Goal: Find contact information: Find contact information

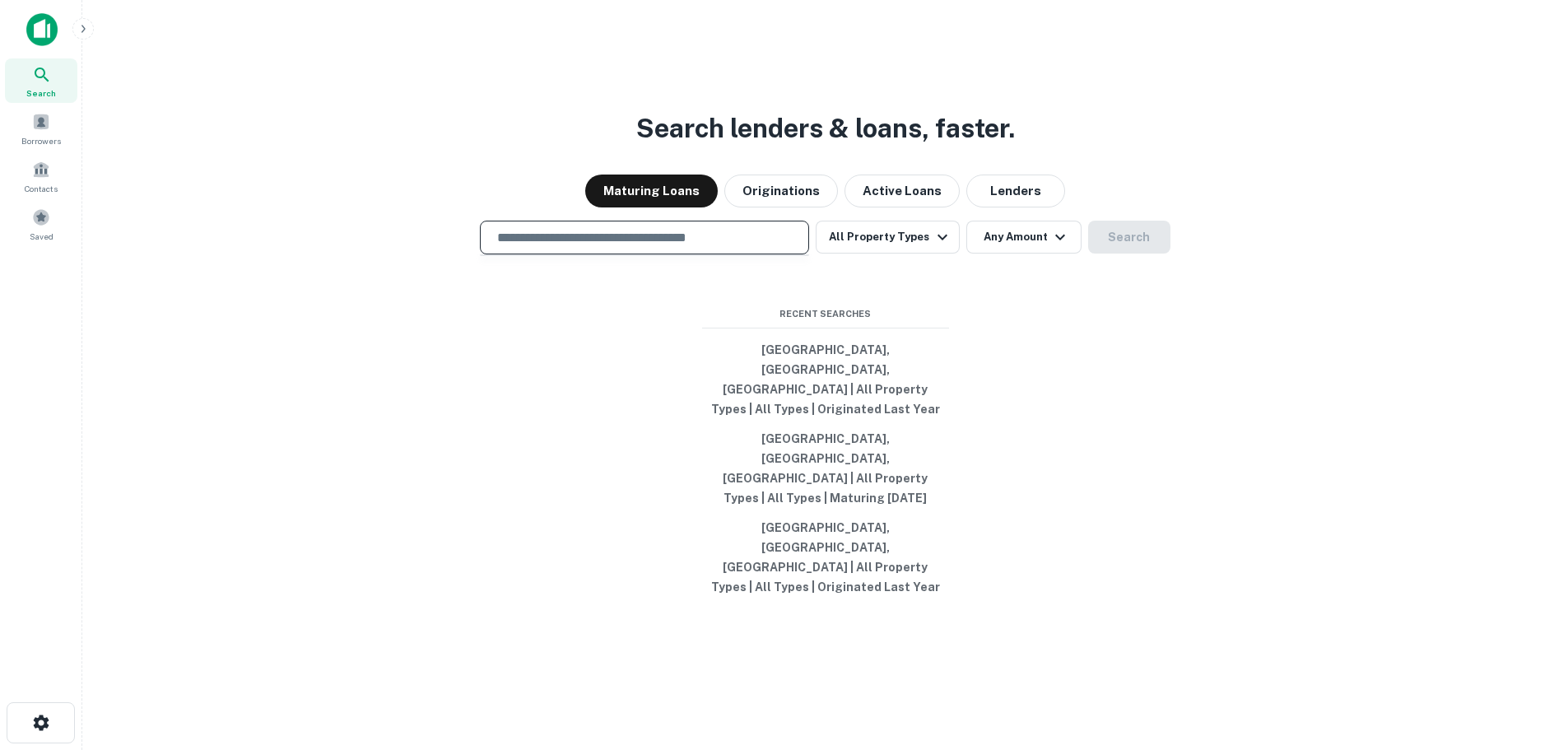
click at [692, 246] on input "text" at bounding box center [644, 238] width 314 height 19
click at [1005, 208] on button "Lenders" at bounding box center [1016, 190] width 99 height 33
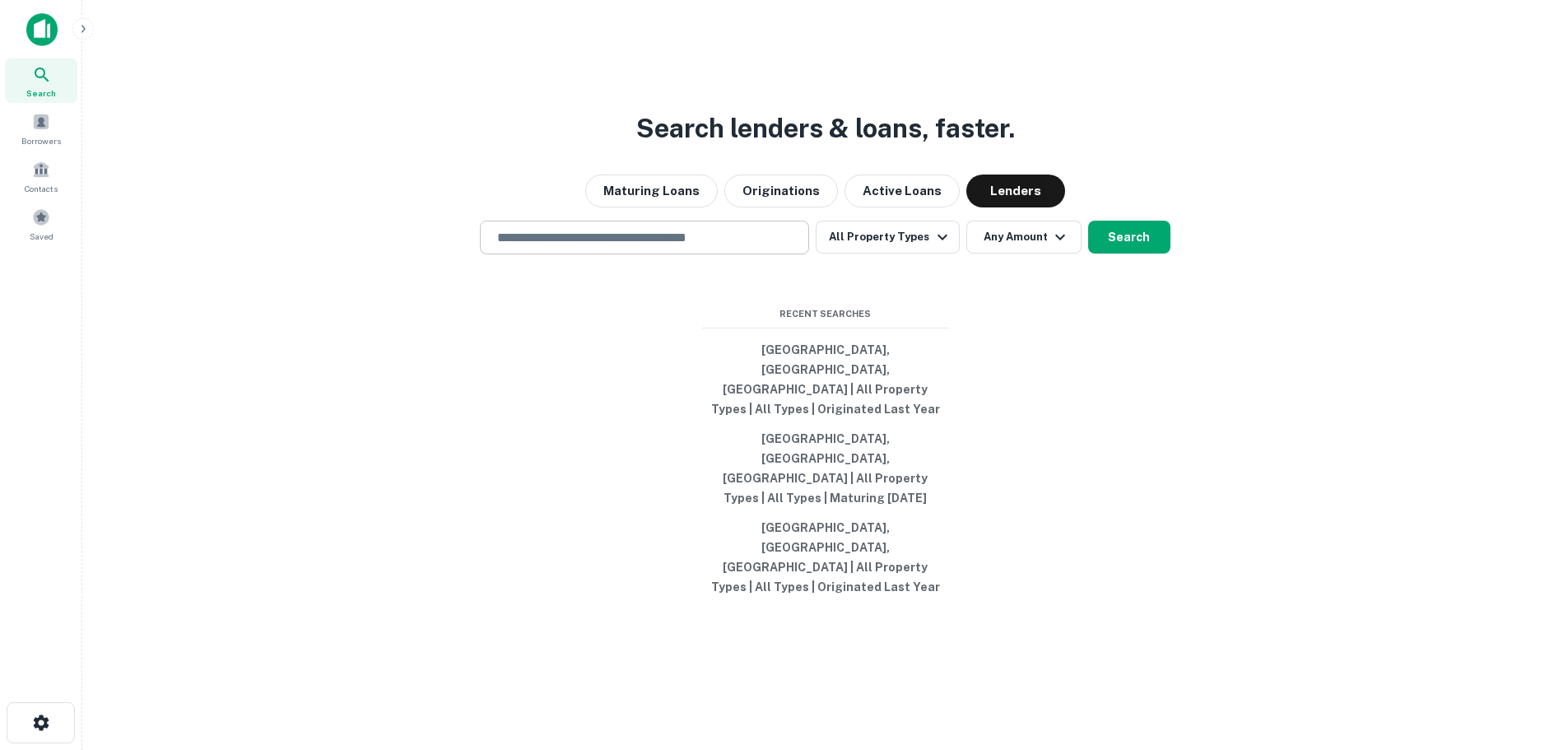
click at [525, 246] on input "text" at bounding box center [644, 238] width 314 height 19
type input "**********"
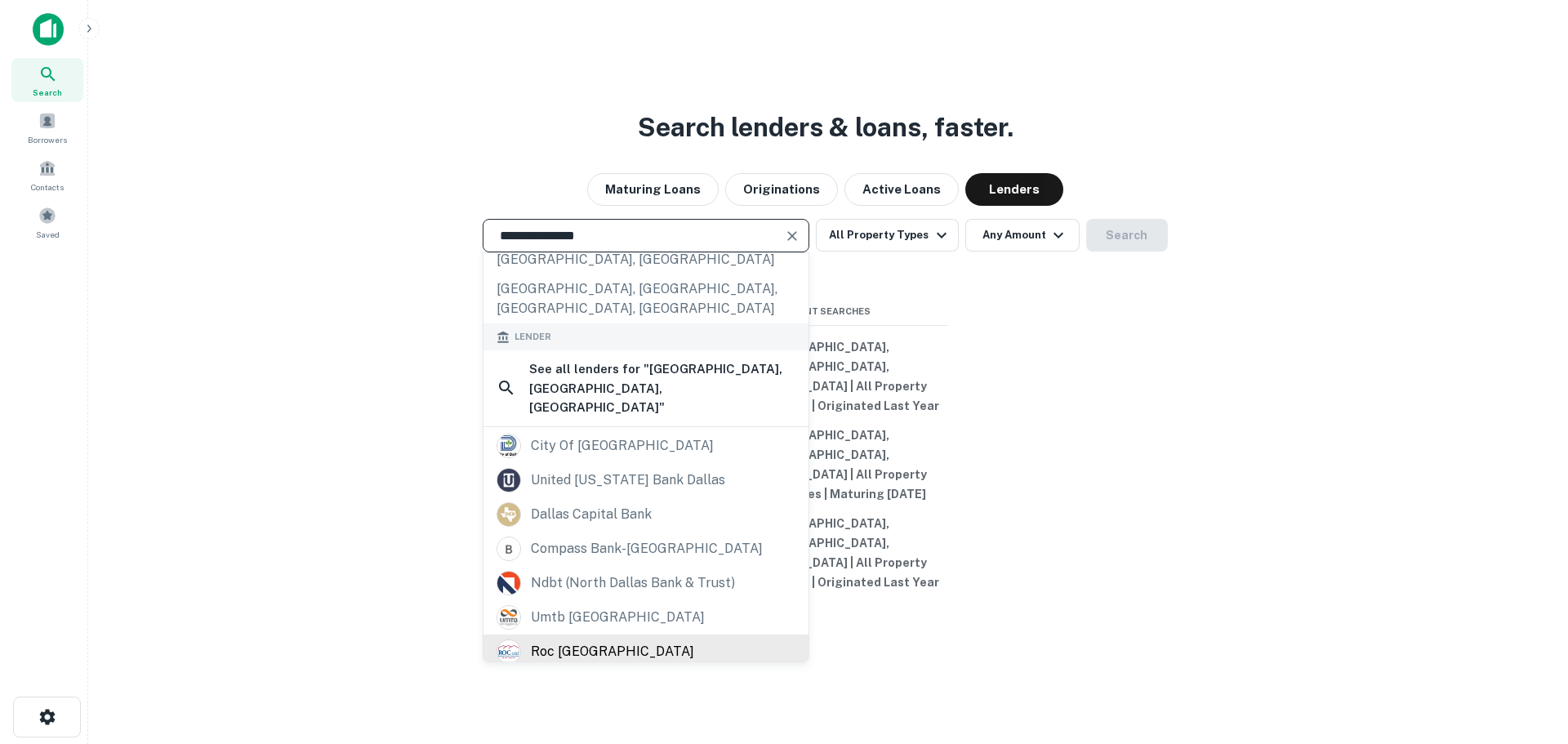
scroll to position [202, 0]
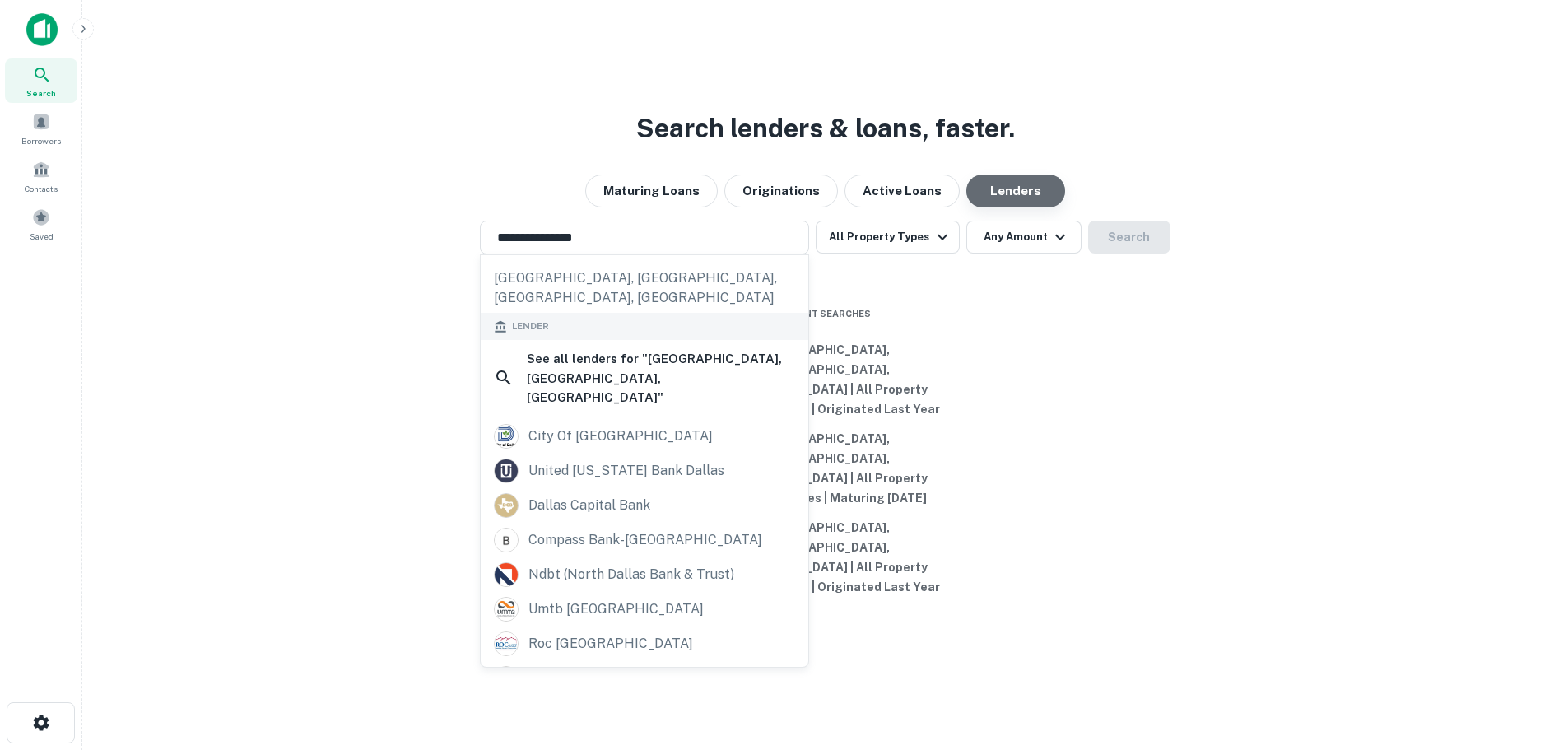
click at [997, 208] on button "Lenders" at bounding box center [1016, 190] width 99 height 33
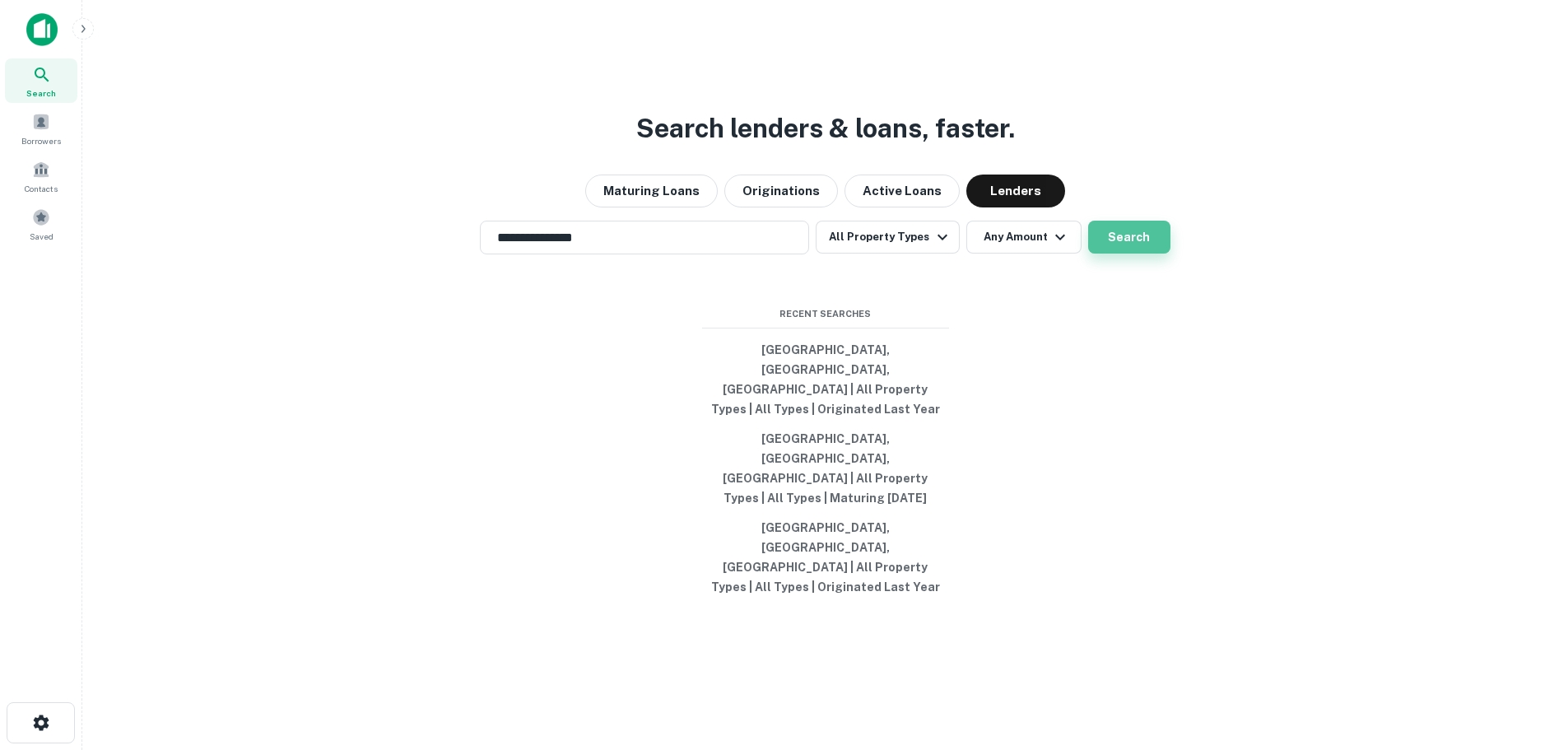
click at [1129, 254] on button "Search" at bounding box center [1129, 237] width 82 height 33
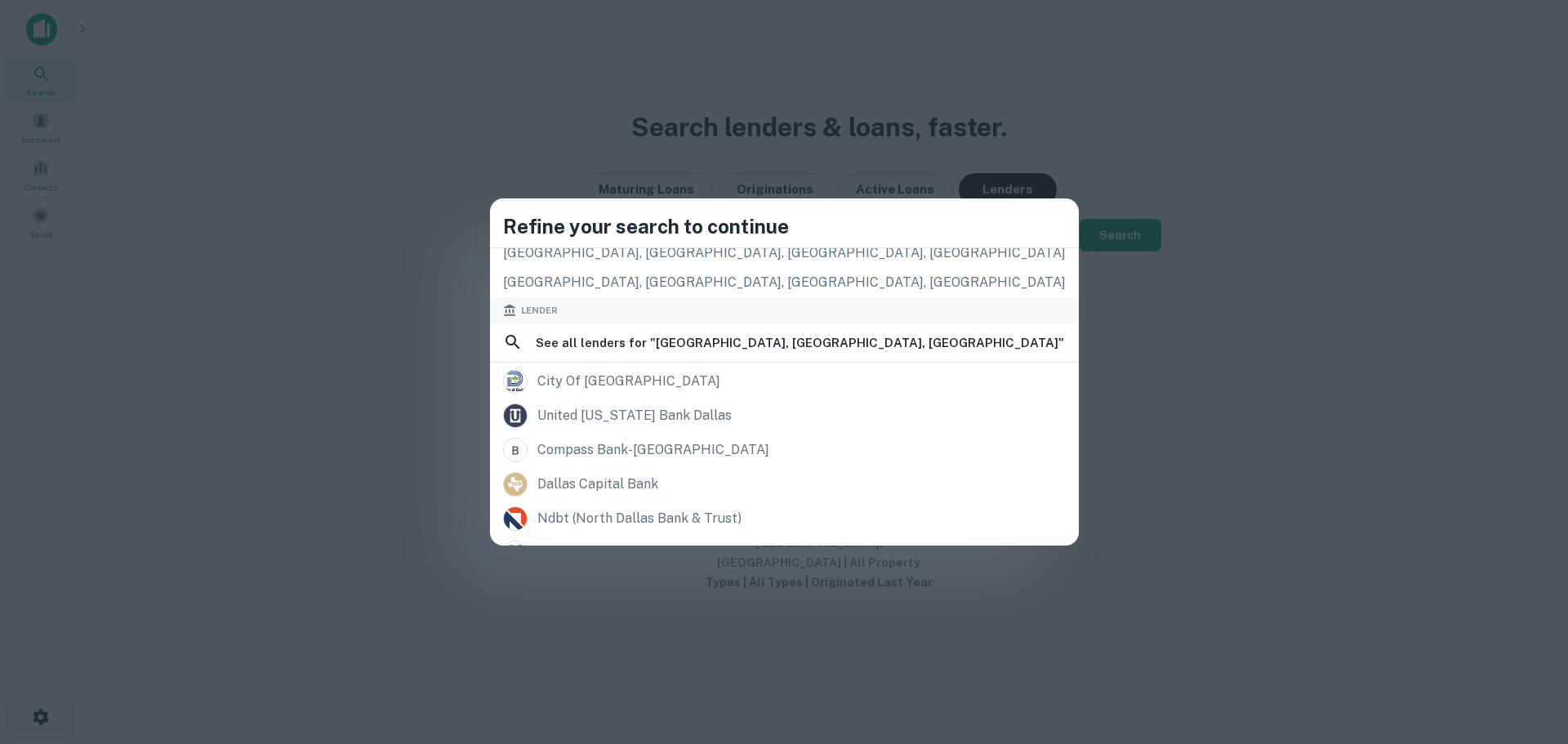
scroll to position [149, 0]
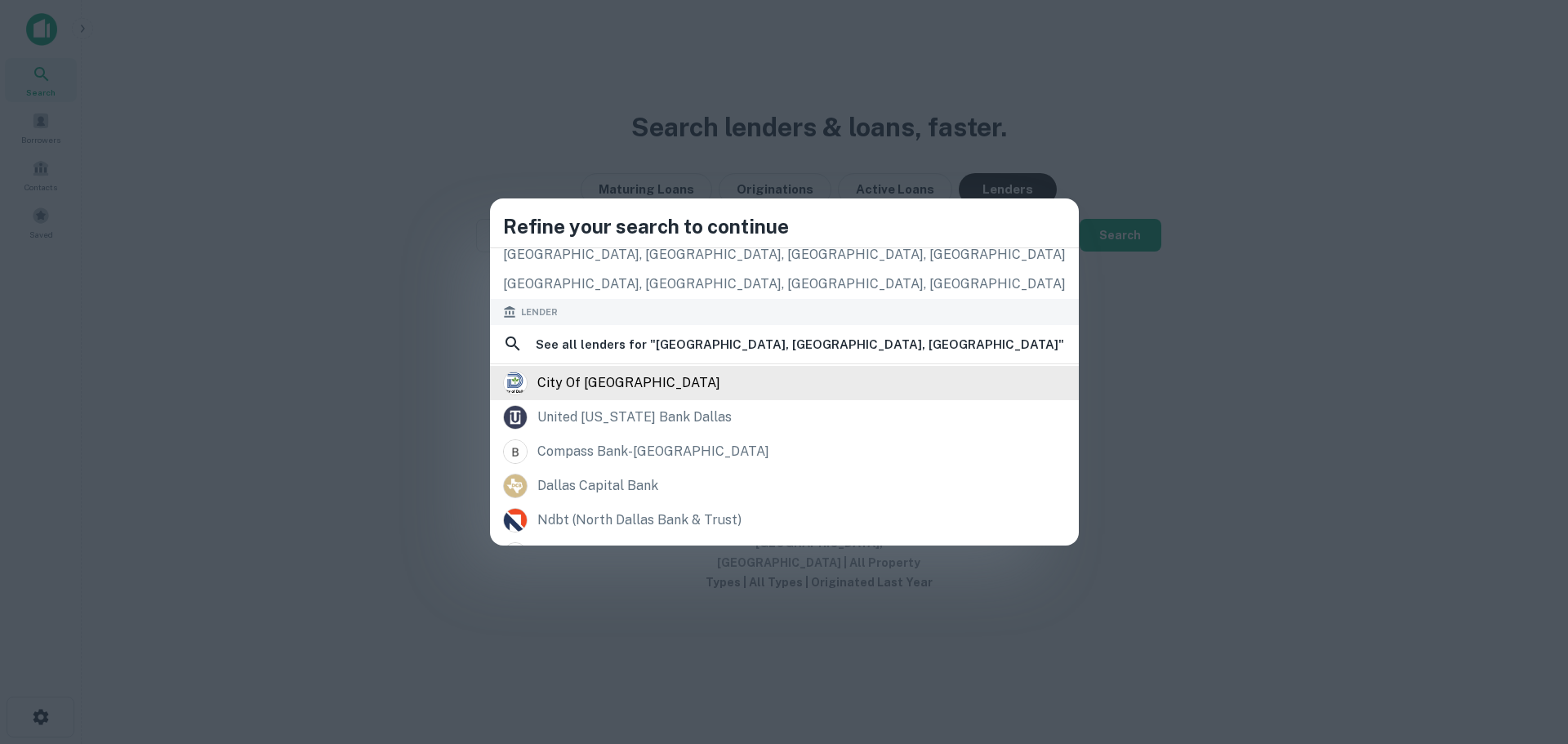
click at [707, 381] on div "city of [GEOGRAPHIC_DATA]" at bounding box center [628, 382] width 183 height 24
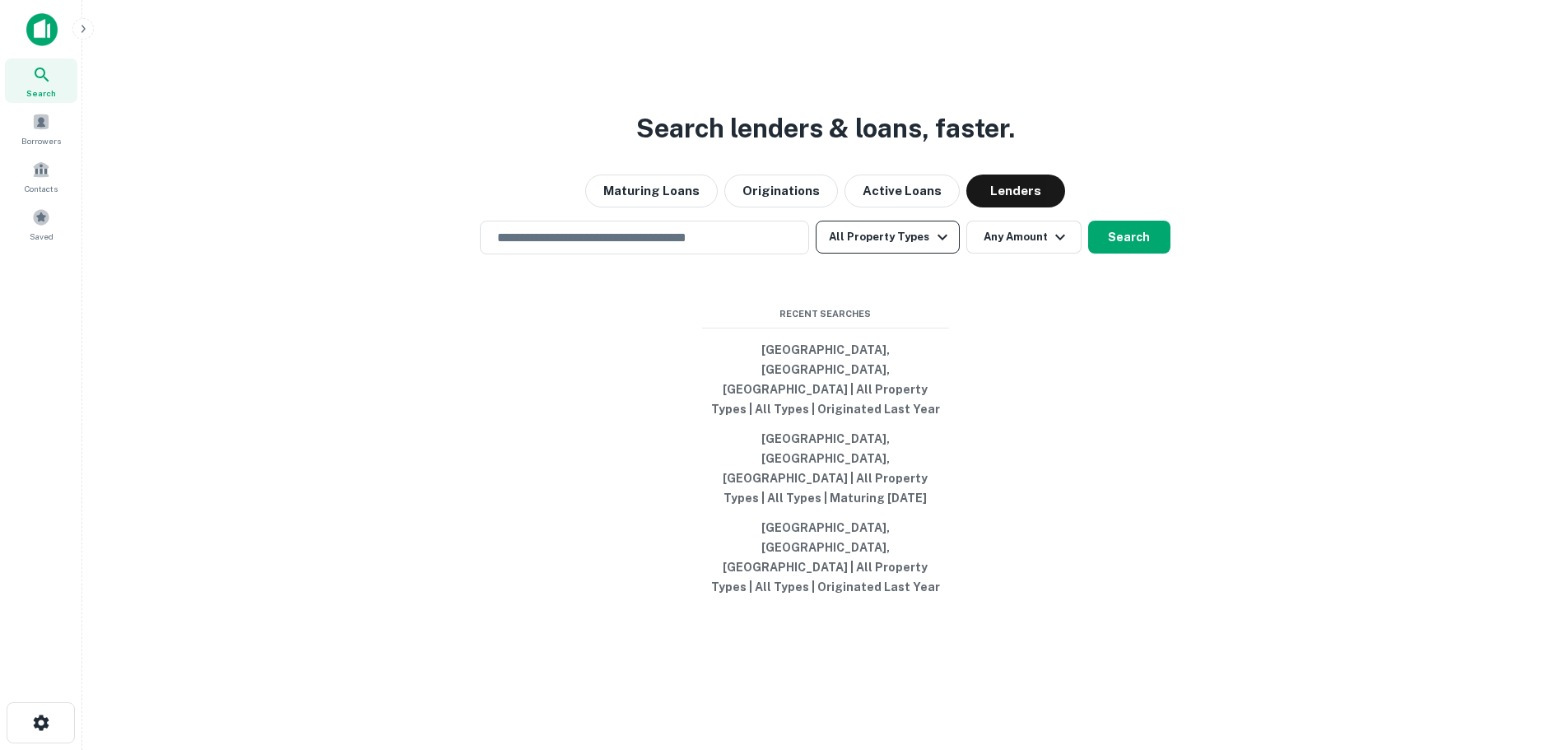
click at [921, 254] on button "All Property Types" at bounding box center [887, 237] width 144 height 33
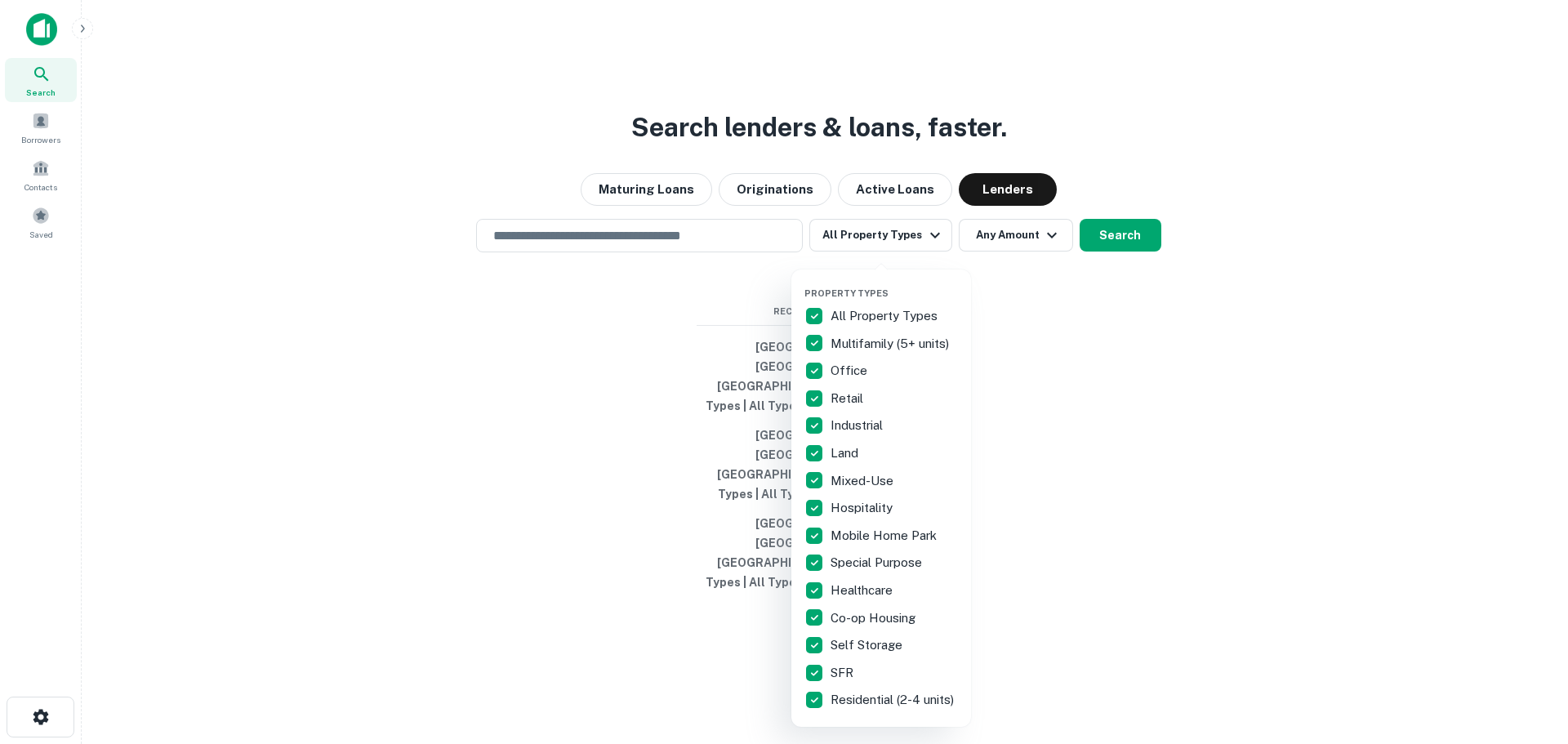
click at [917, 292] on div "Property Types All Property Types Multifamily (5+ units) Office Retail Industri…" at bounding box center [881, 498] width 154 height 431
click at [1031, 305] on div at bounding box center [784, 372] width 1568 height 744
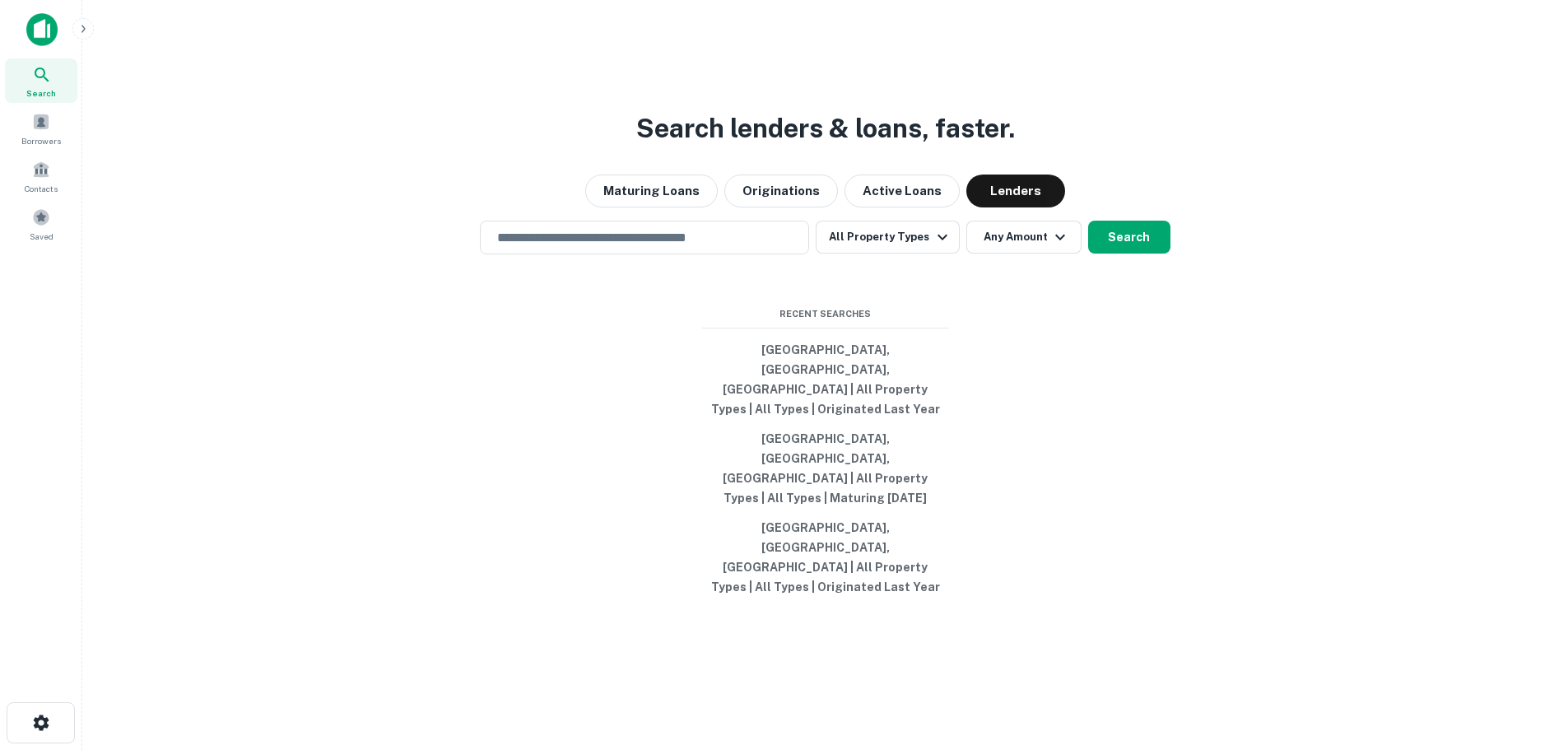
click at [1061, 246] on icon "button" at bounding box center [1060, 237] width 19 height 19
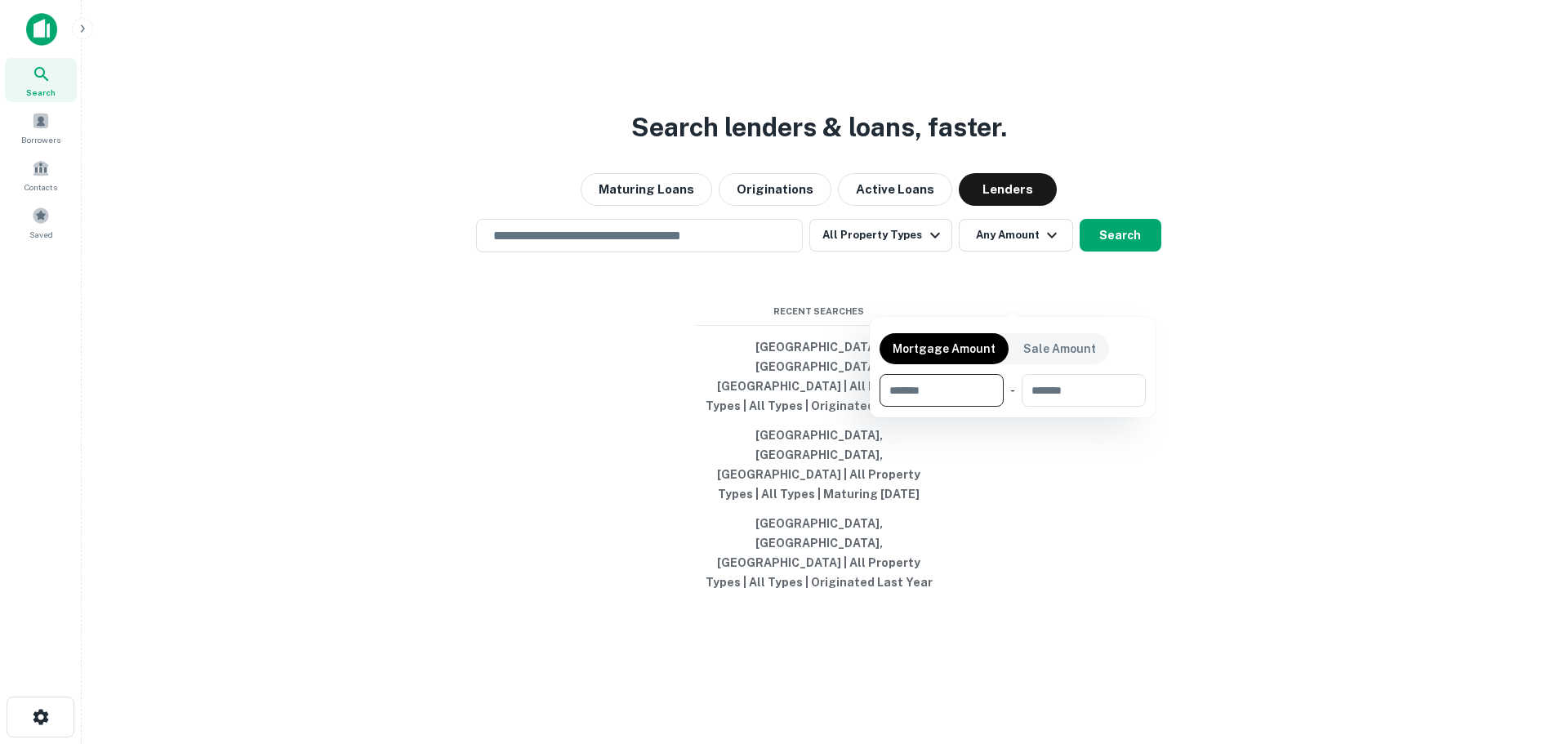
click at [1128, 286] on div at bounding box center [784, 372] width 1568 height 744
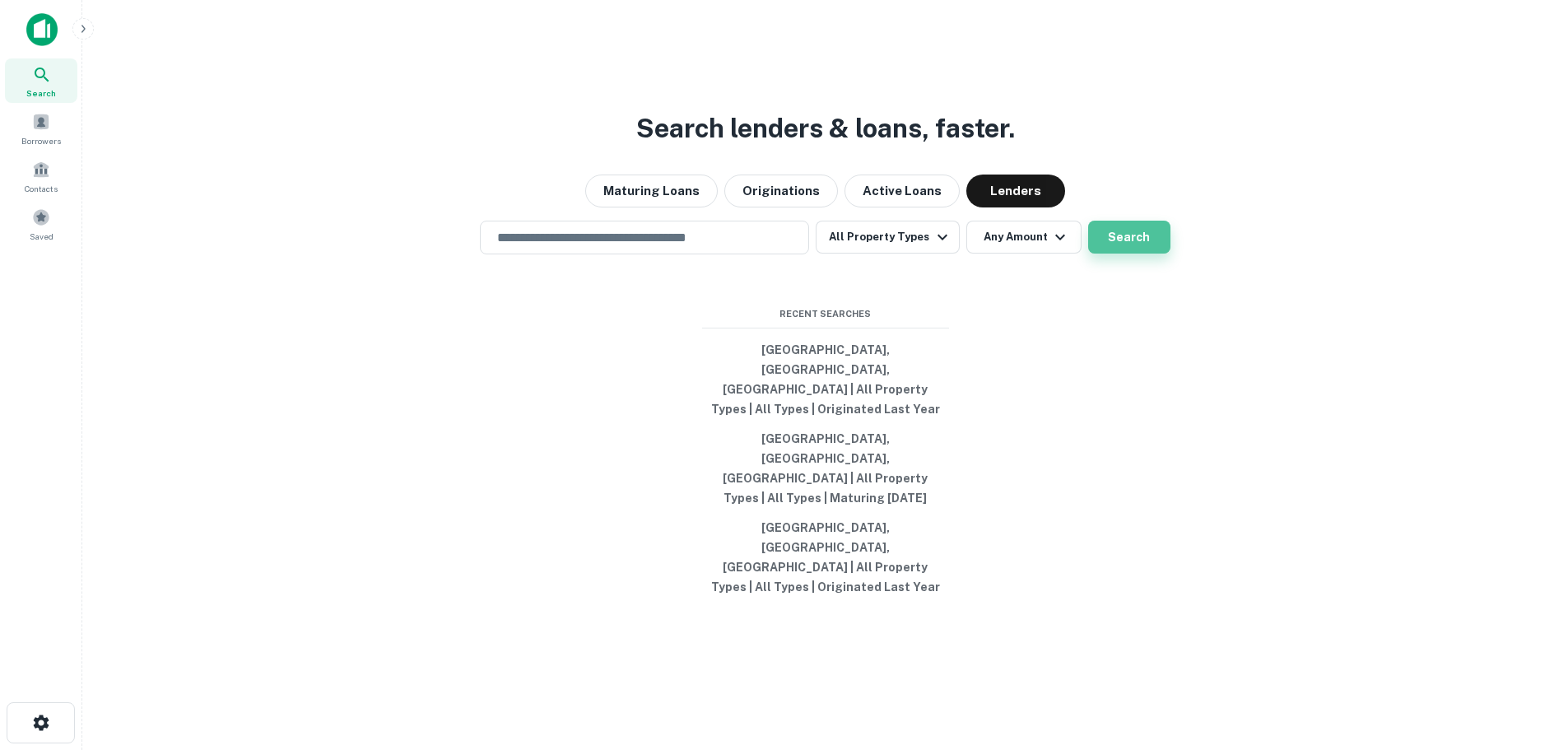
click at [1127, 254] on button "Search" at bounding box center [1129, 237] width 82 height 33
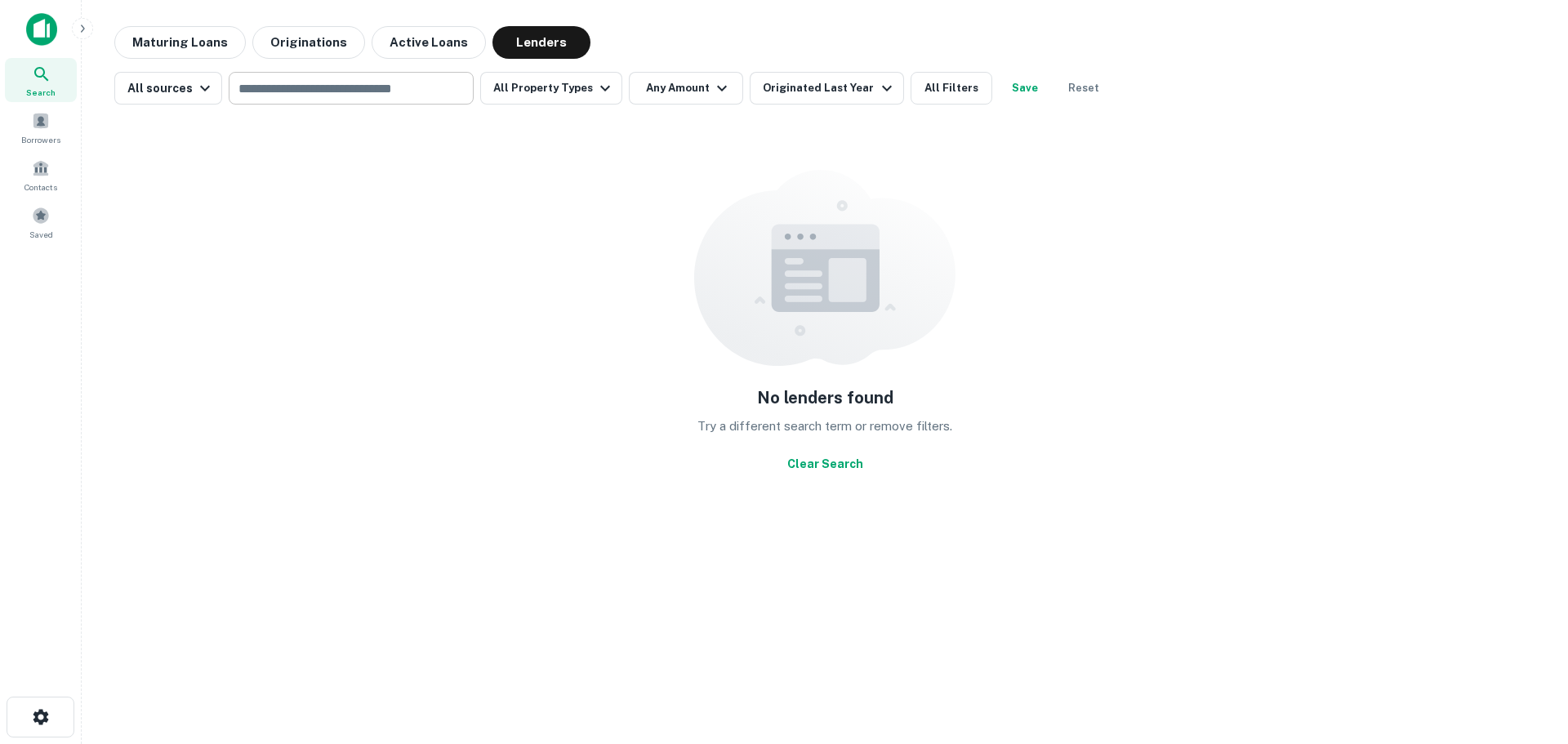
click at [307, 97] on input "text" at bounding box center [349, 88] width 232 height 23
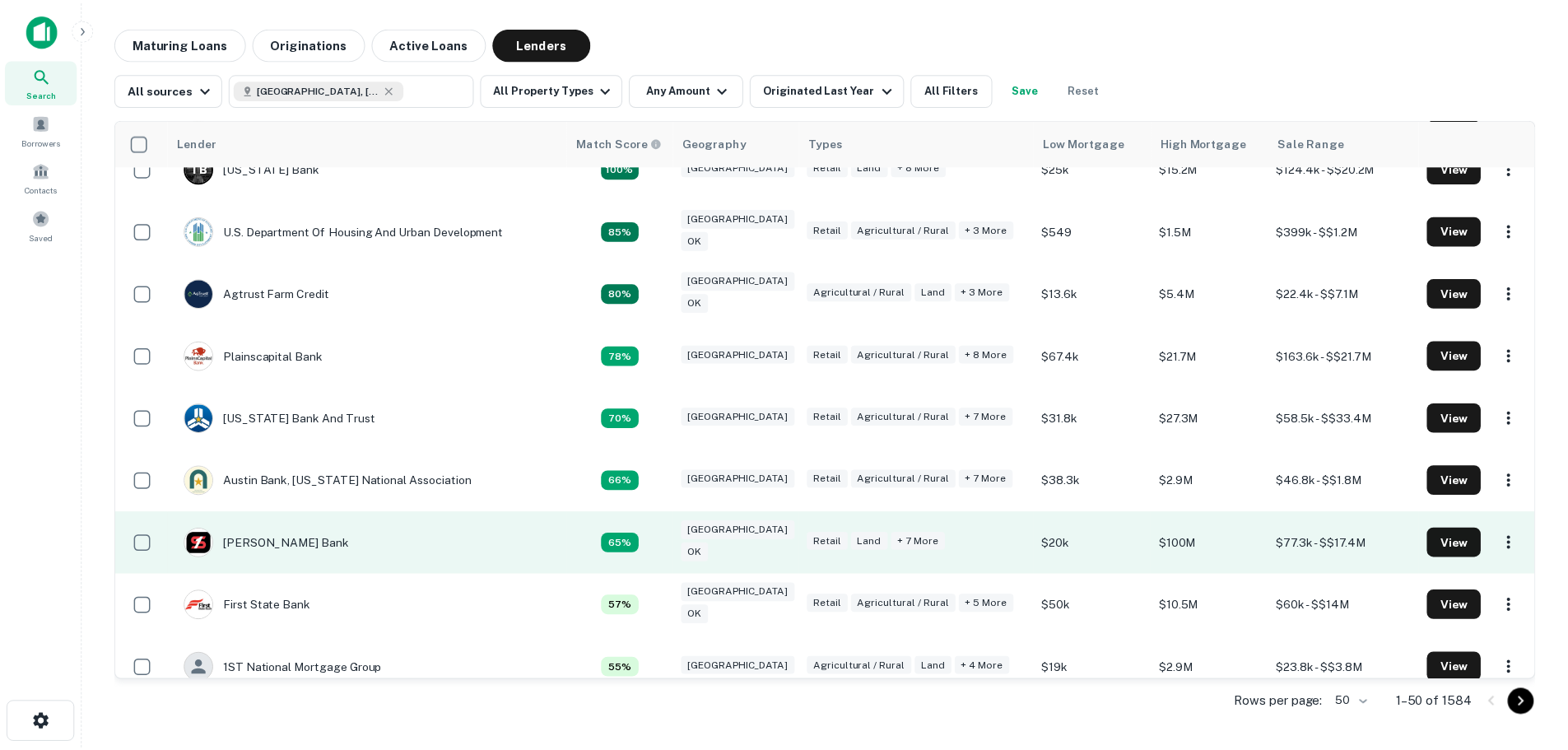
scroll to position [494, 0]
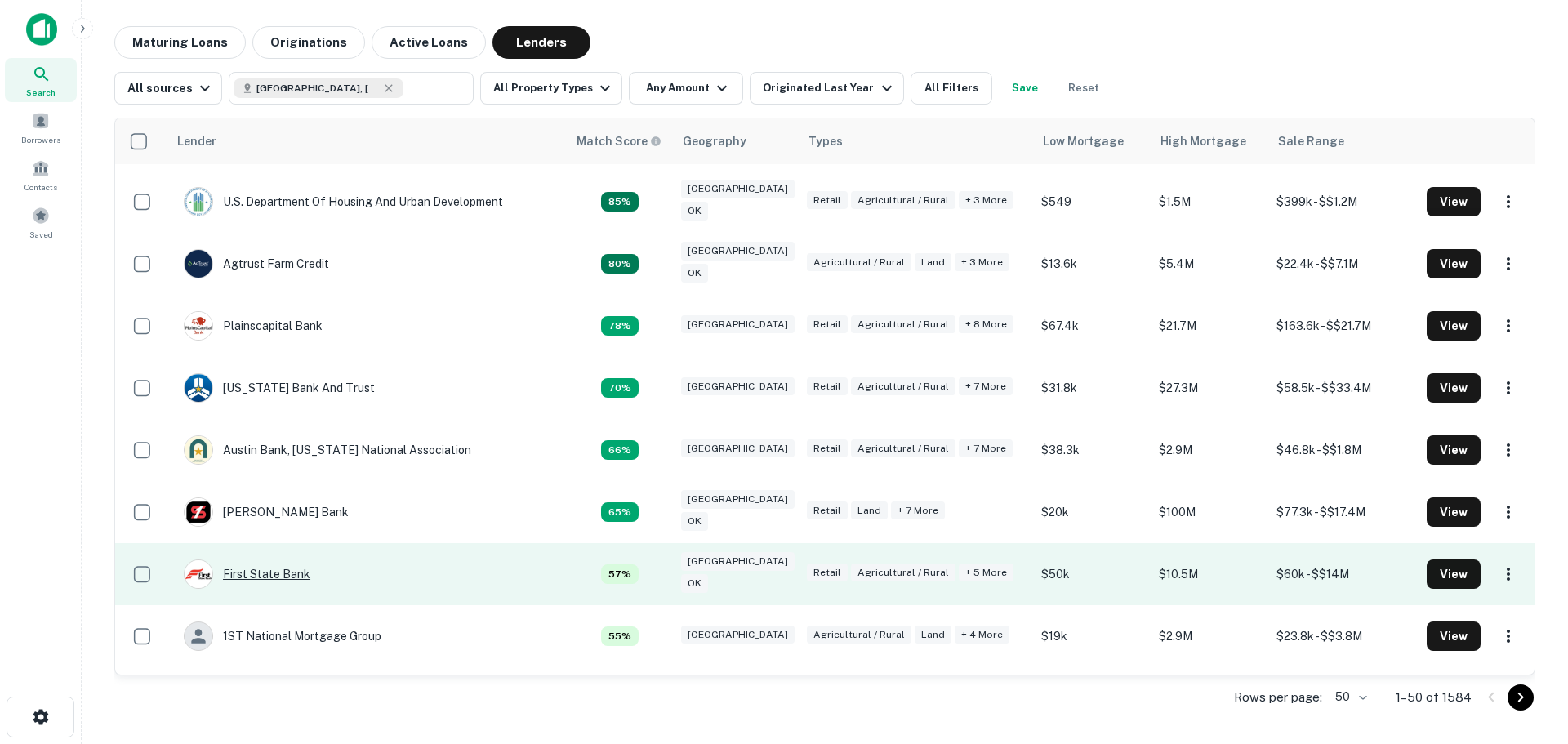
click at [275, 582] on div "First State Bank" at bounding box center [246, 574] width 127 height 30
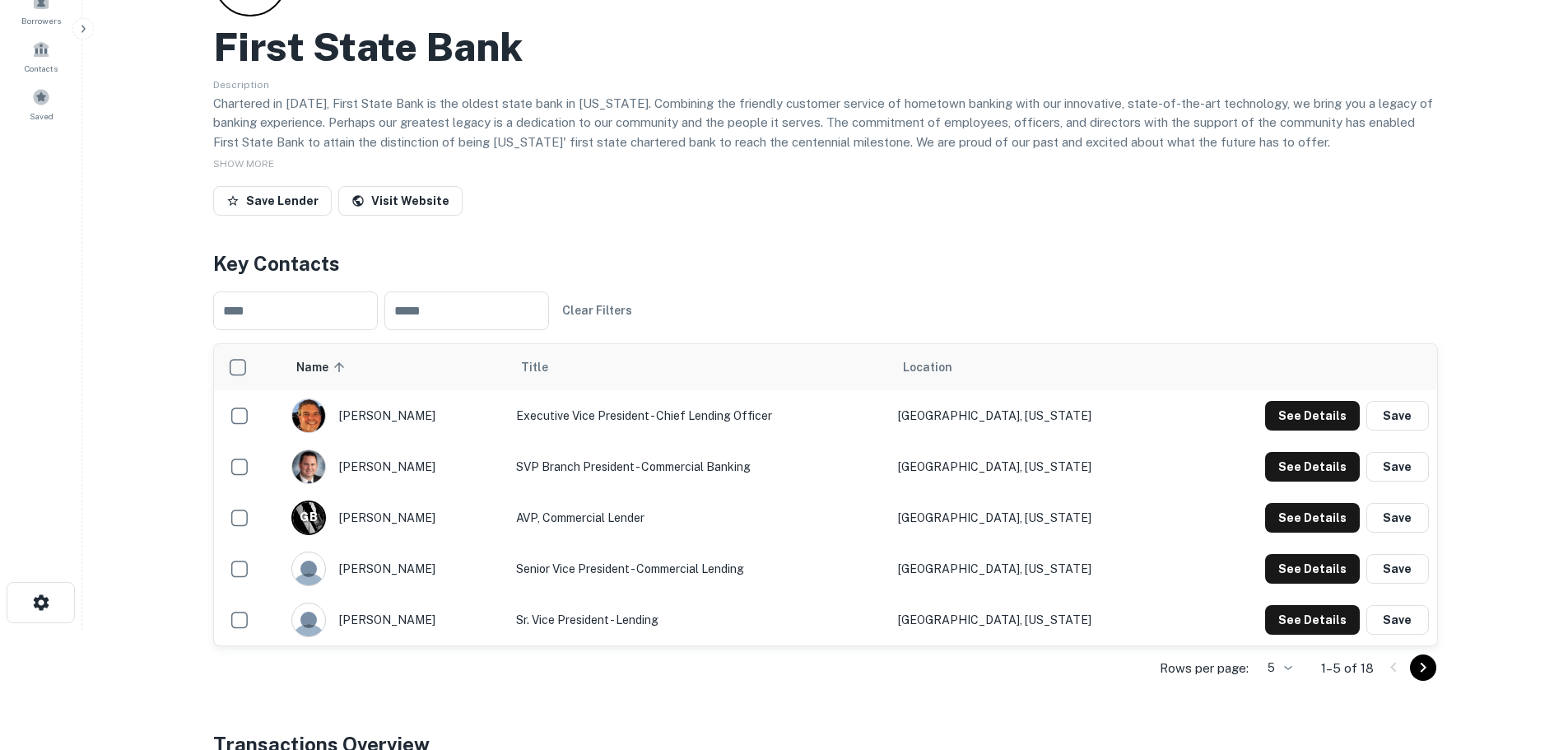
scroll to position [165, 0]
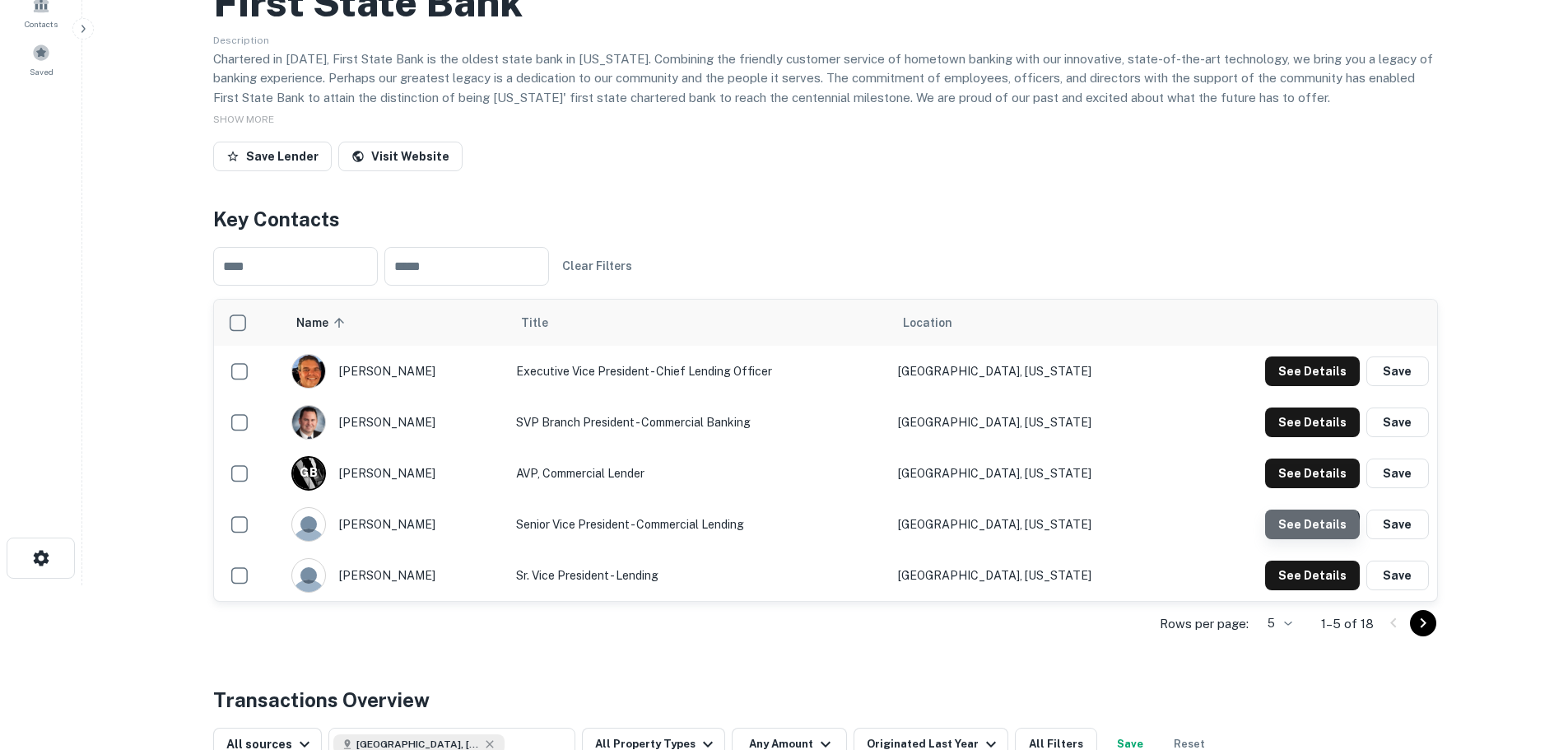
click at [1304, 531] on button "See Details" at bounding box center [1313, 525] width 95 height 30
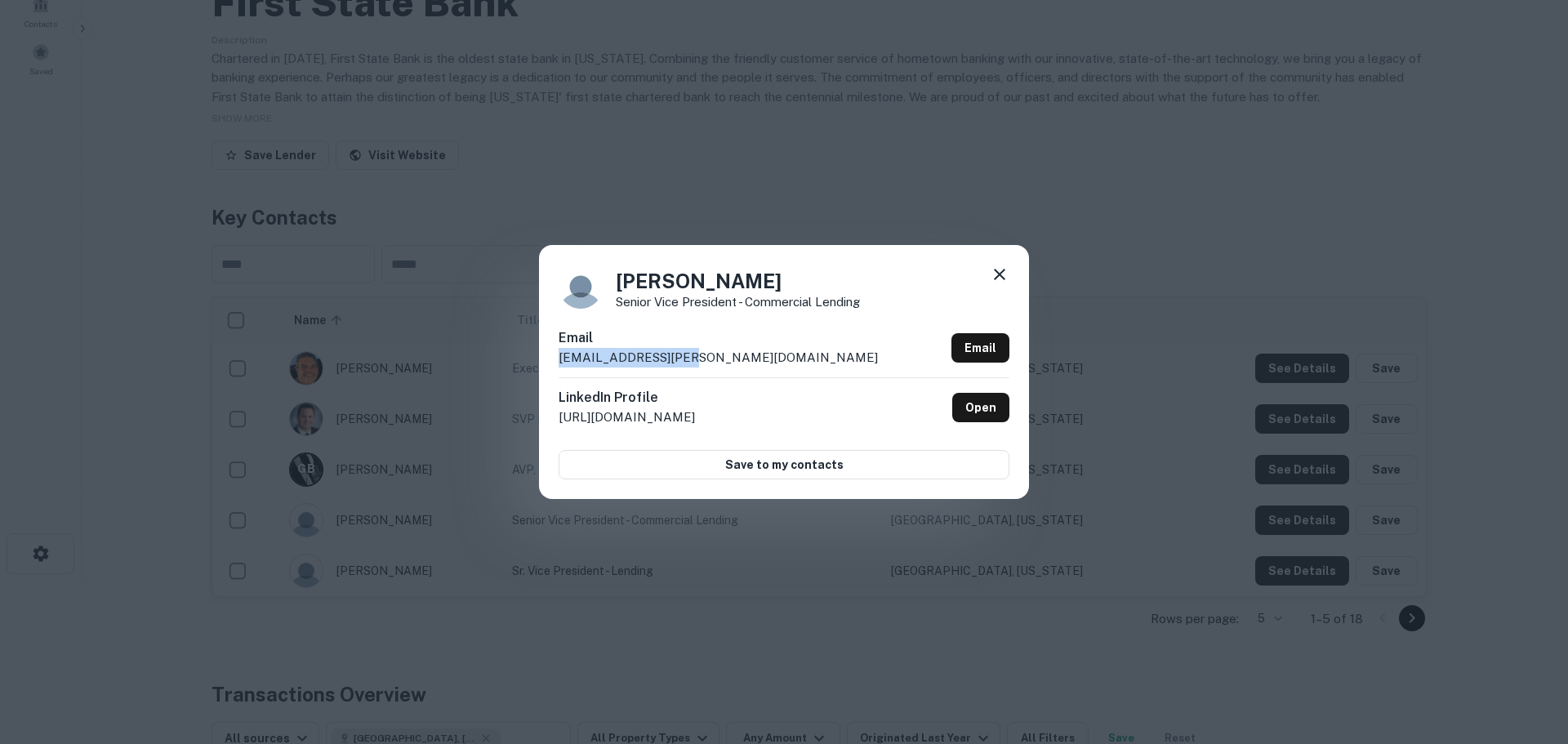
drag, startPoint x: 687, startPoint y: 358, endPoint x: 534, endPoint y: 361, distance: 153.0
click at [534, 361] on div "[PERSON_NAME] Senior Vice President - Commercial Lending Email [EMAIL_ADDRESS][…" at bounding box center [784, 372] width 1568 height 744
copy p "[EMAIL_ADDRESS][PERSON_NAME][DOMAIN_NAME]"
click at [998, 271] on icon at bounding box center [999, 274] width 19 height 19
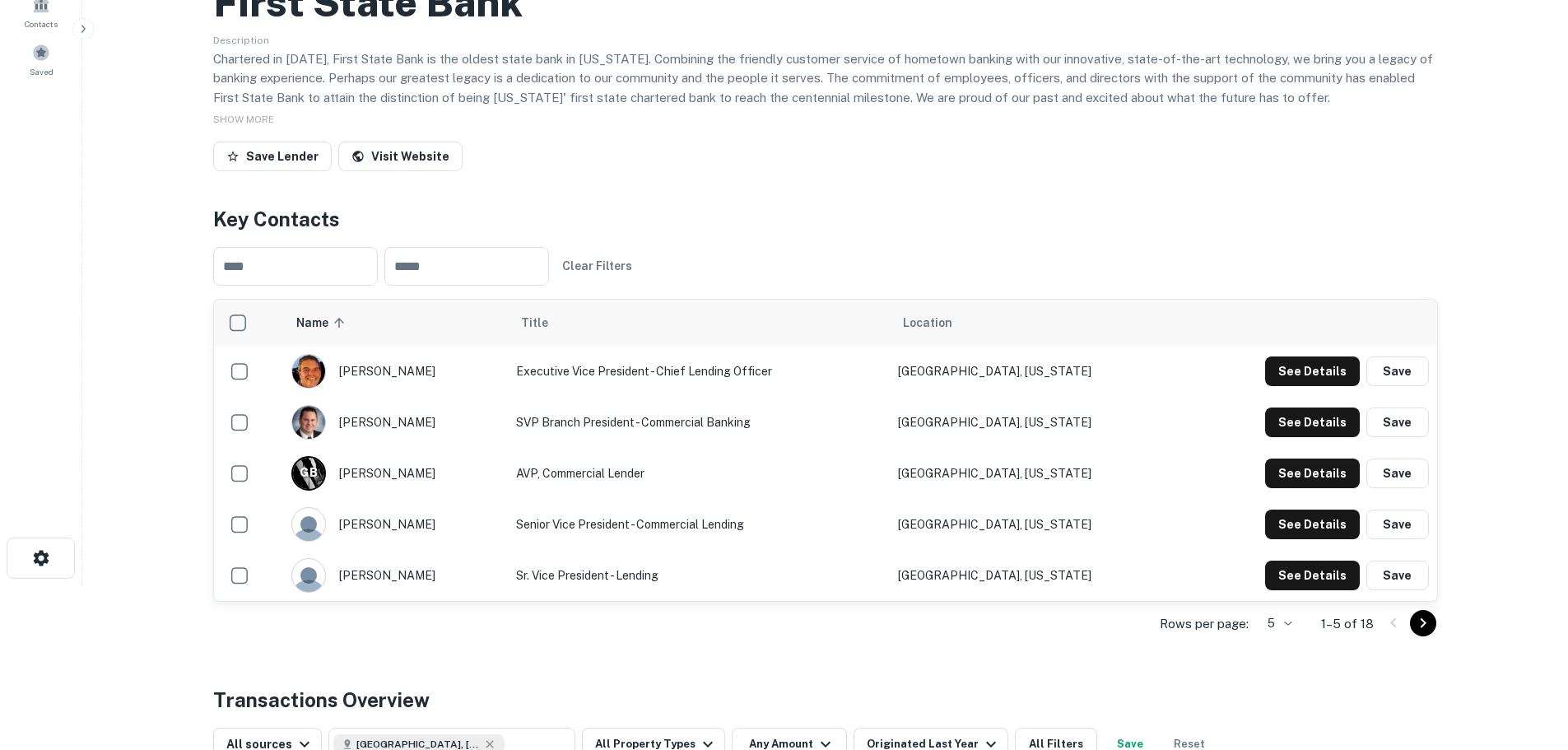
click at [1419, 620] on icon "Go to next page" at bounding box center [1423, 623] width 19 height 19
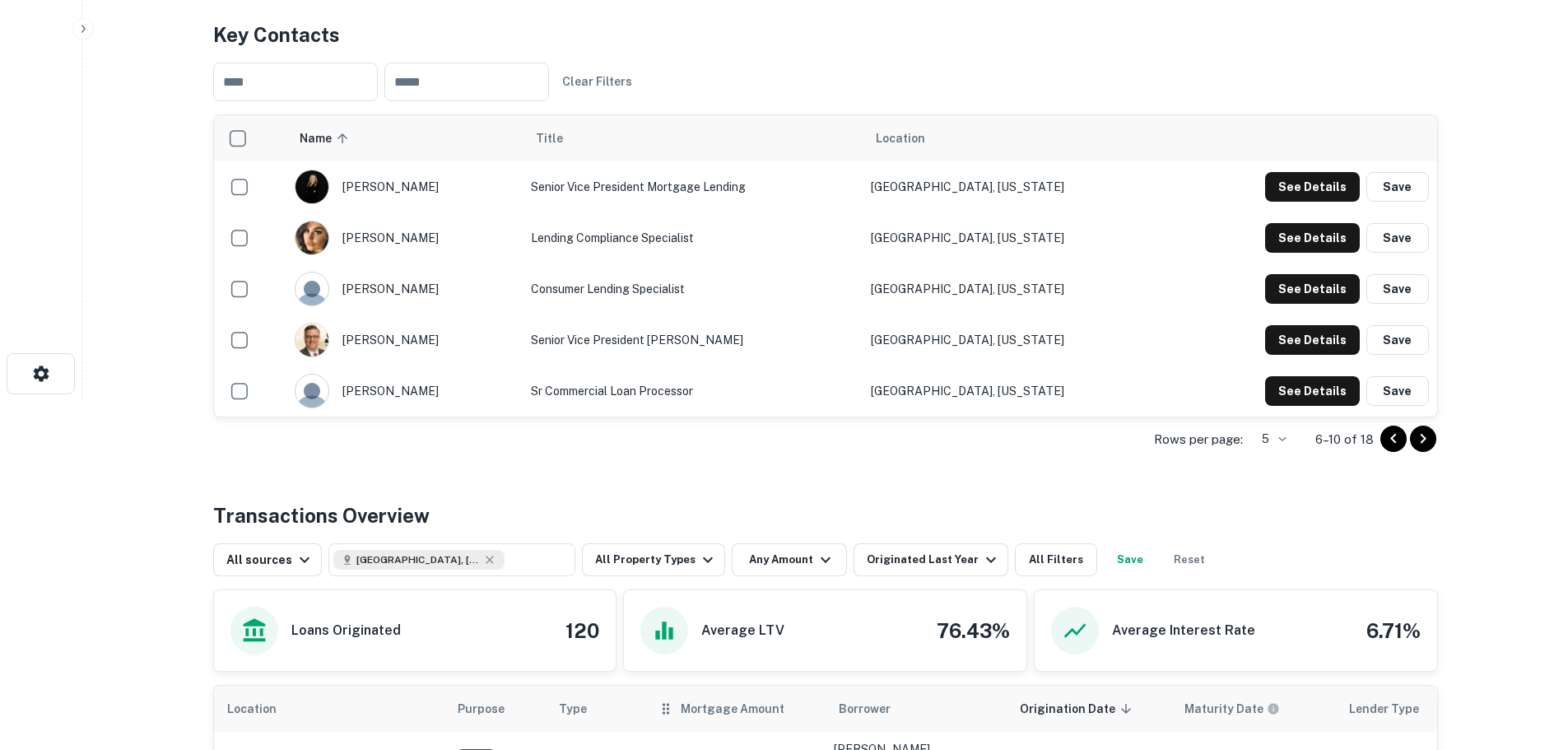
scroll to position [329, 0]
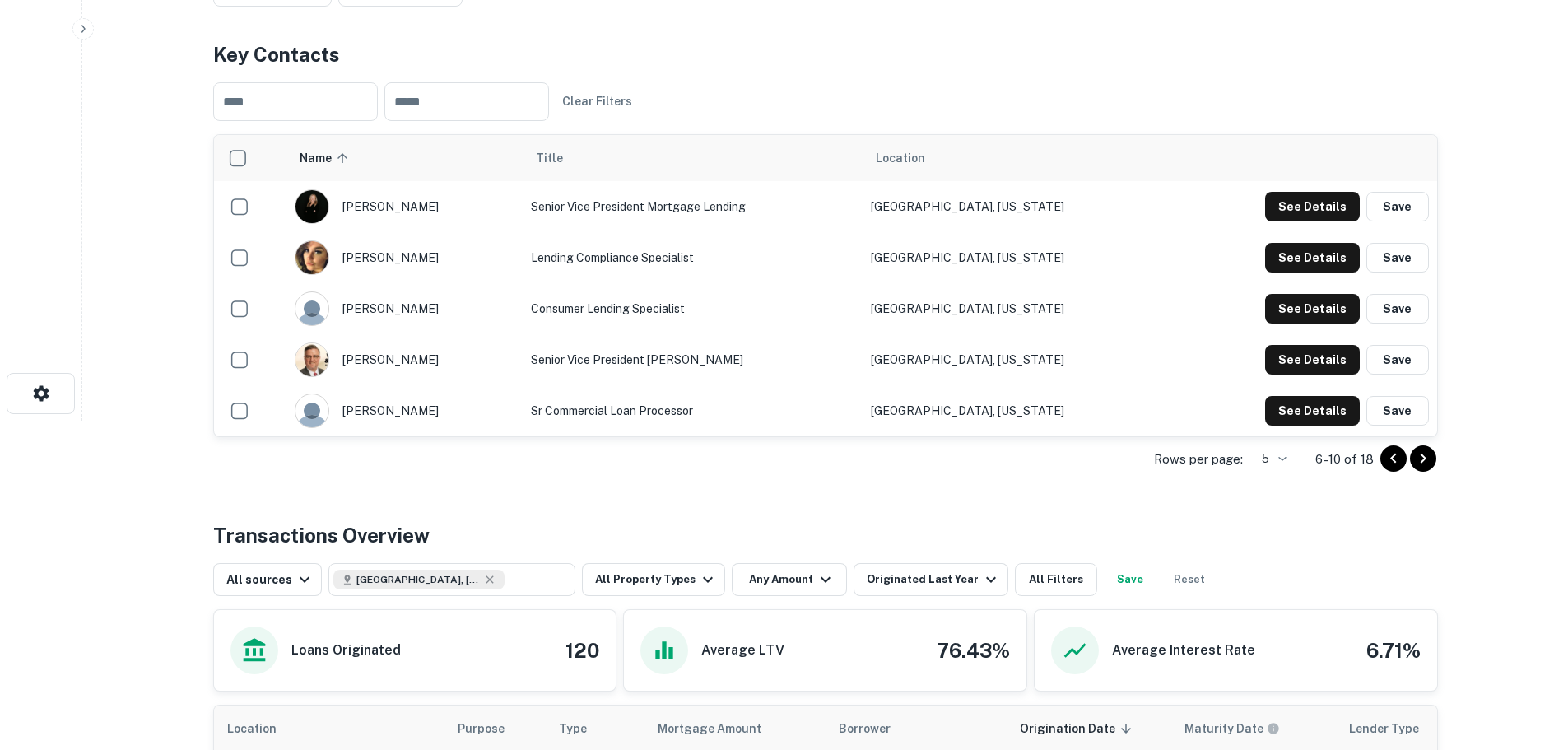
click at [1398, 459] on icon "Go to previous page" at bounding box center [1394, 459] width 19 height 19
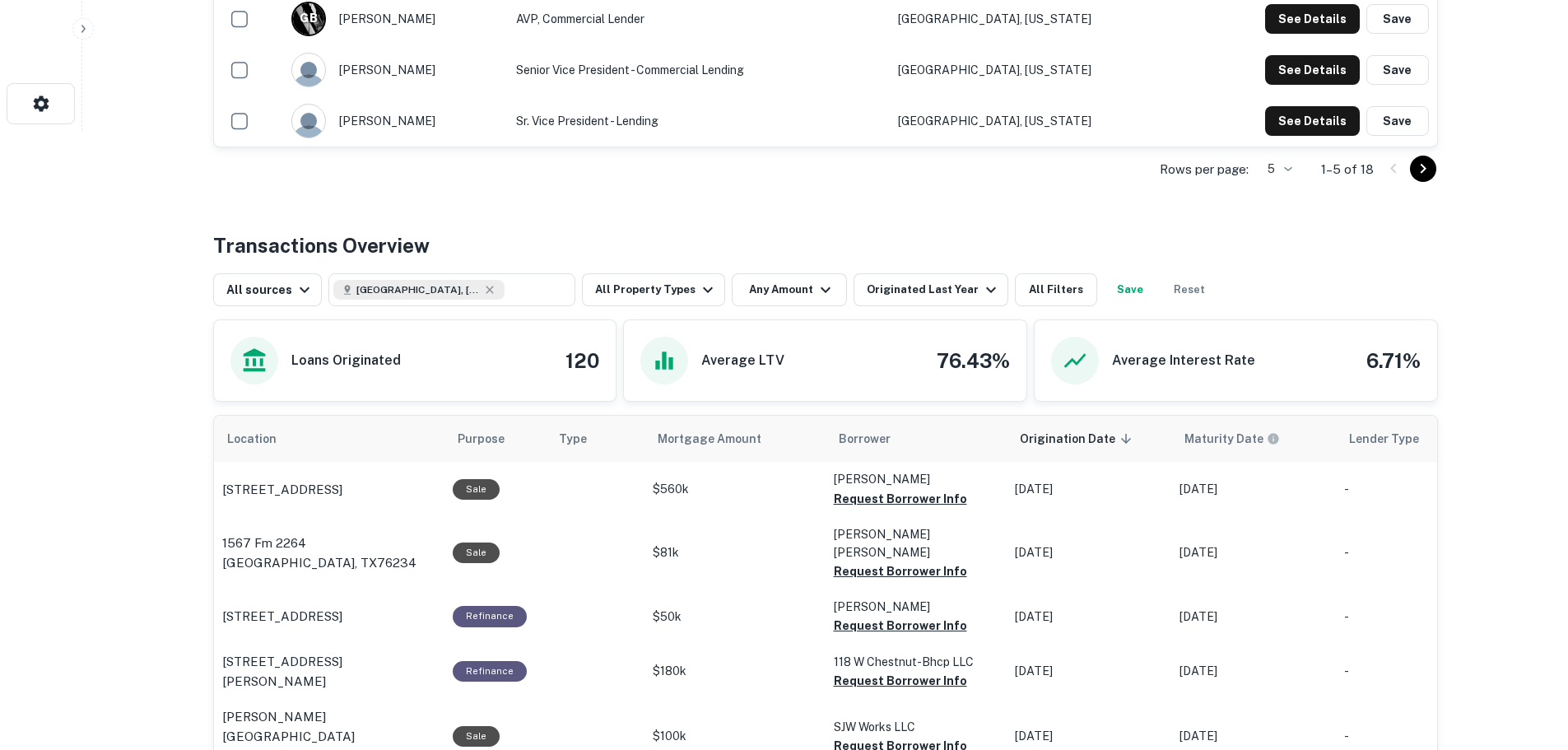
scroll to position [411, 0]
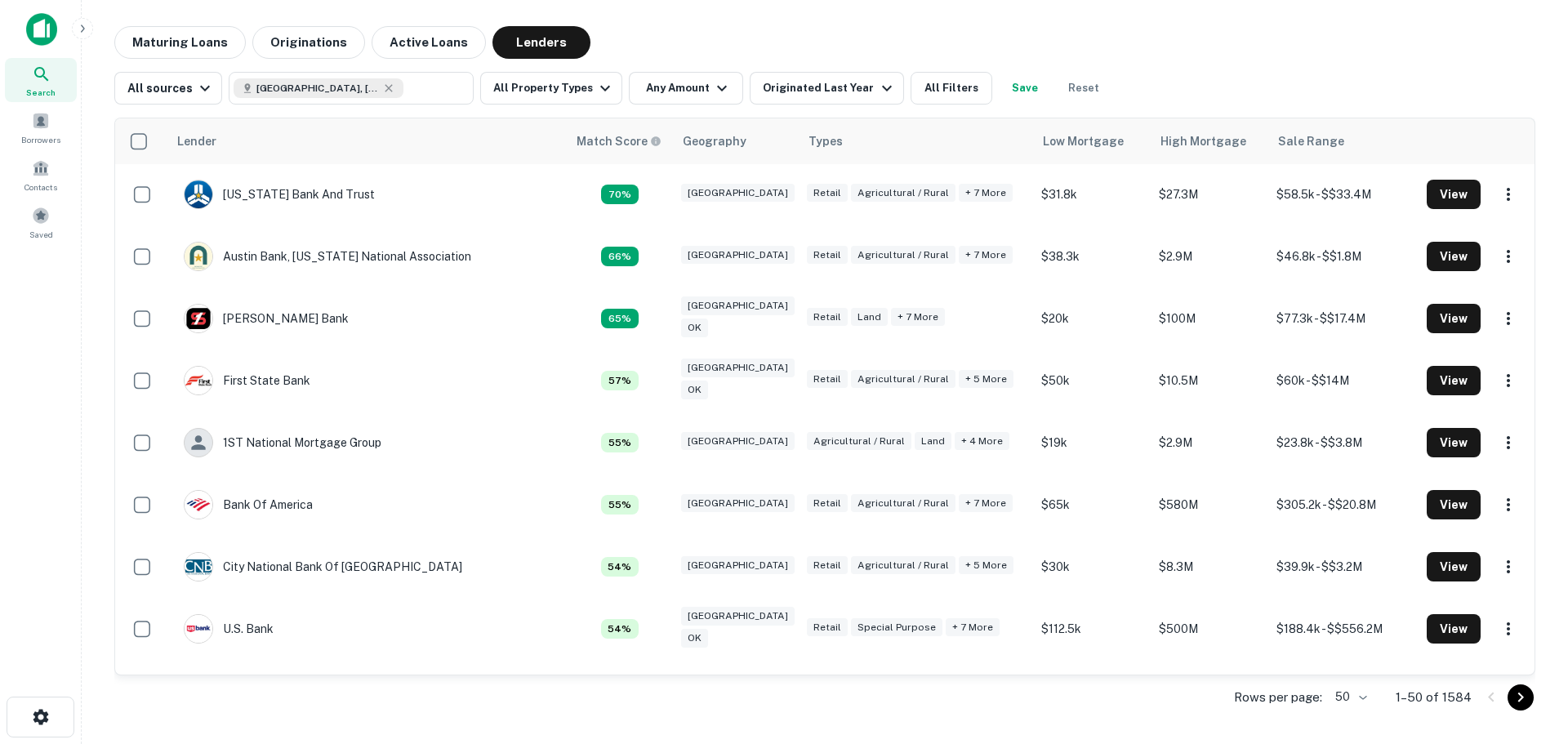
scroll to position [734, 0]
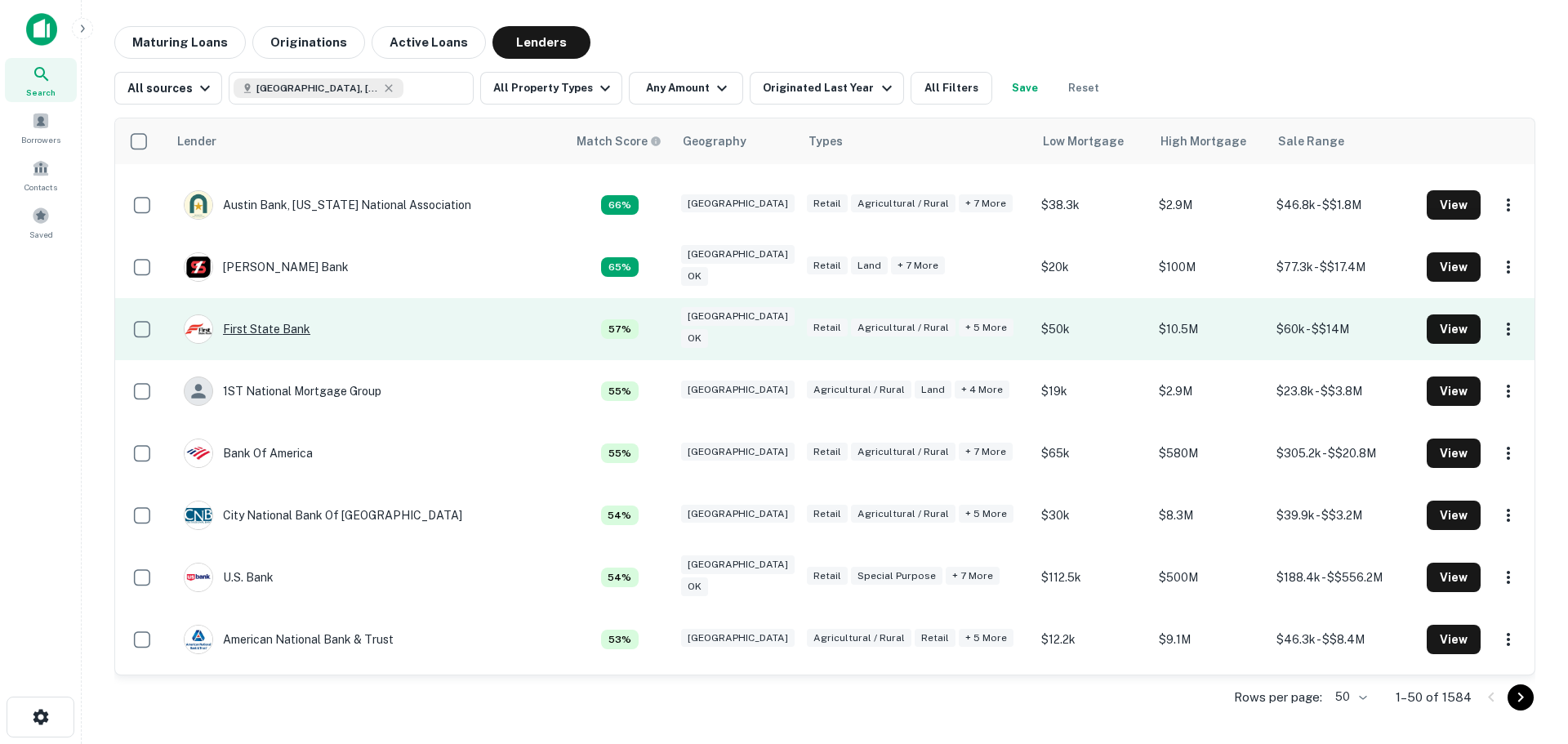
click at [285, 333] on div "First State Bank" at bounding box center [246, 329] width 127 height 30
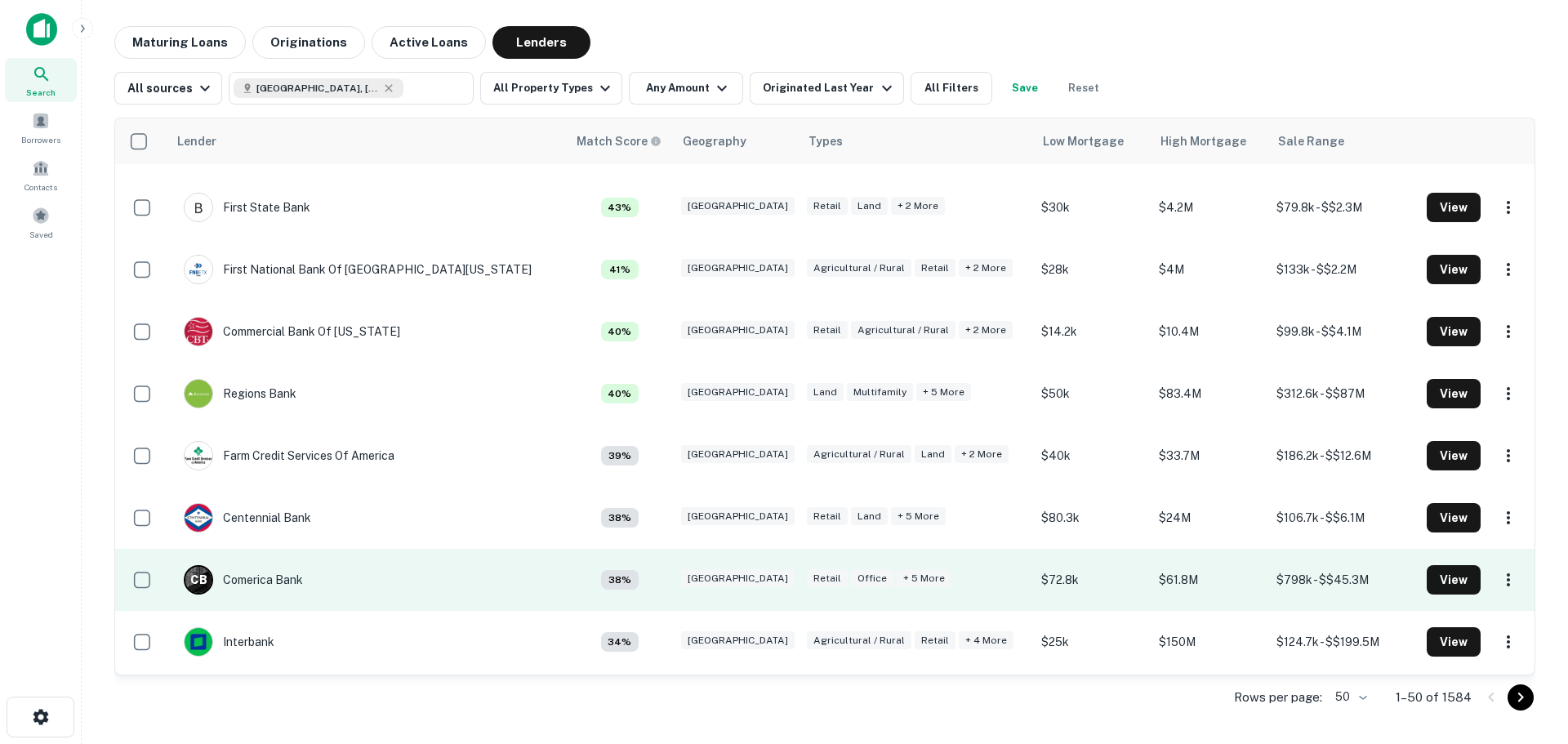
scroll to position [2041, 0]
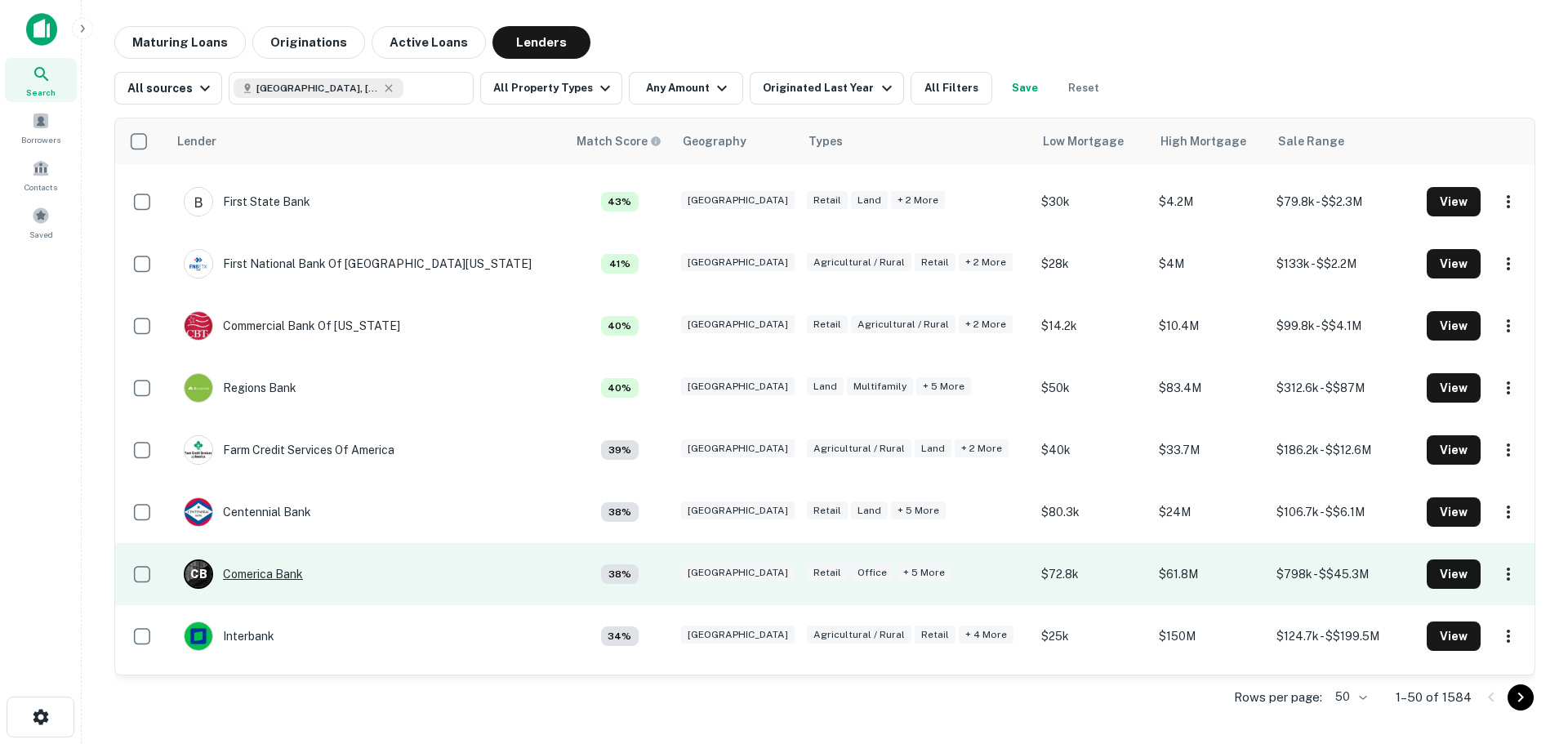
click at [271, 575] on div "C B Comerica Bank" at bounding box center [243, 574] width 120 height 30
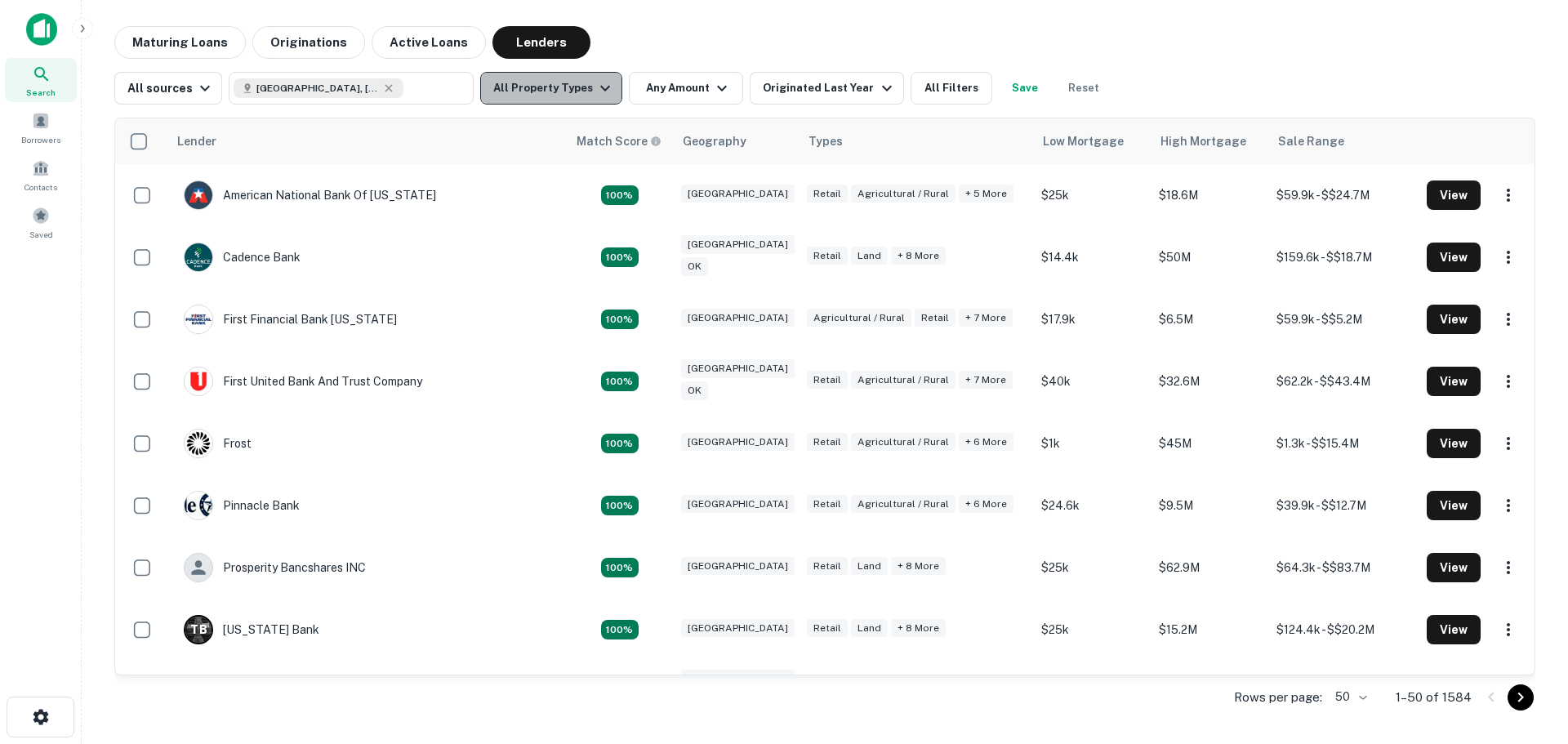
click at [572, 94] on button "All Property Types" at bounding box center [551, 87] width 142 height 32
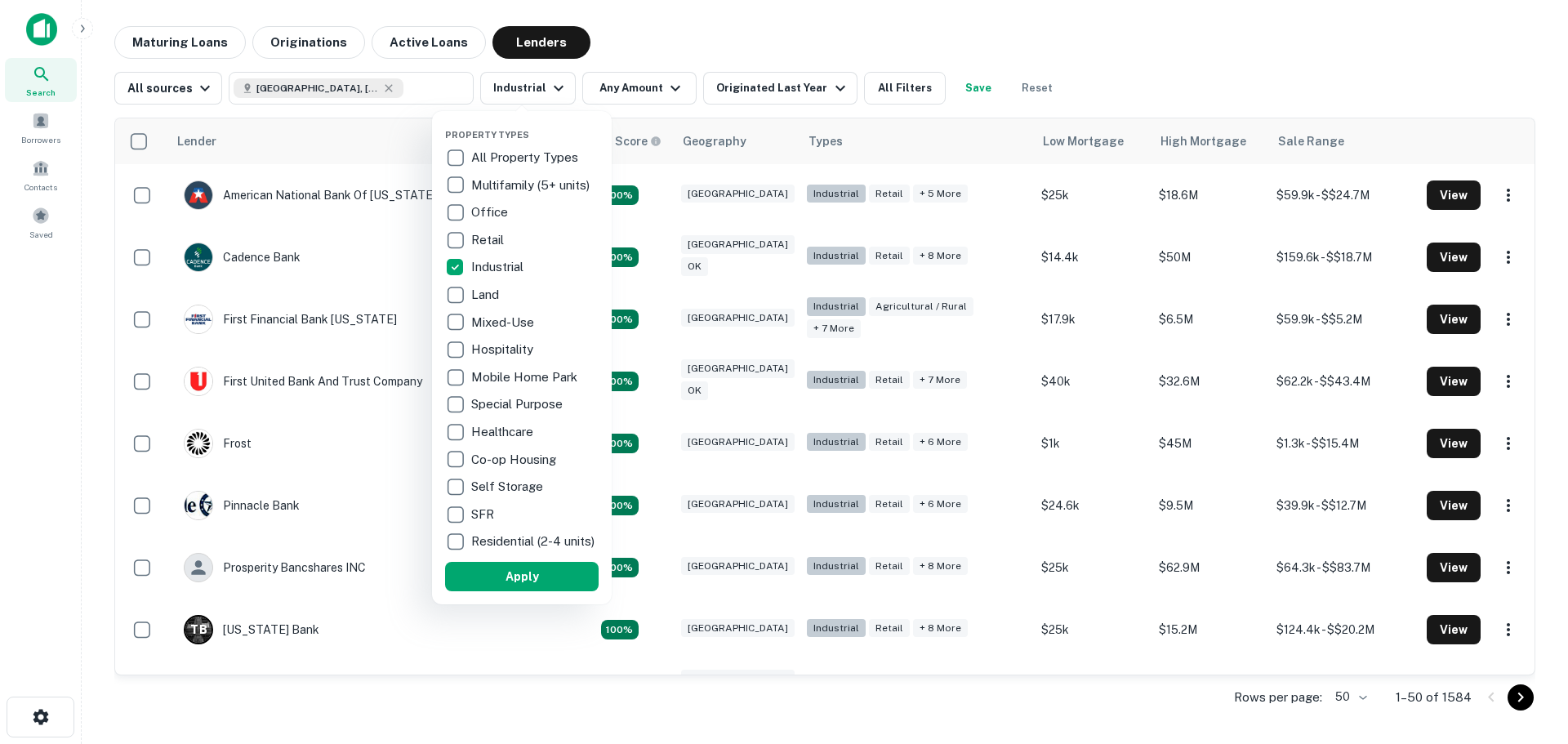
click at [517, 321] on p "Mixed-Use" at bounding box center [504, 322] width 66 height 19
click at [476, 434] on p "Healthcare" at bounding box center [499, 431] width 66 height 19
click at [474, 217] on p "Office" at bounding box center [487, 212] width 40 height 19
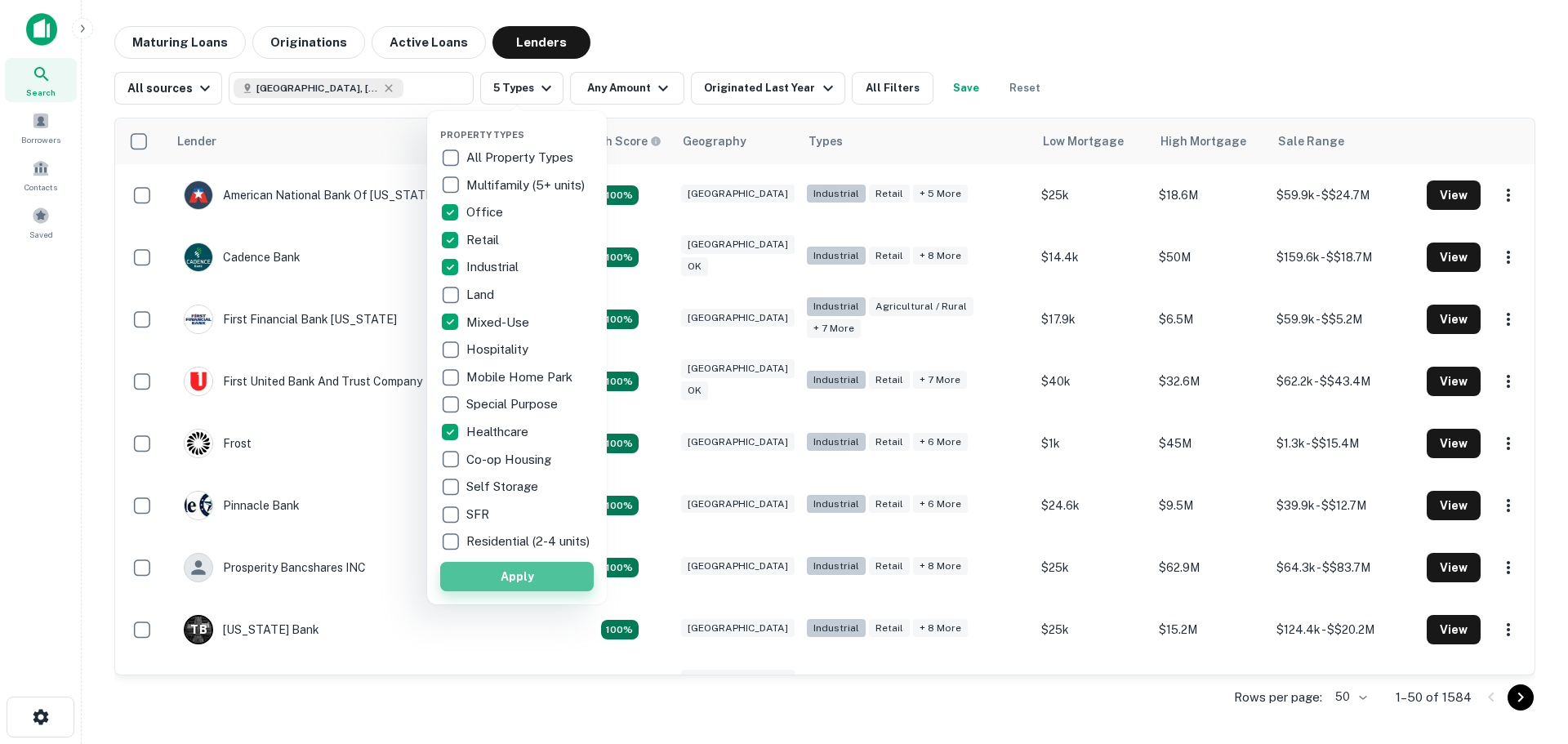
click at [547, 591] on button "Apply" at bounding box center [517, 576] width 154 height 30
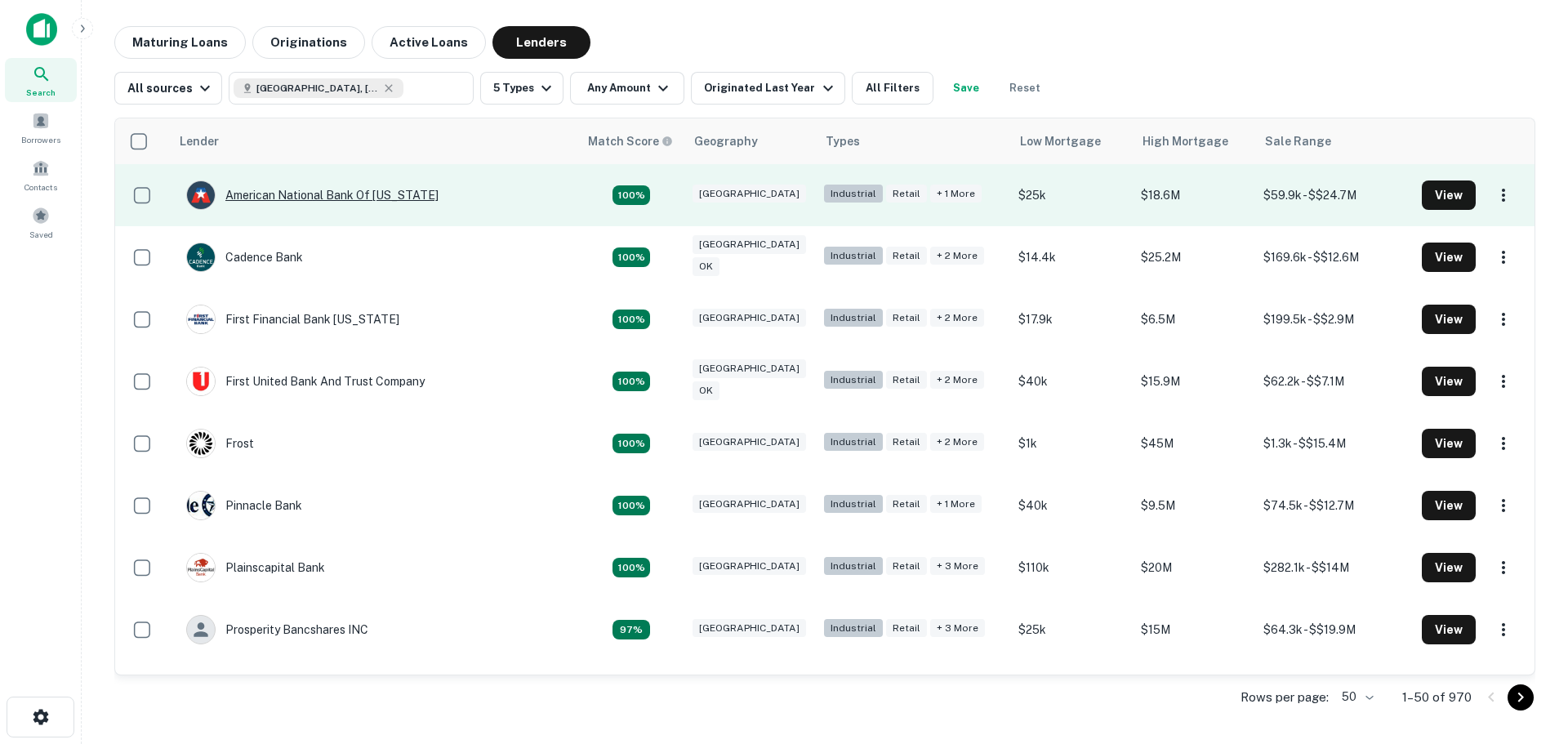
click at [321, 199] on div "American National Bank Of [US_STATE]" at bounding box center [312, 196] width 252 height 30
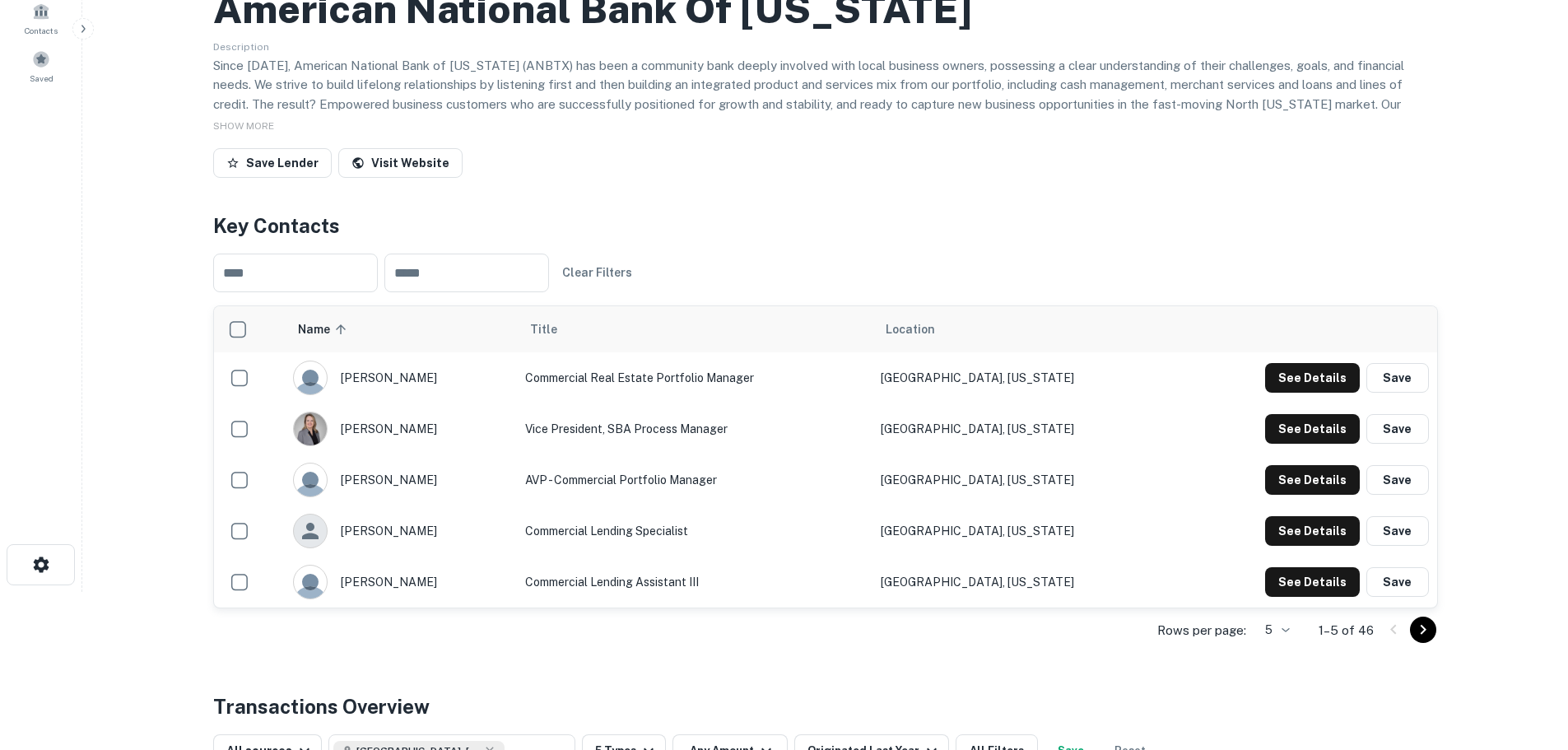
scroll to position [165, 0]
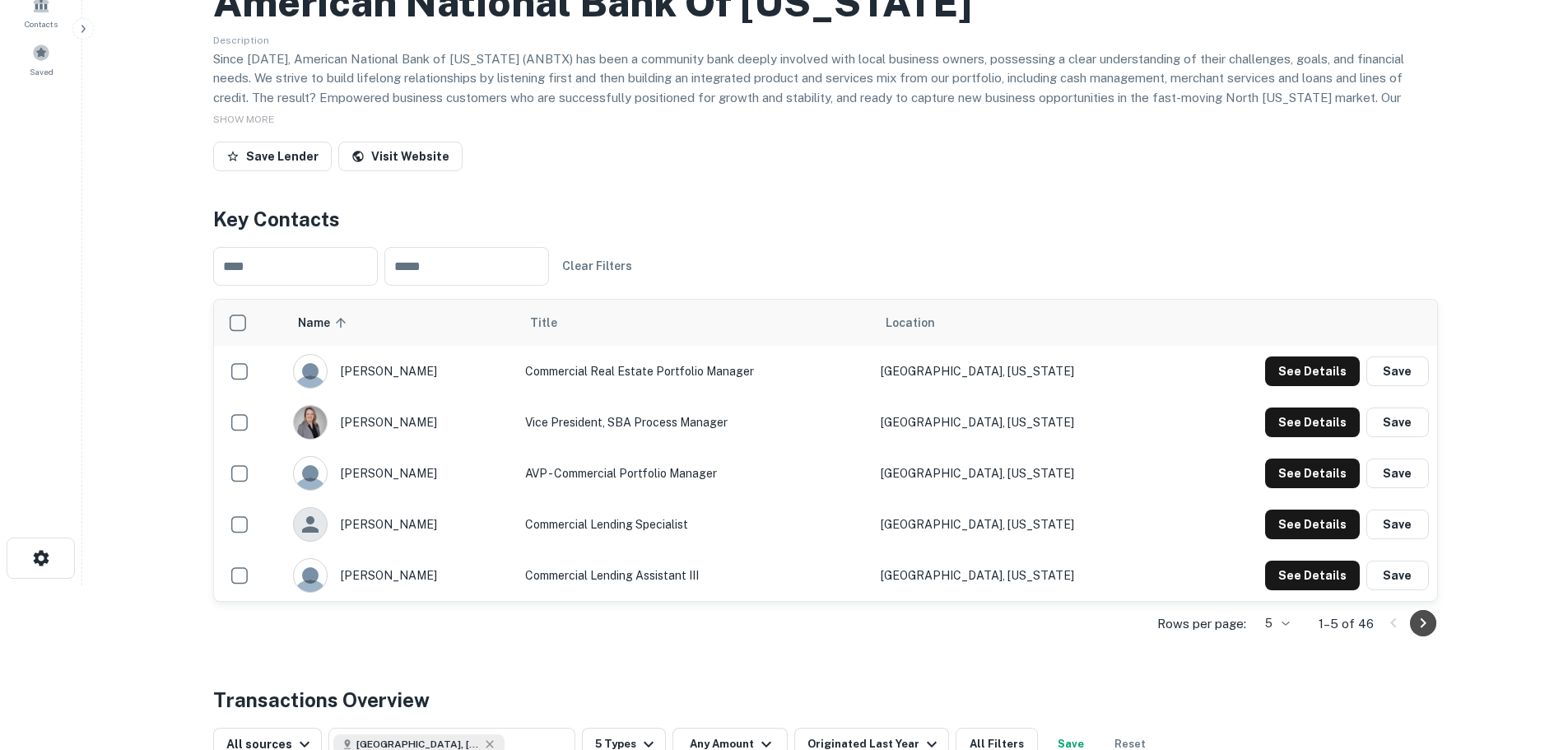
click at [1418, 630] on icon "Go to next page" at bounding box center [1423, 623] width 19 height 19
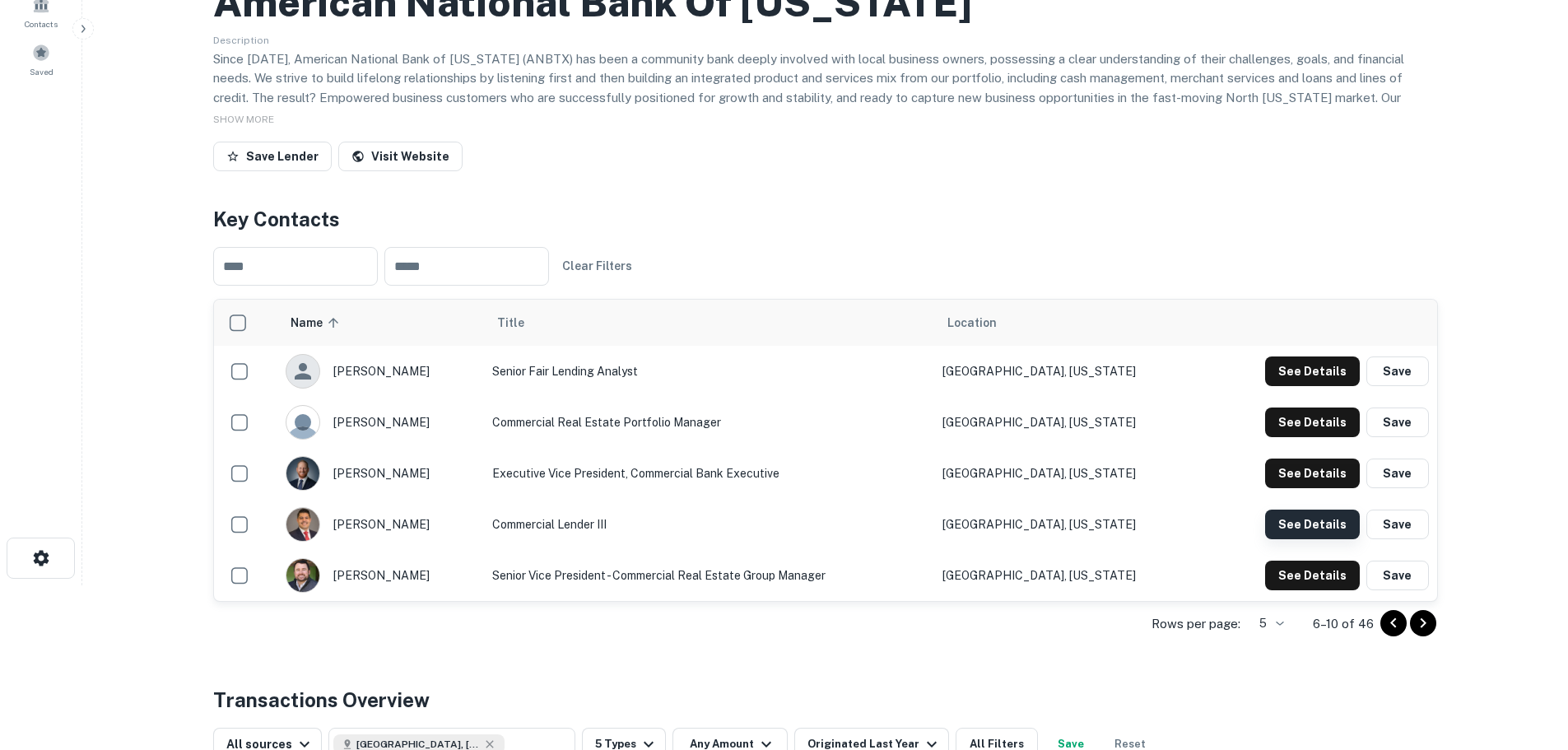
click at [1297, 521] on button "See Details" at bounding box center [1313, 525] width 95 height 30
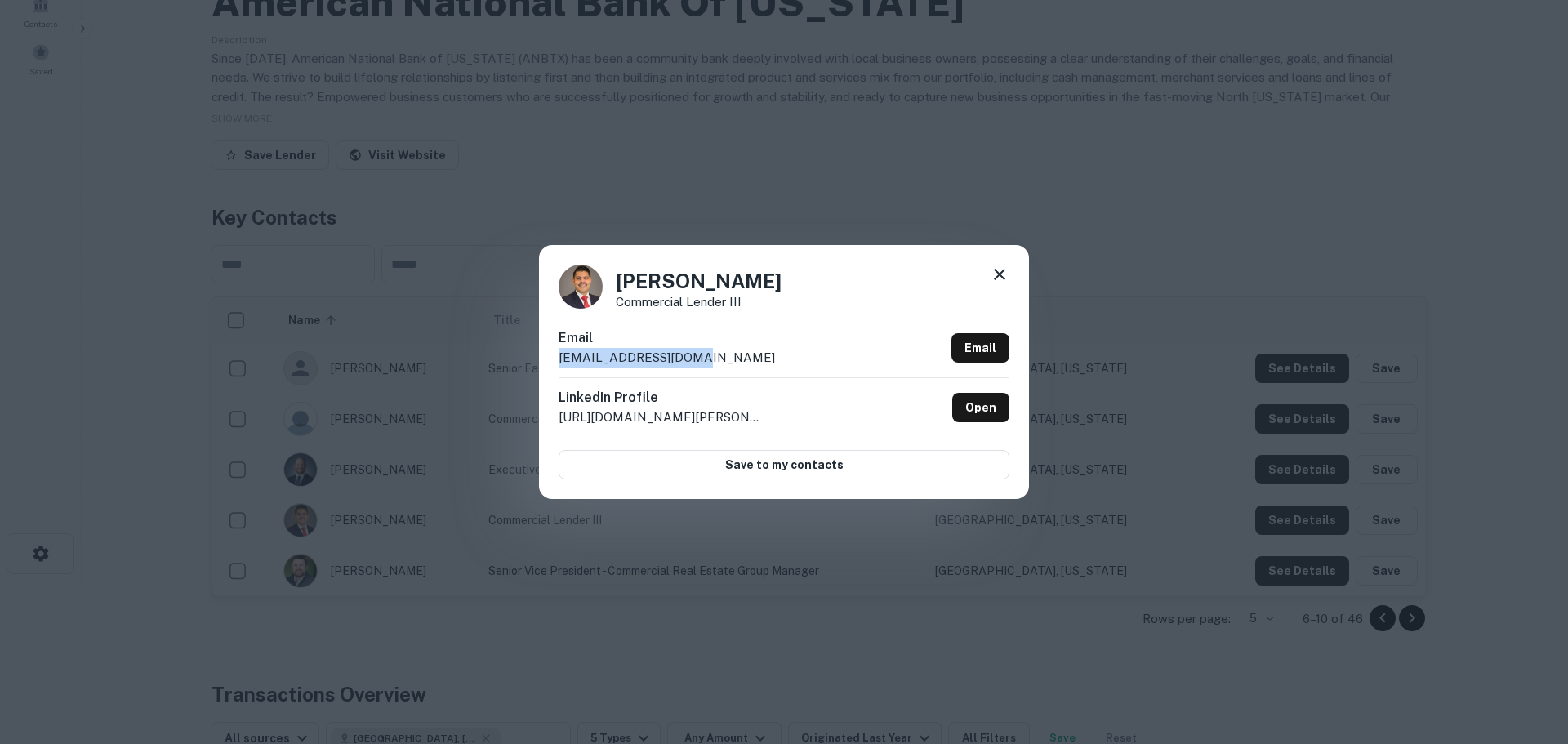
drag, startPoint x: 693, startPoint y: 363, endPoint x: 539, endPoint y: 367, distance: 154.1
click at [539, 367] on div "[PERSON_NAME] Commercial Lender III Email [EMAIL_ADDRESS][DOMAIN_NAME] Email Li…" at bounding box center [784, 371] width 490 height 253
copy p "[EMAIL_ADDRESS][DOMAIN_NAME]"
drag, startPoint x: 996, startPoint y: 271, endPoint x: 960, endPoint y: 300, distance: 46.2
click at [996, 271] on icon at bounding box center [999, 274] width 11 height 11
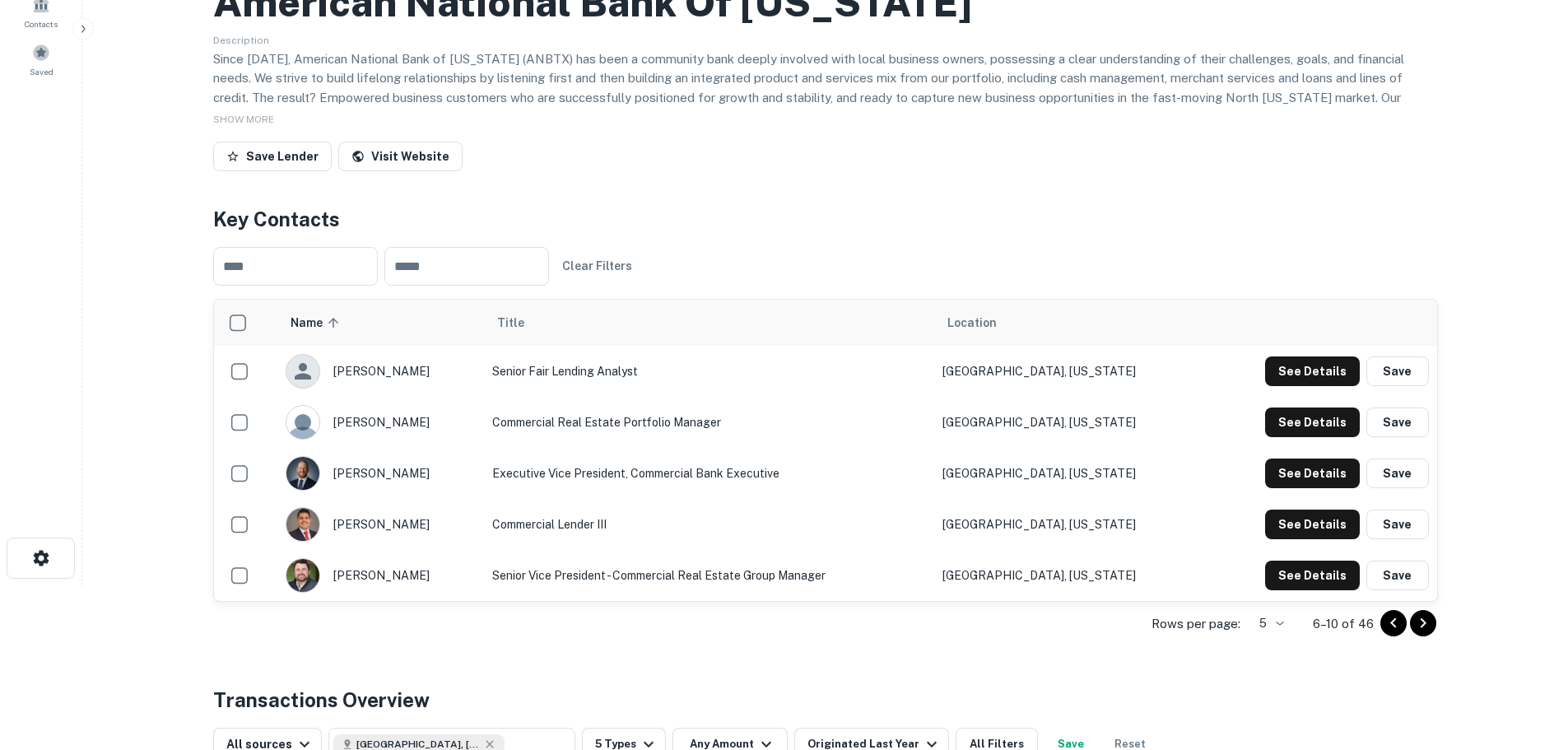
click at [1418, 619] on icon "Go to next page" at bounding box center [1423, 623] width 19 height 19
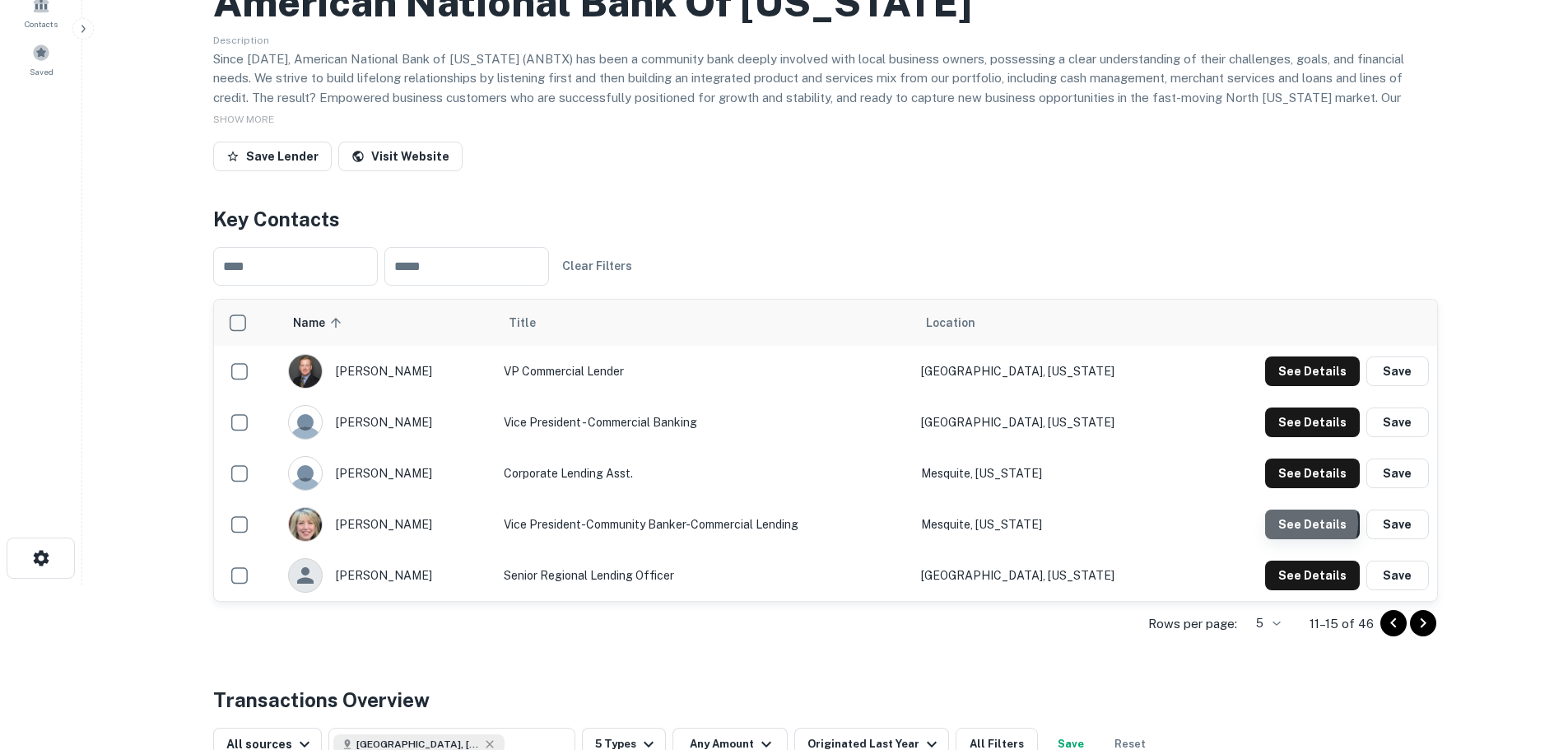
click at [1302, 524] on button "See Details" at bounding box center [1313, 525] width 95 height 30
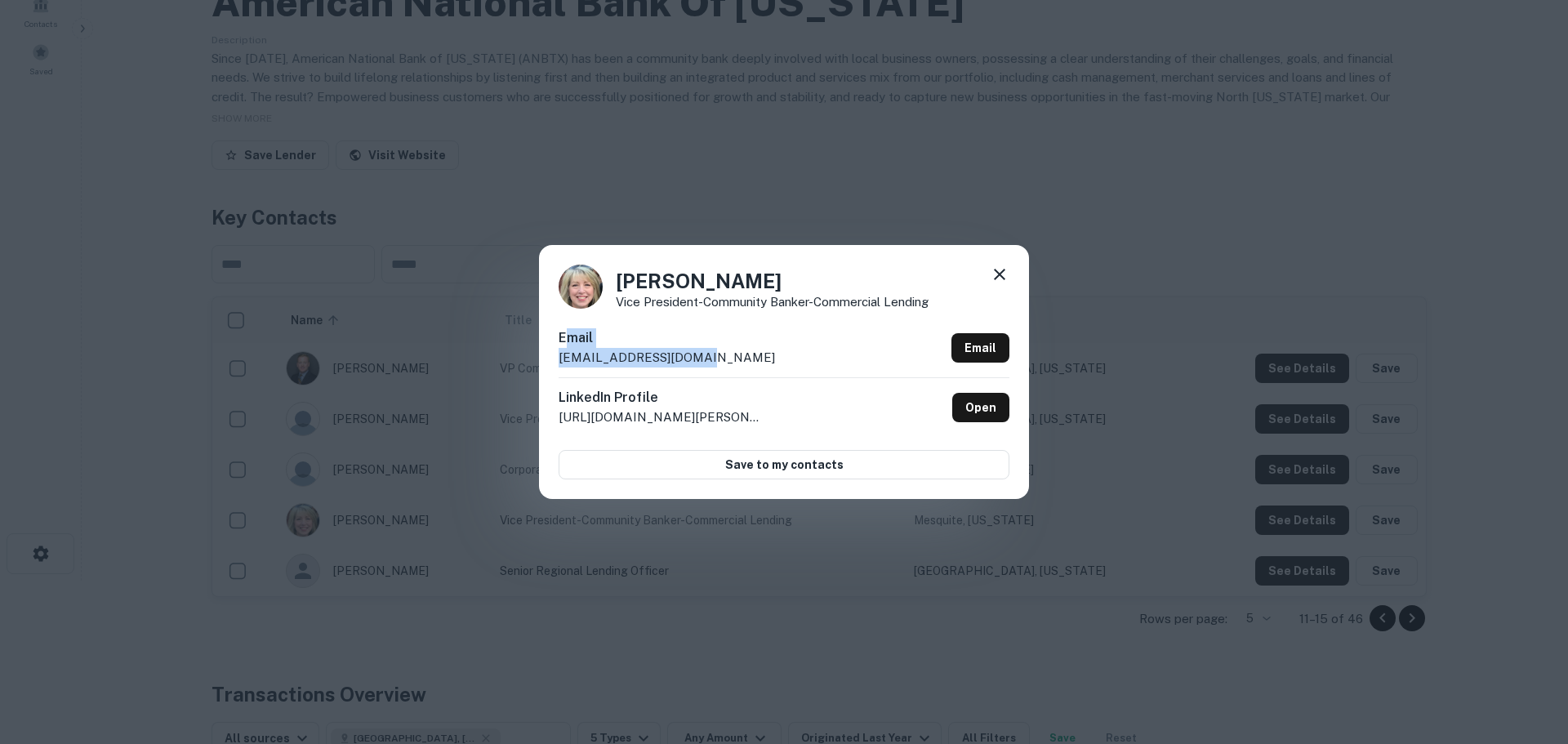
drag, startPoint x: 630, startPoint y: 349, endPoint x: 566, endPoint y: 347, distance: 64.0
click at [566, 347] on div "Email [EMAIL_ADDRESS][DOMAIN_NAME] Email" at bounding box center [784, 353] width 451 height 49
click at [719, 360] on div "Email [EMAIL_ADDRESS][DOMAIN_NAME] Email" at bounding box center [784, 353] width 451 height 49
drag, startPoint x: 715, startPoint y: 358, endPoint x: 558, endPoint y: 358, distance: 157.0
click at [558, 358] on div "Email [EMAIL_ADDRESS][DOMAIN_NAME] Email" at bounding box center [784, 353] width 451 height 49
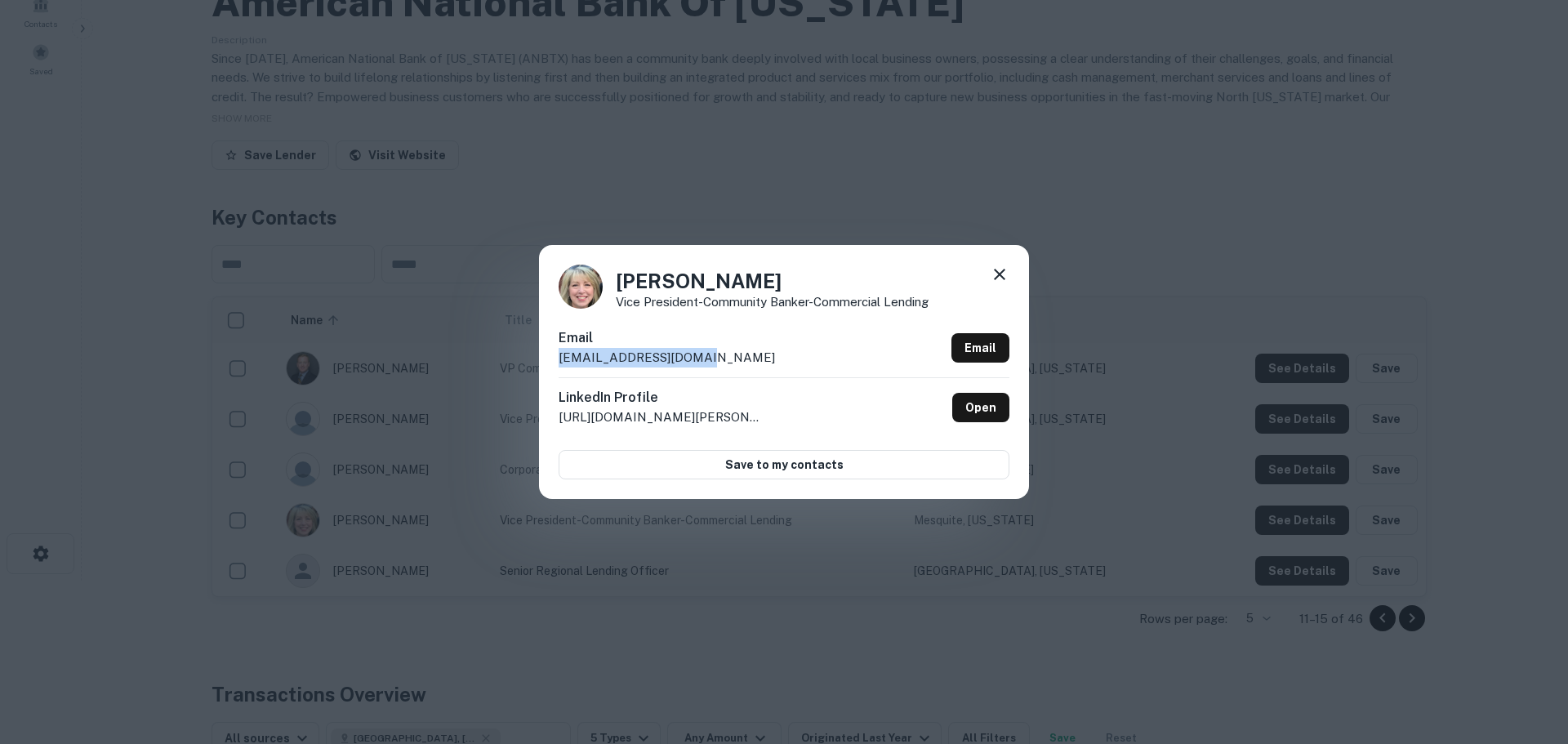
copy p "[EMAIL_ADDRESS][DOMAIN_NAME]"
click at [998, 275] on icon at bounding box center [999, 274] width 19 height 19
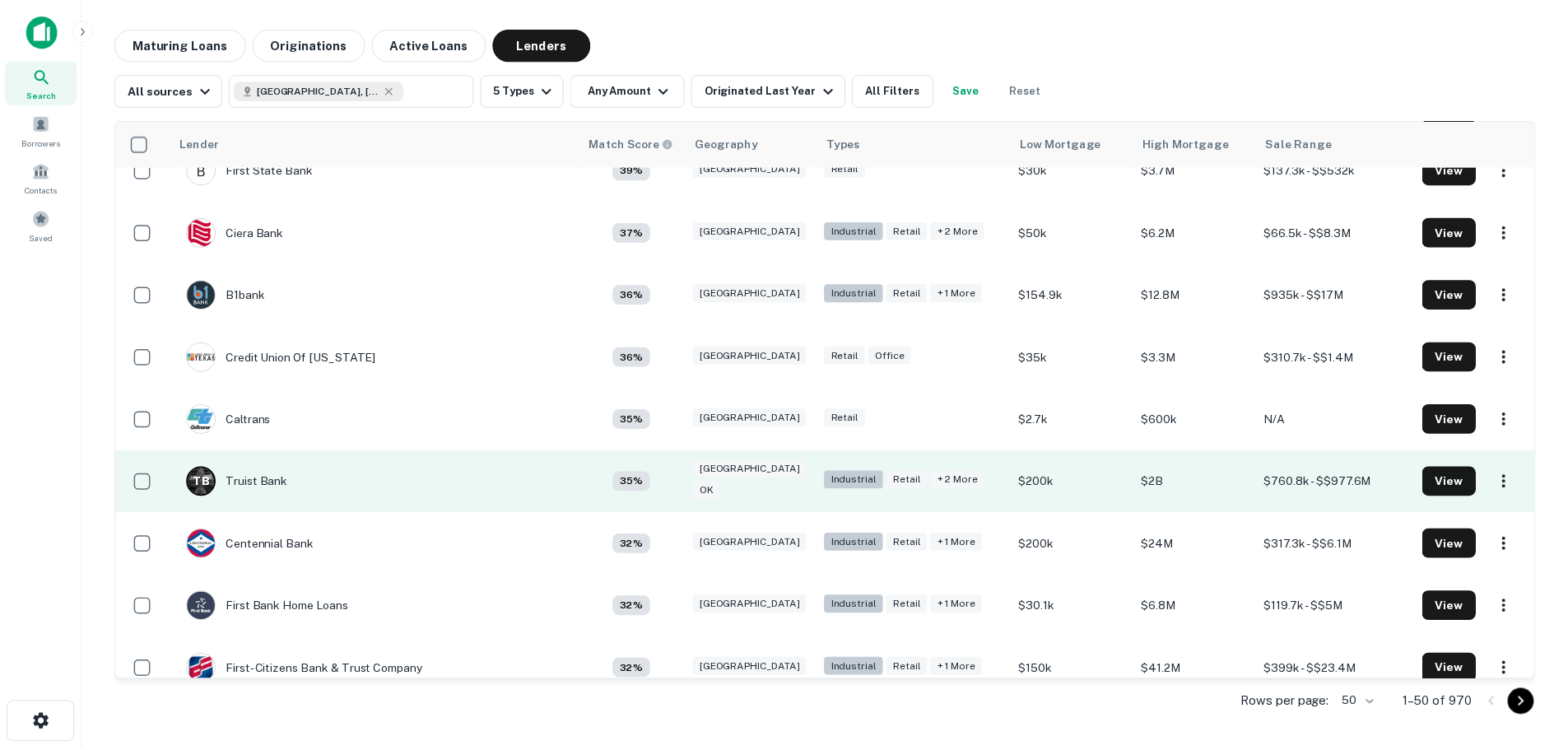
scroll to position [2057, 0]
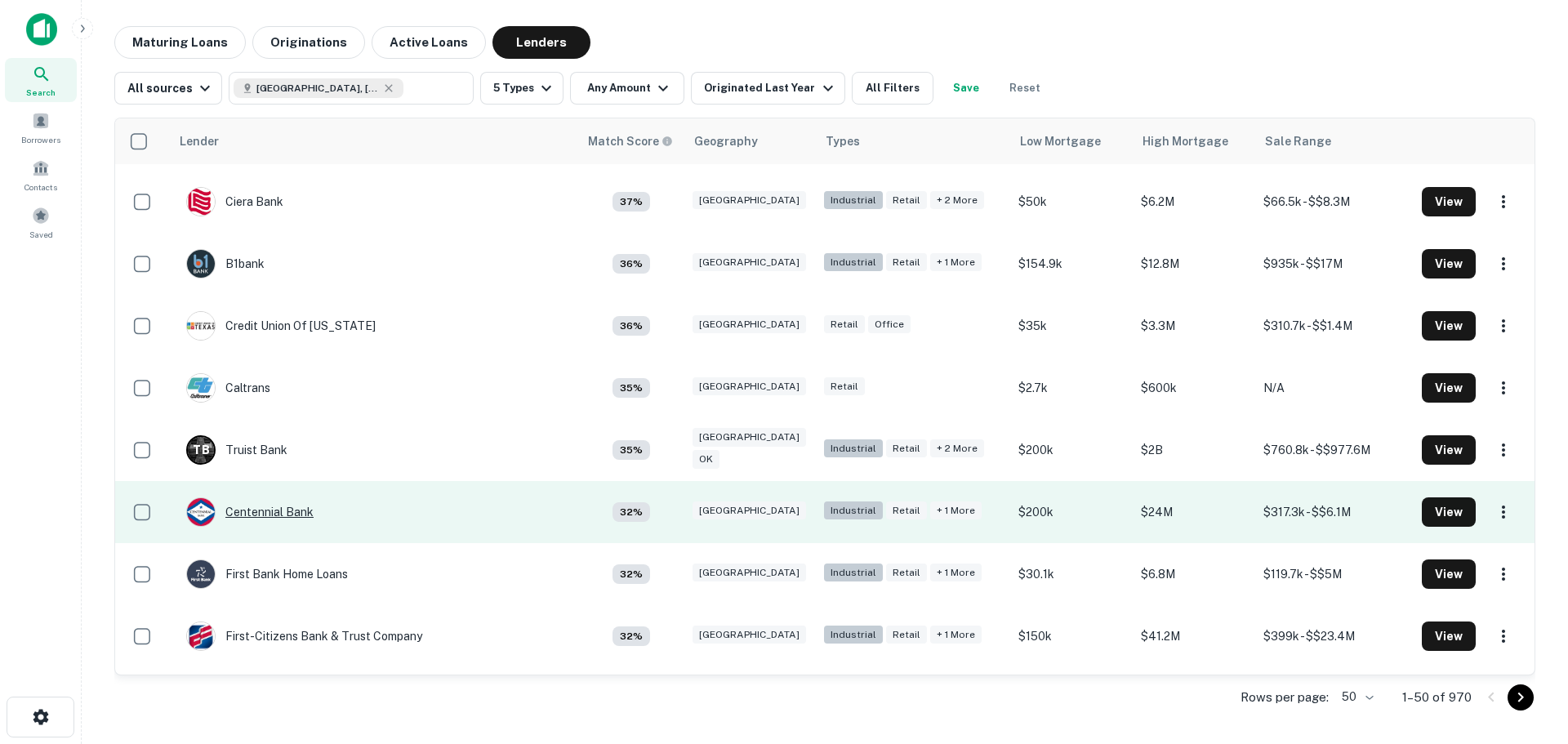
click at [294, 507] on div "Centennial Bank" at bounding box center [250, 512] width 128 height 30
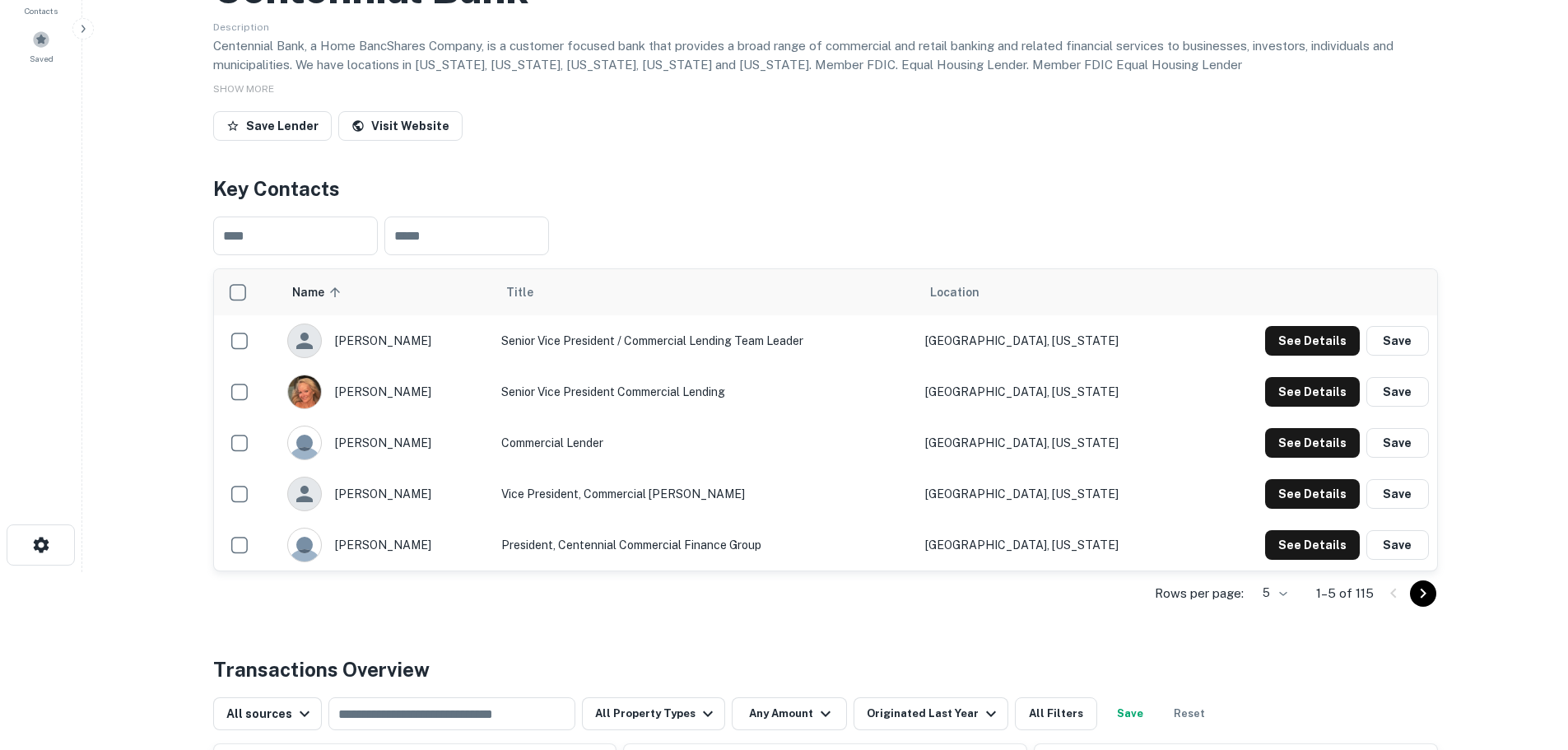
scroll to position [165, 0]
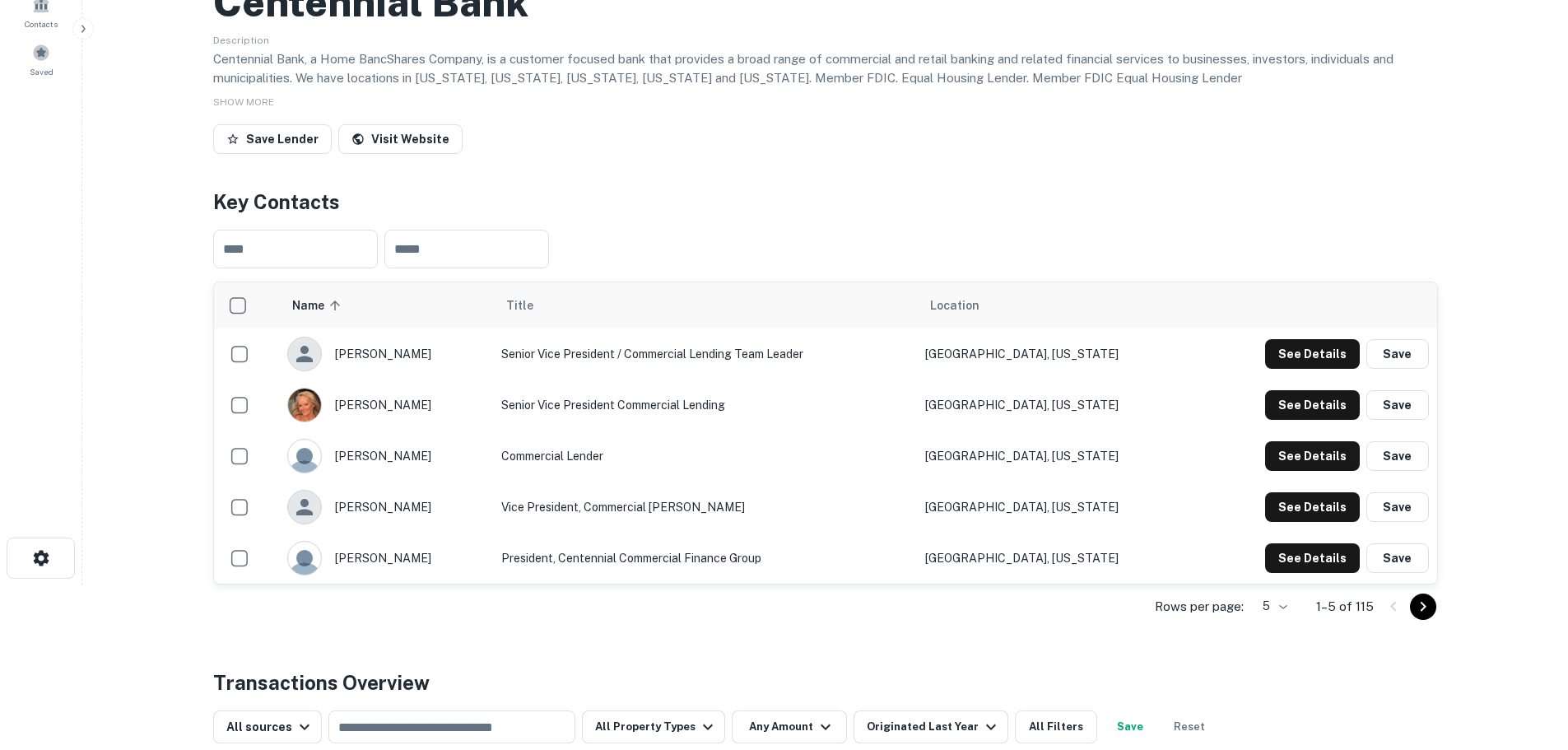
click at [1411, 599] on button "Go to next page" at bounding box center [1424, 607] width 26 height 26
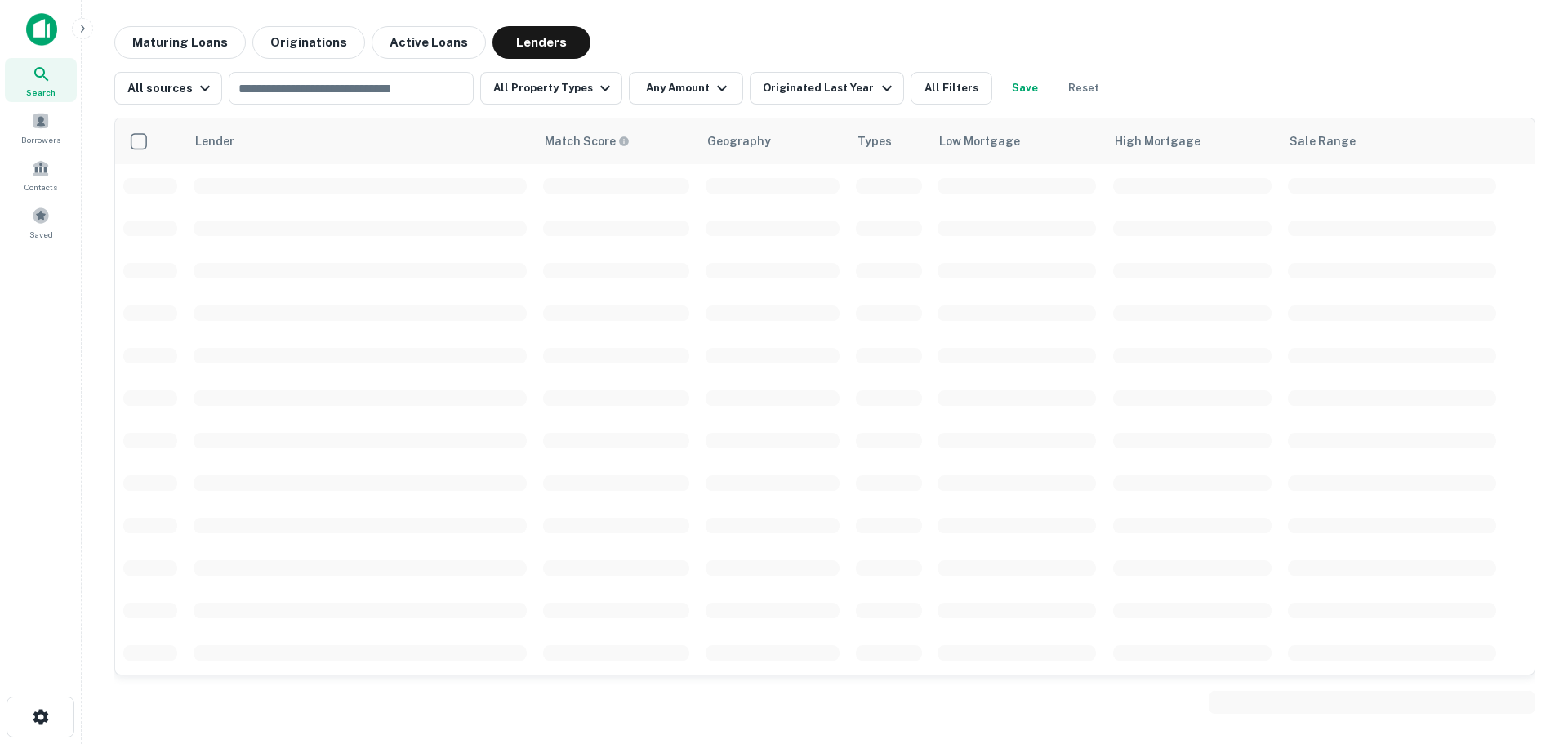
scroll to position [1555, 0]
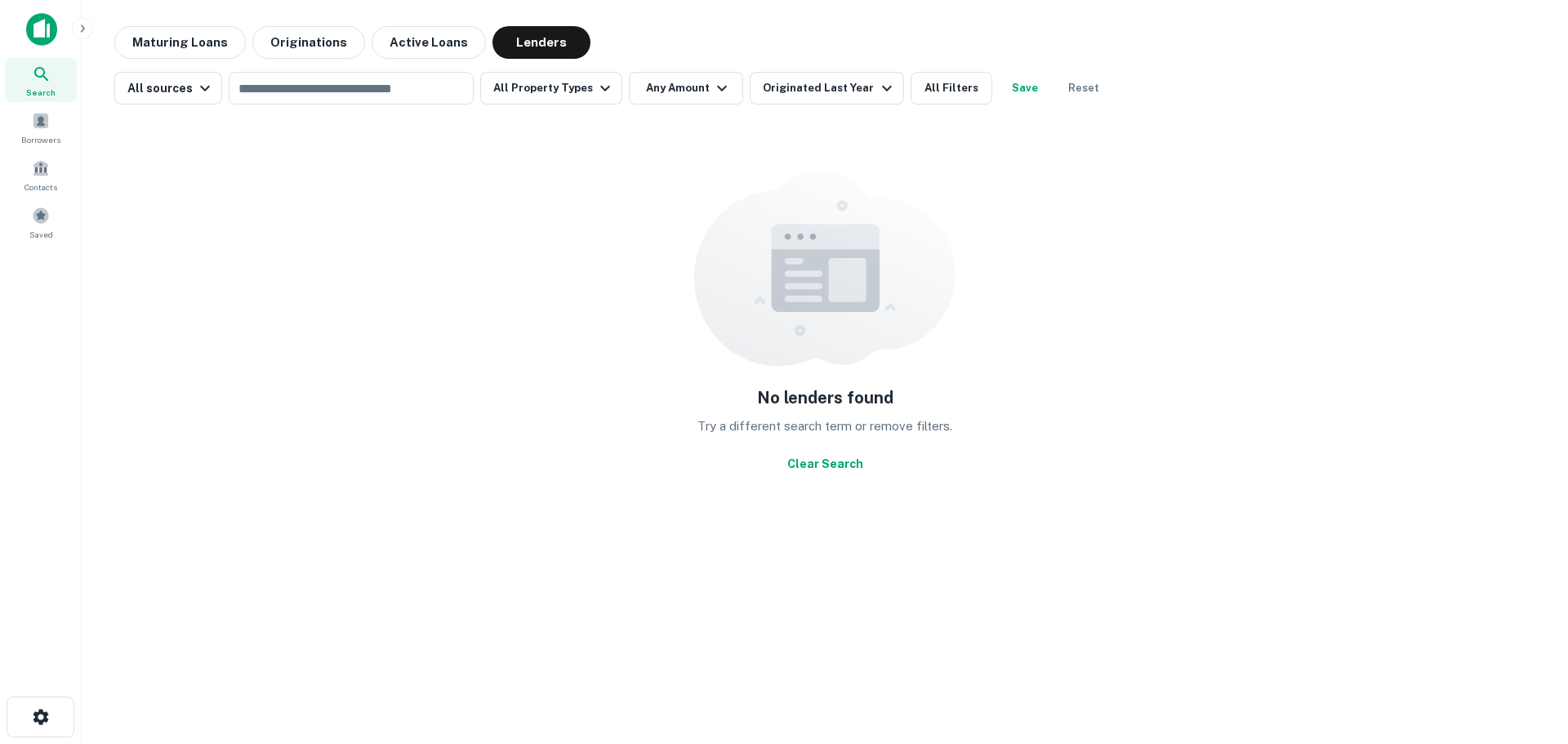
click at [42, 65] on icon at bounding box center [41, 74] width 19 height 19
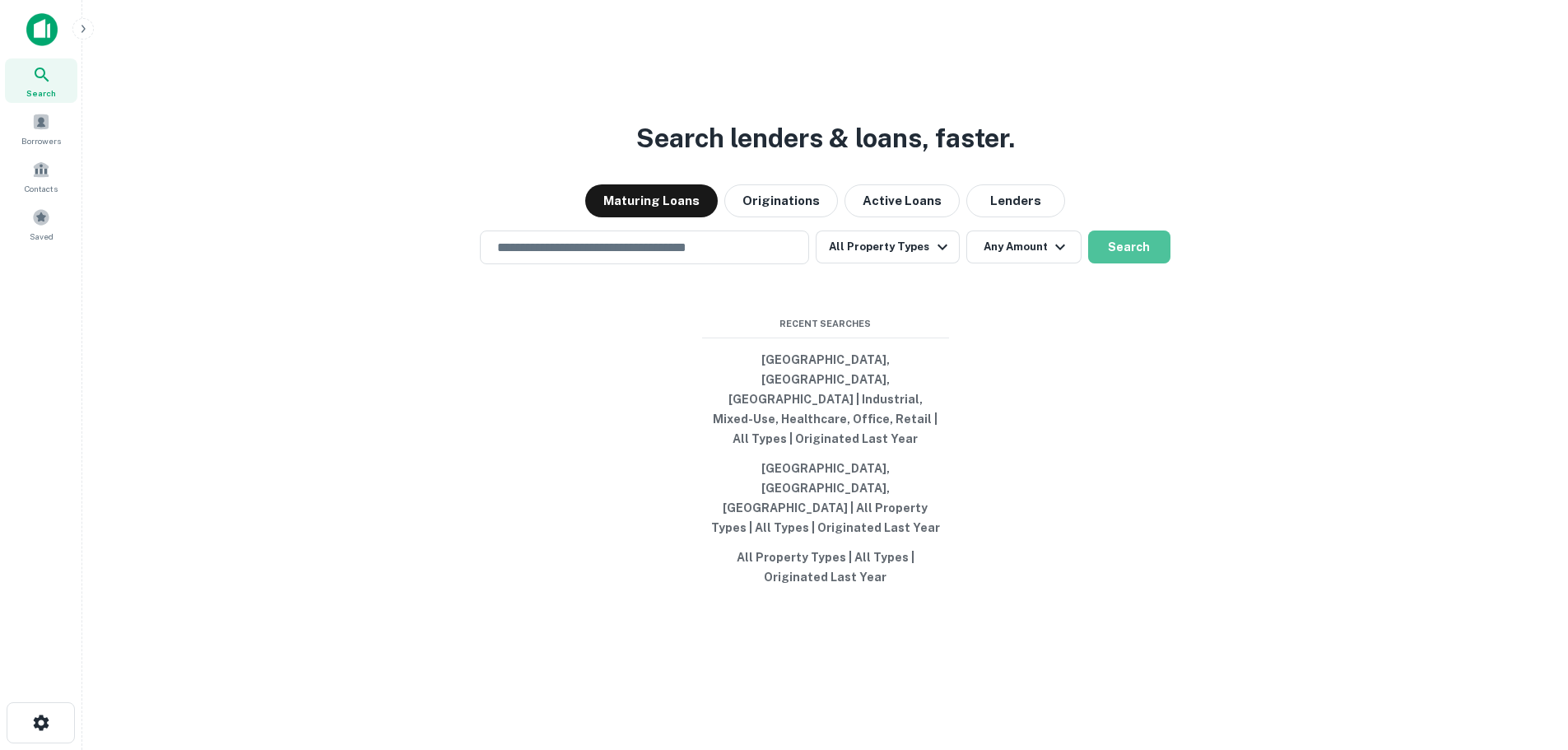
click at [1132, 263] on button "Search" at bounding box center [1129, 246] width 82 height 33
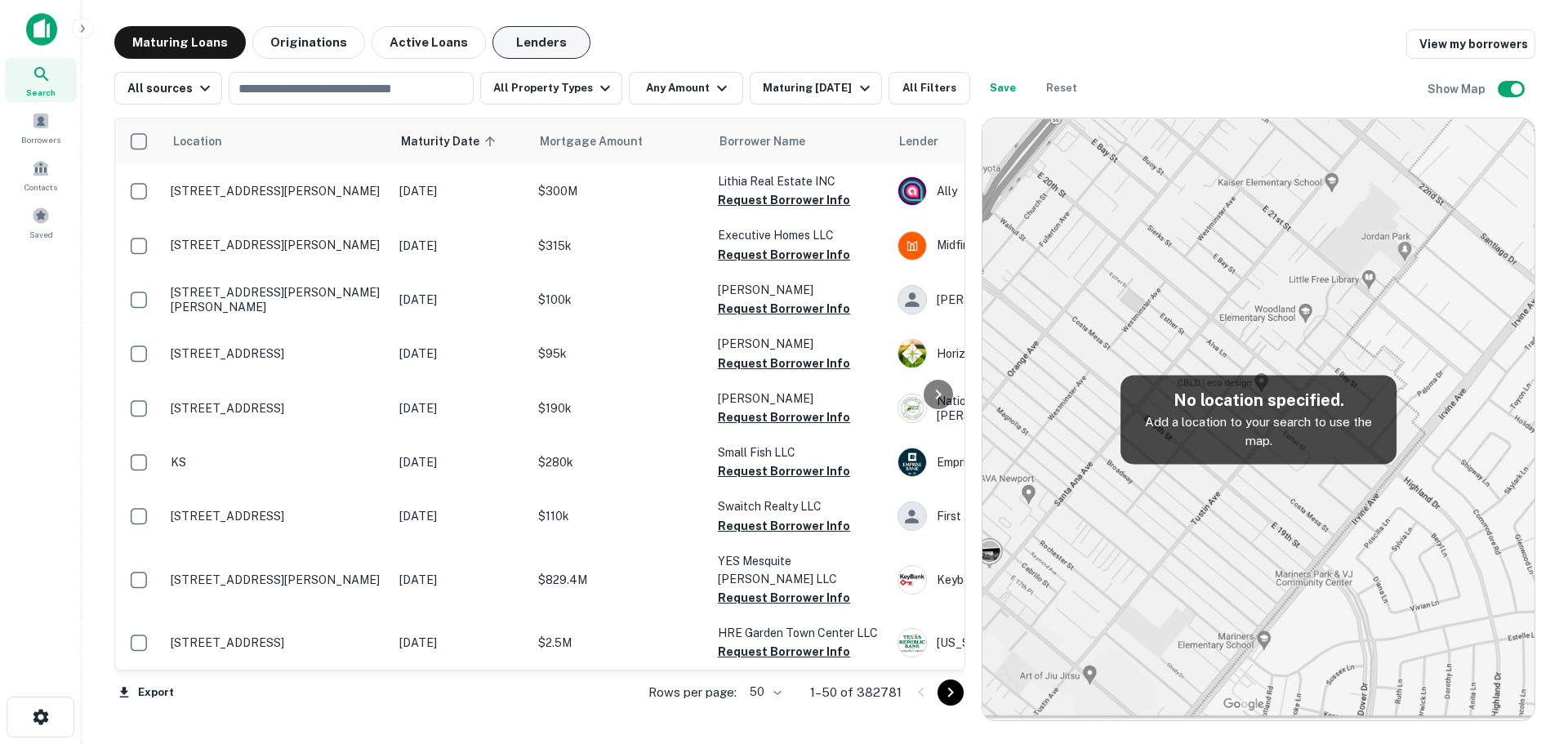
click at [551, 46] on button "Lenders" at bounding box center [542, 42] width 98 height 32
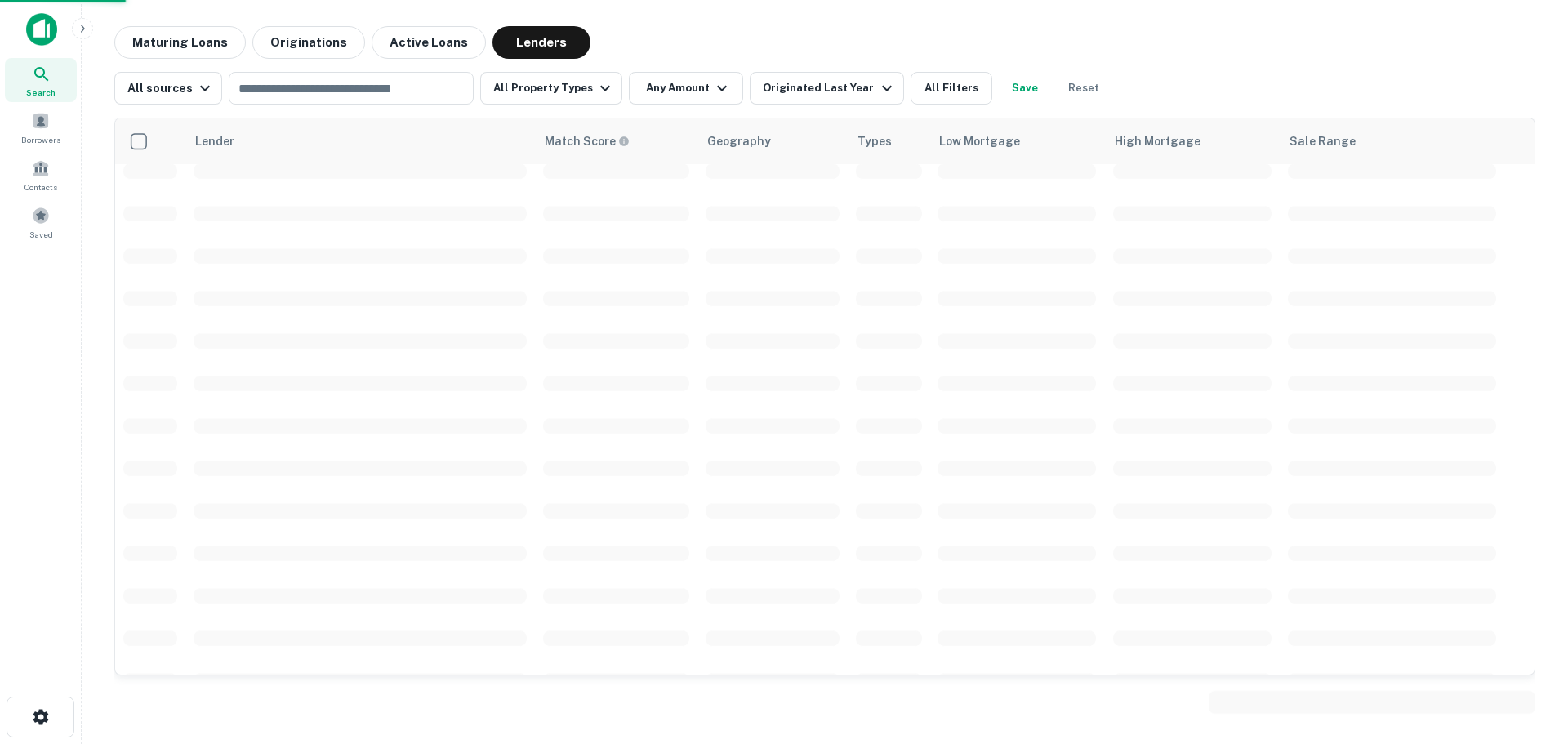
scroll to position [1842, 0]
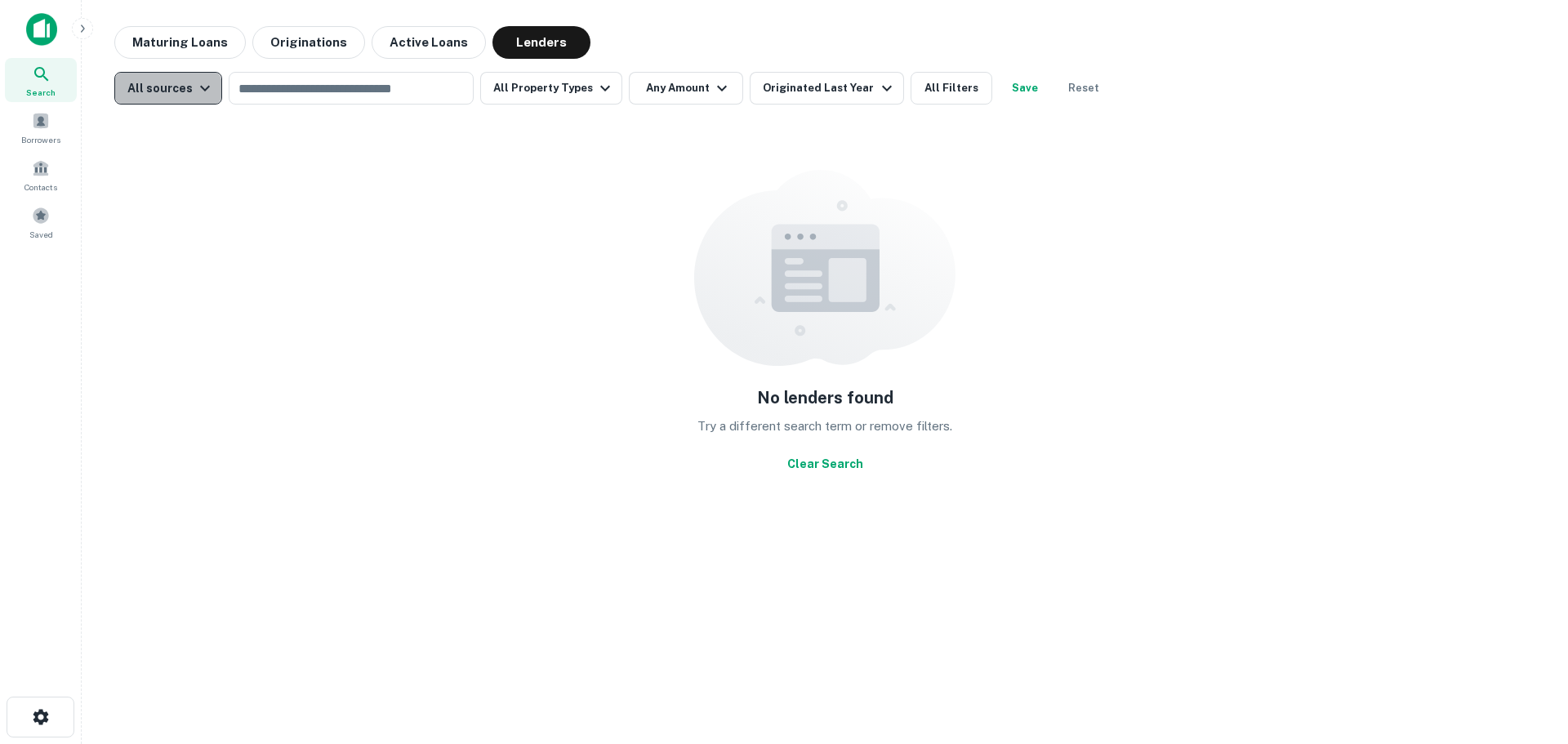
click at [165, 96] on div "All sources" at bounding box center [171, 88] width 87 height 19
click at [165, 96] on div at bounding box center [784, 372] width 1568 height 744
click at [584, 87] on button "All Property Types" at bounding box center [551, 87] width 142 height 32
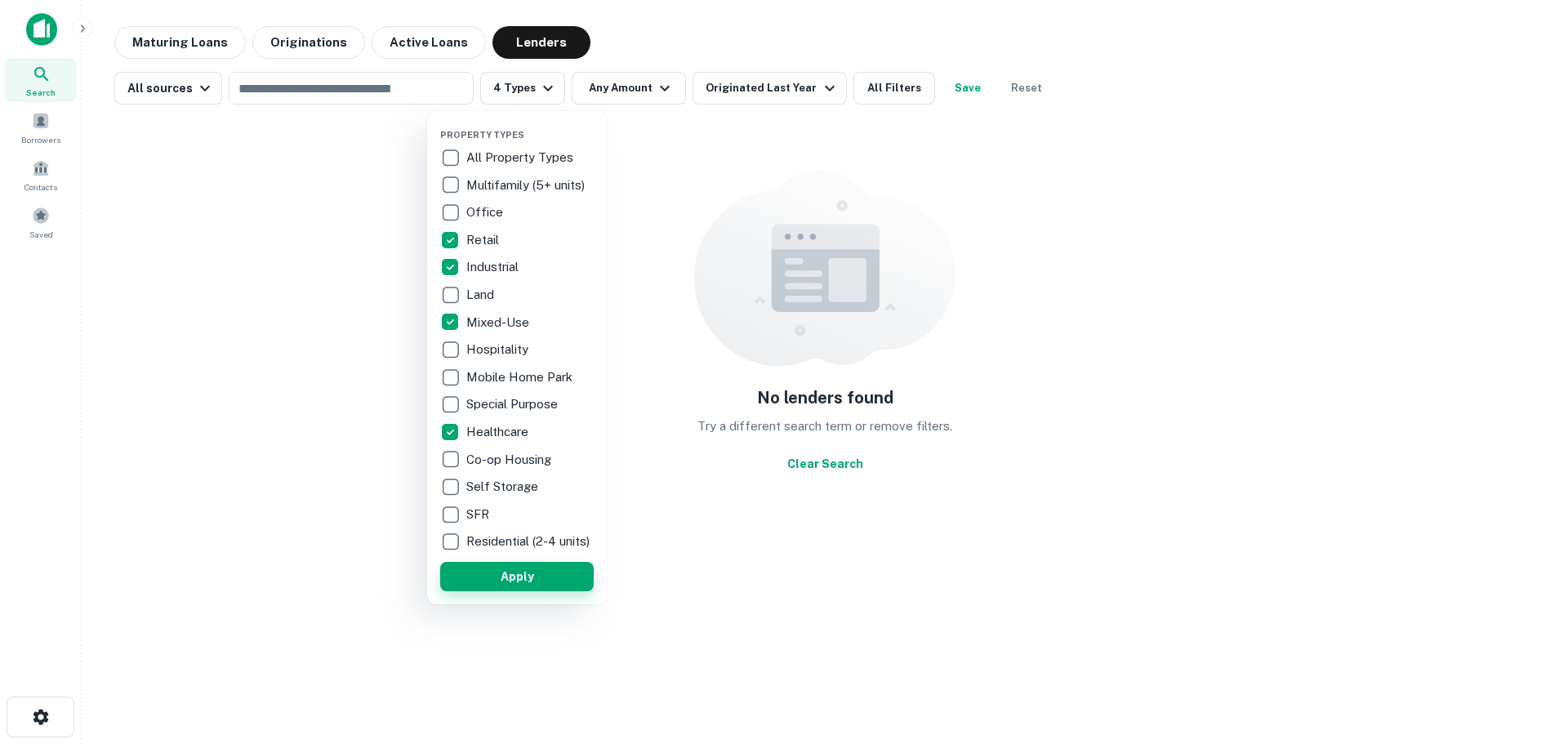
click at [496, 590] on button "Apply" at bounding box center [517, 576] width 154 height 30
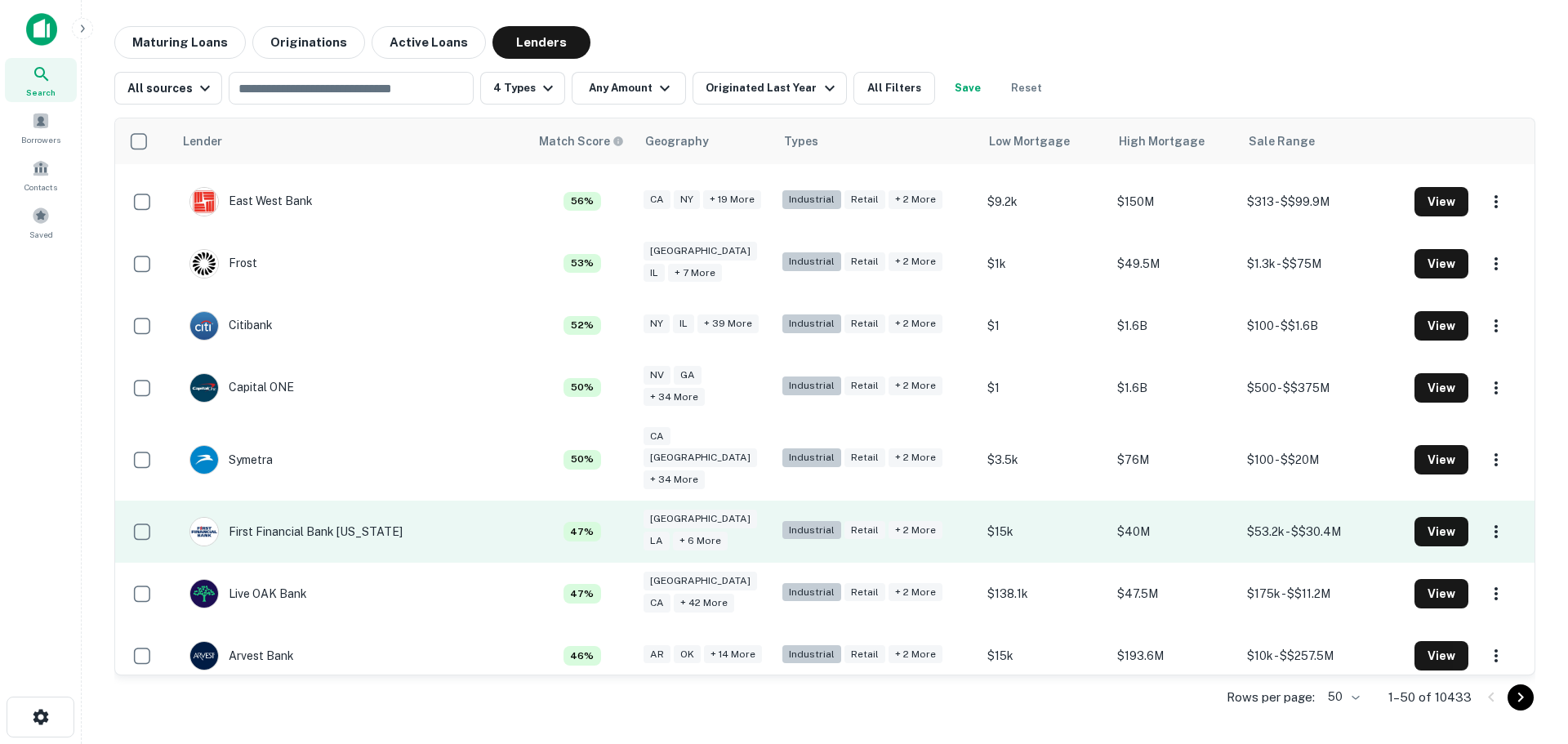
scroll to position [1470, 0]
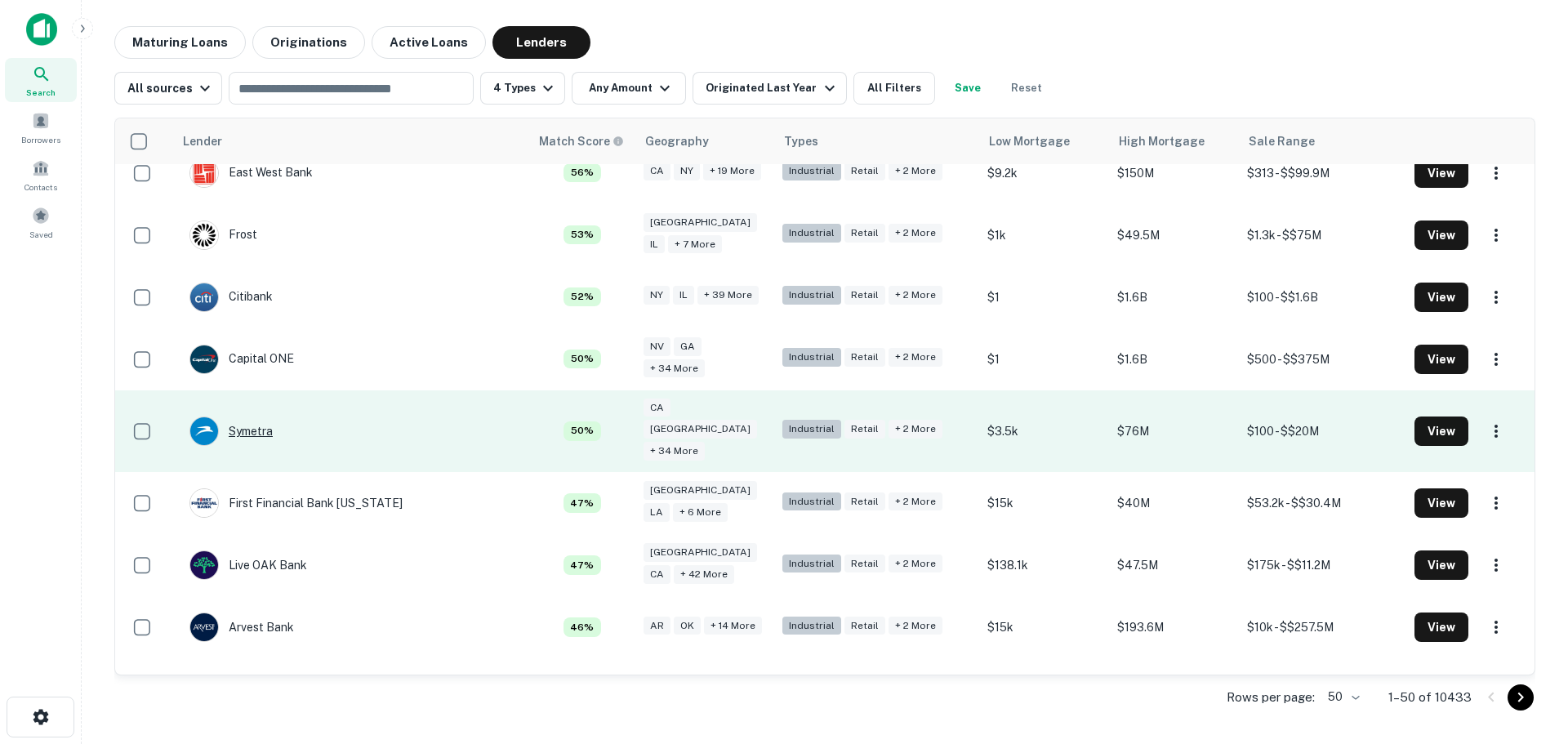
click at [245, 417] on div "Symetra" at bounding box center [231, 431] width 83 height 30
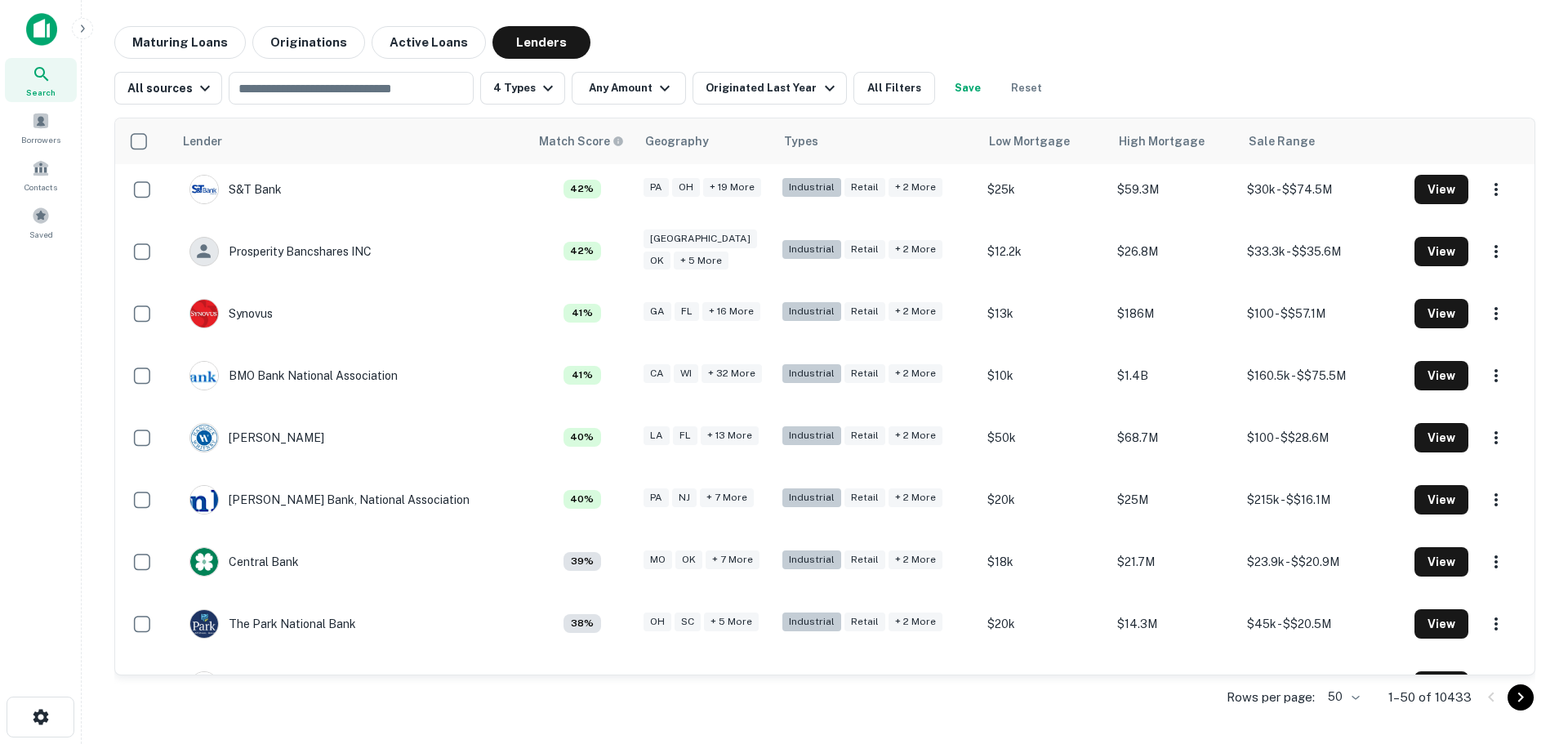
scroll to position [2592, 0]
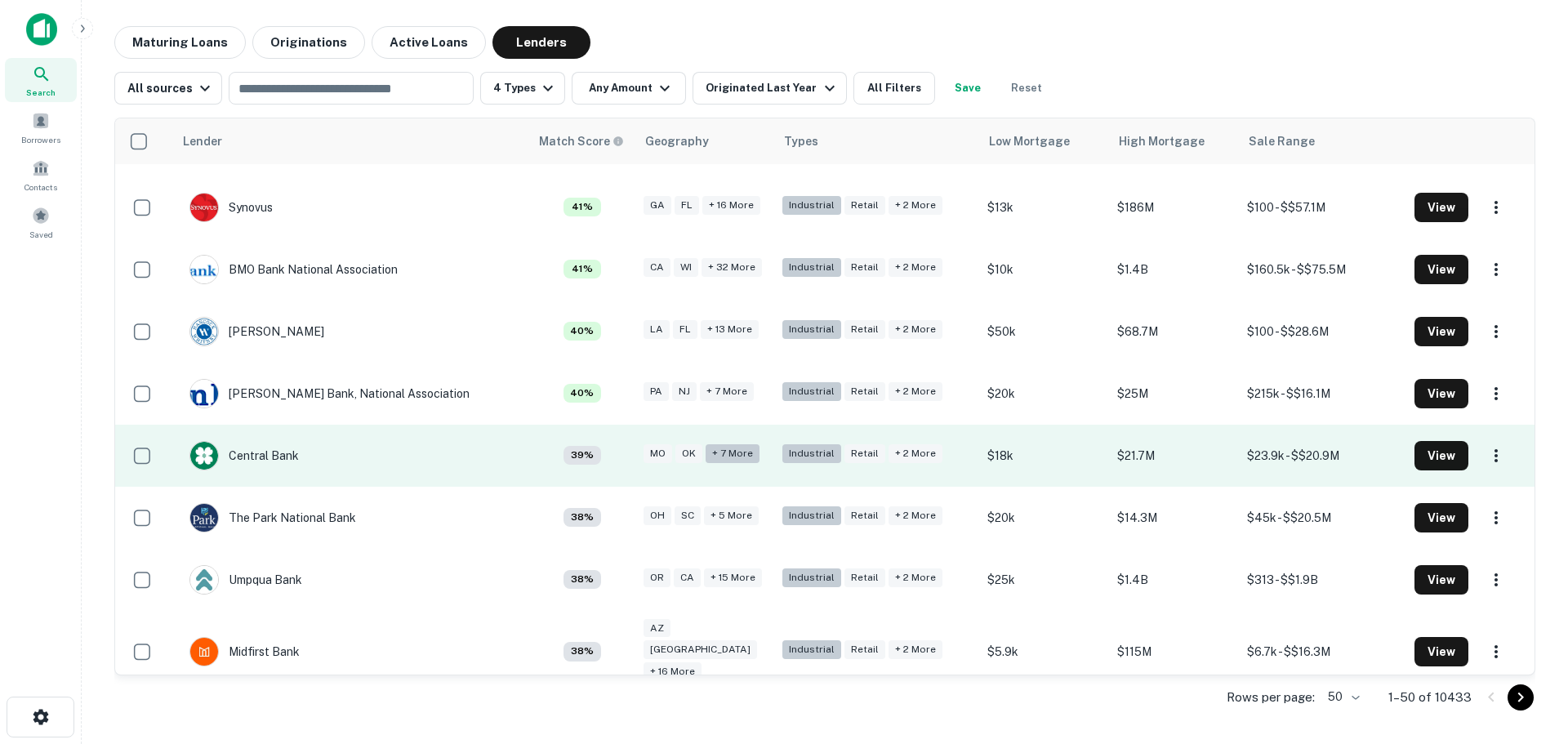
click at [711, 444] on div "+ 7 more" at bounding box center [733, 454] width 54 height 19
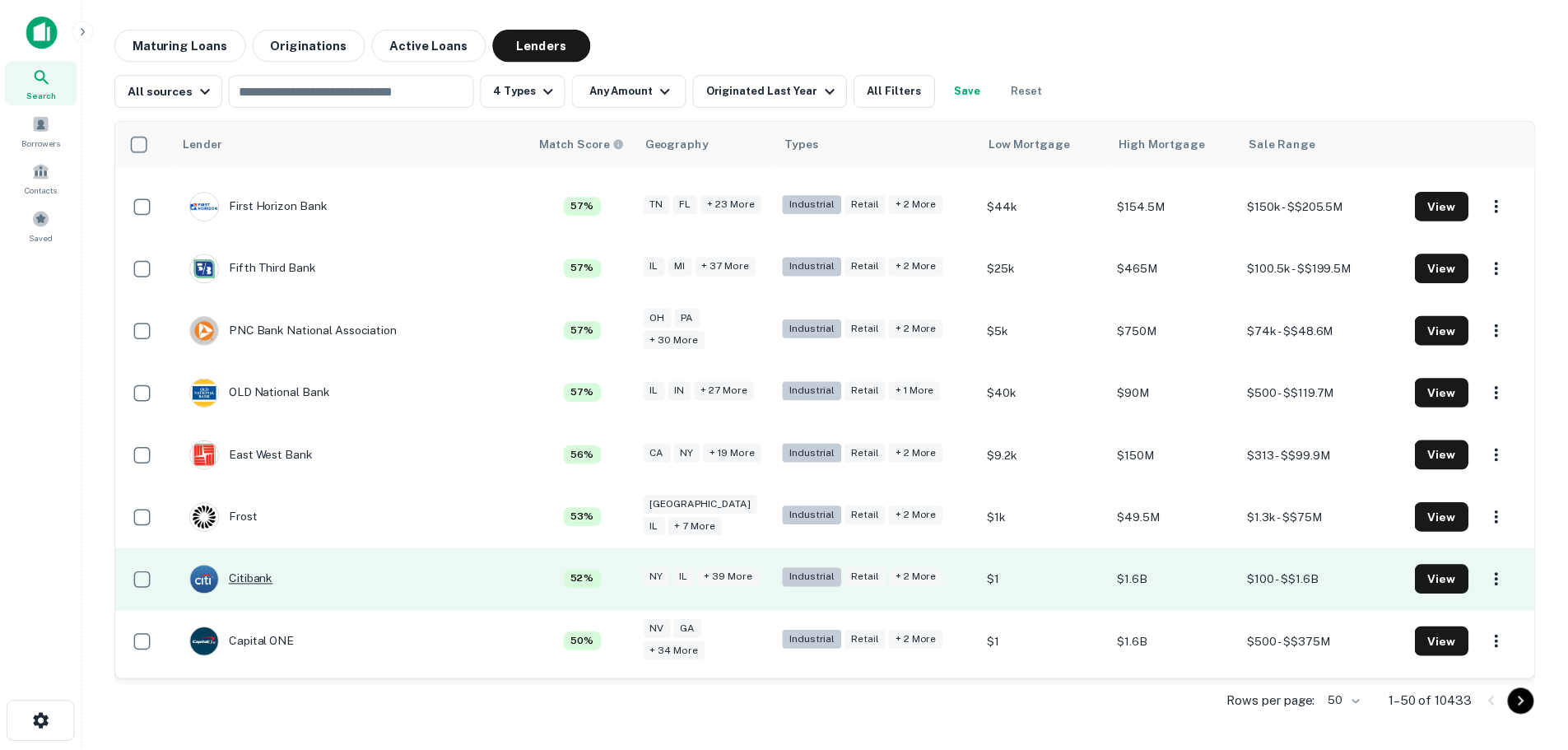
scroll to position [1132, 0]
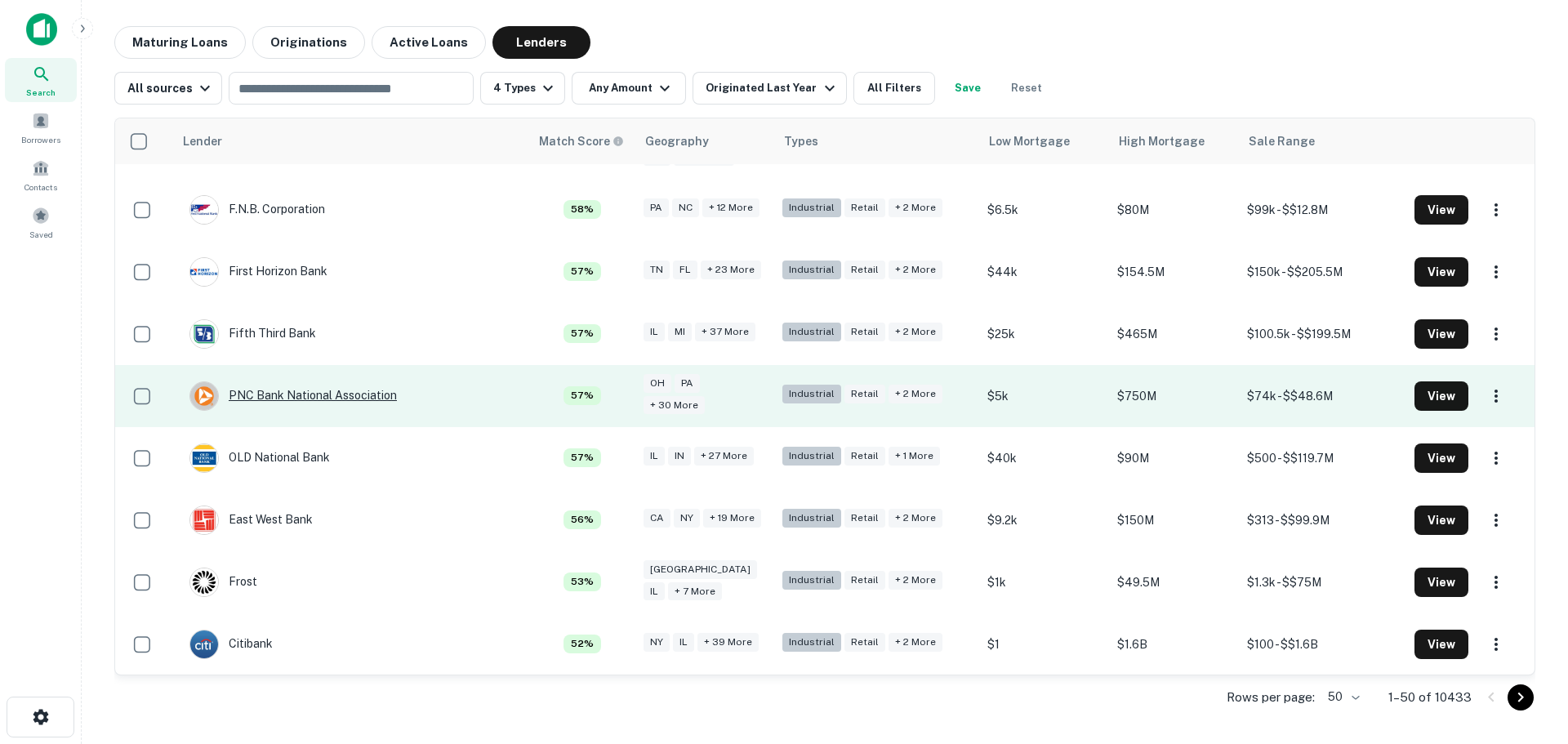
click at [300, 382] on div "PNC Bank National Association" at bounding box center [293, 396] width 207 height 30
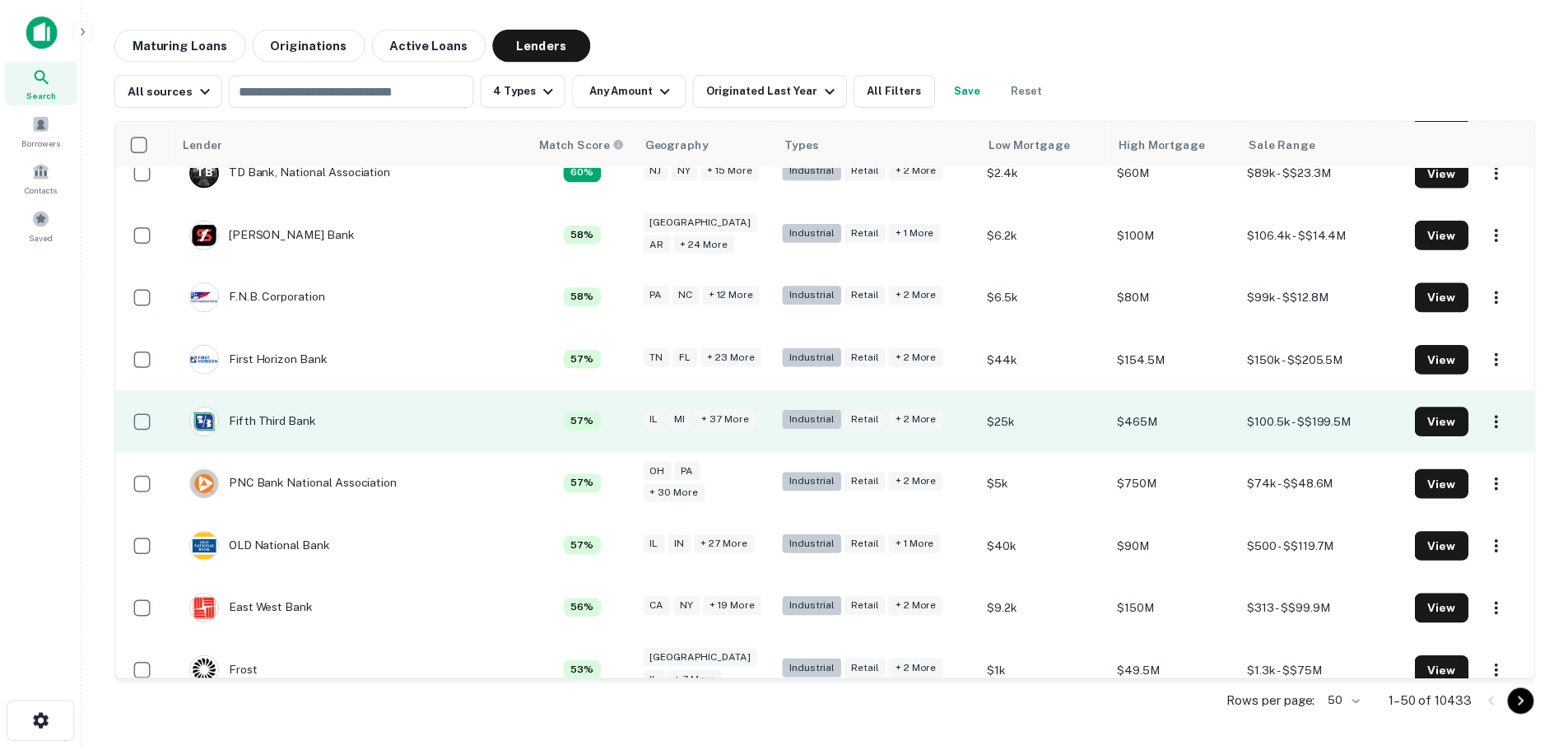
scroll to position [885, 0]
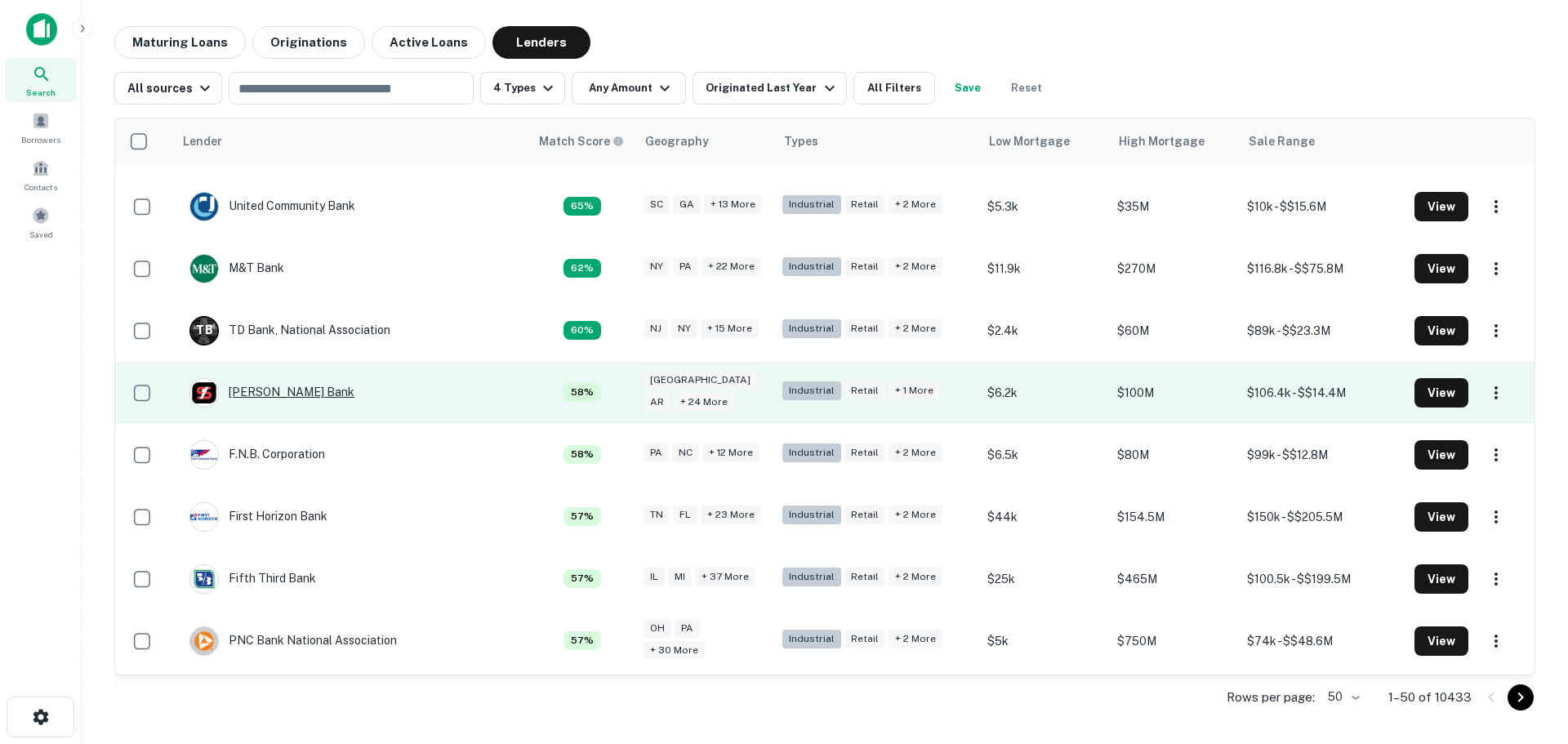
click at [270, 378] on div "[PERSON_NAME] Bank" at bounding box center [272, 393] width 165 height 30
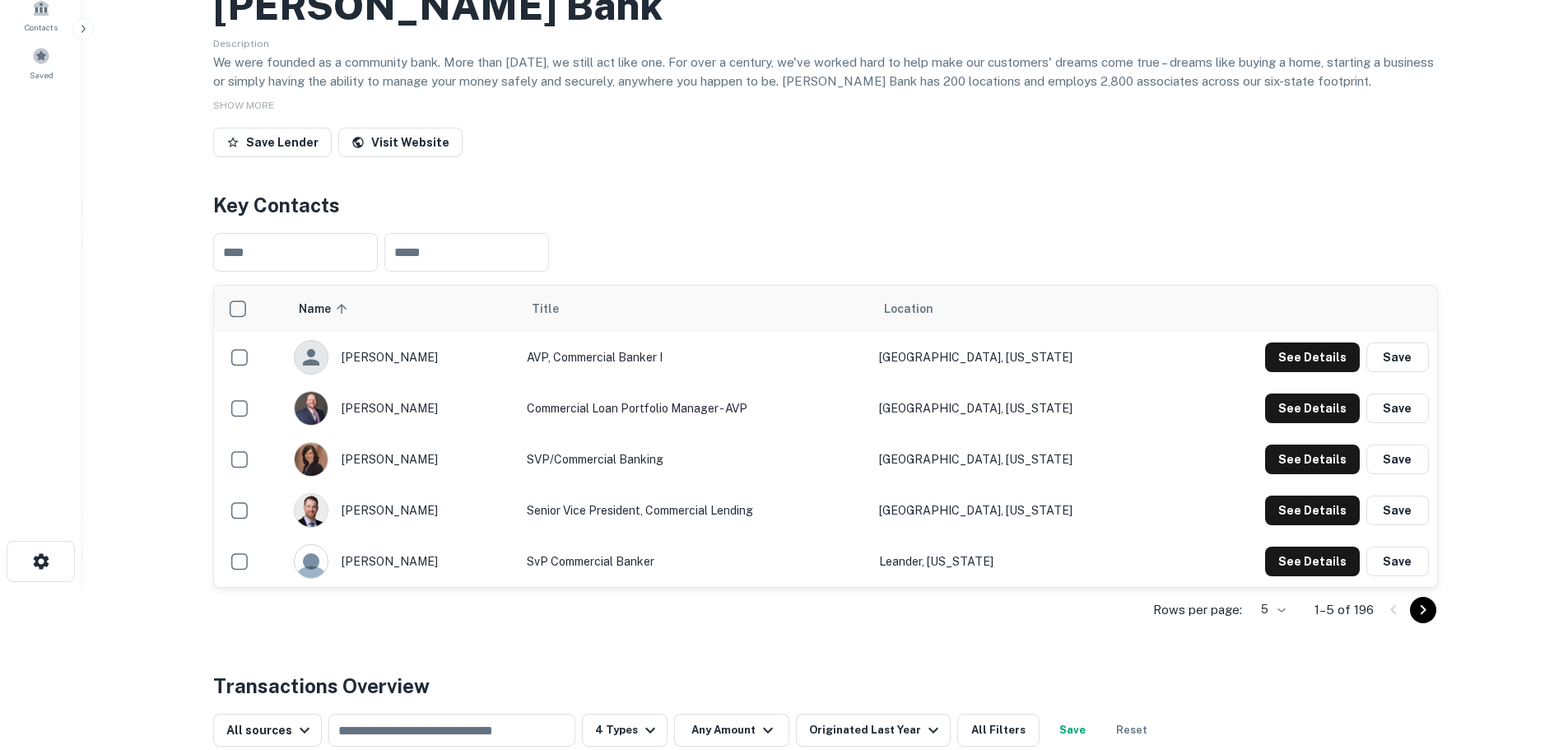
scroll to position [165, 0]
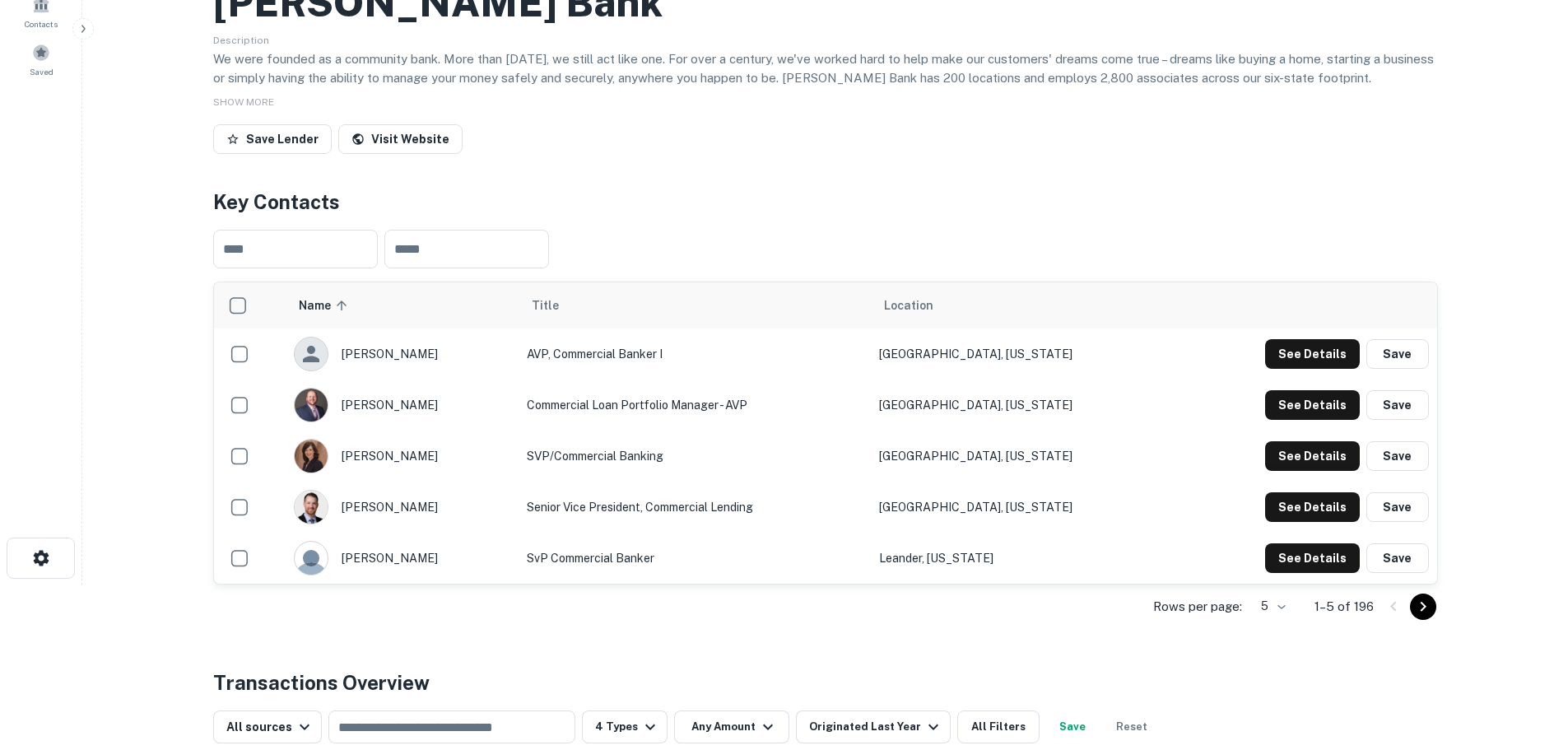
click at [1419, 609] on icon "Go to next page" at bounding box center [1423, 607] width 19 height 19
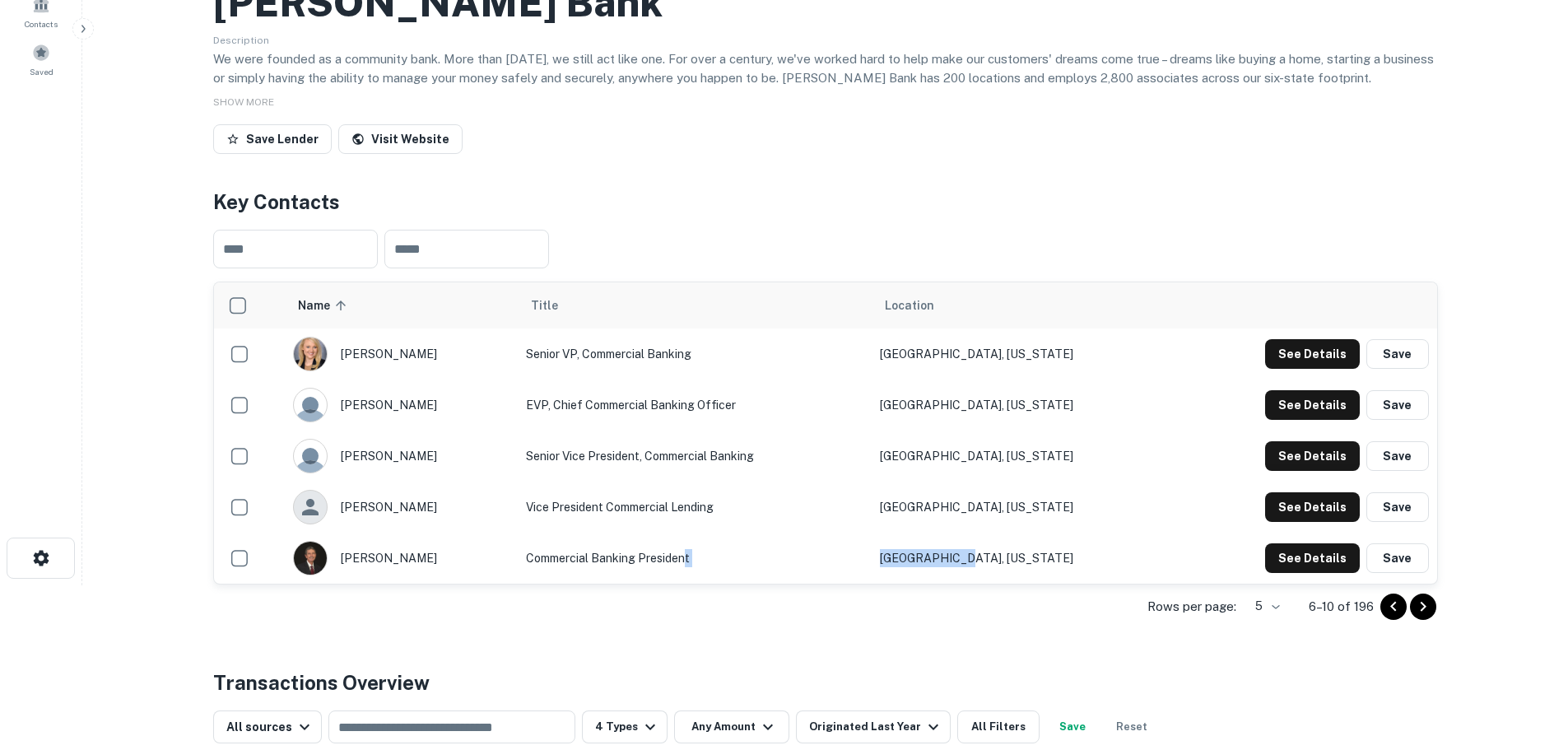
drag, startPoint x: 1169, startPoint y: 578, endPoint x: 1269, endPoint y: 576, distance: 100.0
click at [1267, 577] on tr "chris martineau Commercial Banking President Dallas, Texas See Details Save" at bounding box center [825, 558] width 1223 height 51
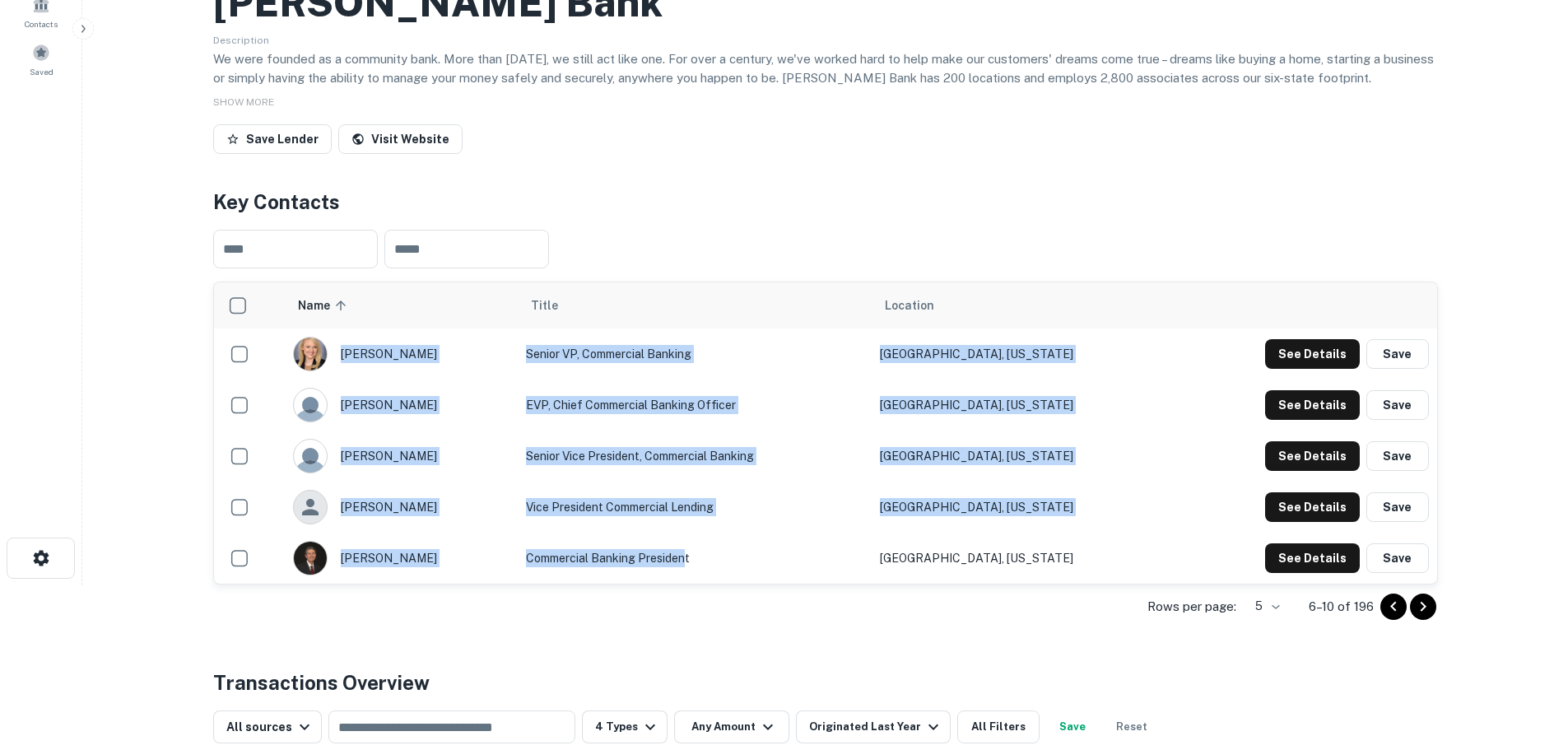
click at [1183, 567] on div "See Details Save" at bounding box center [1306, 558] width 245 height 30
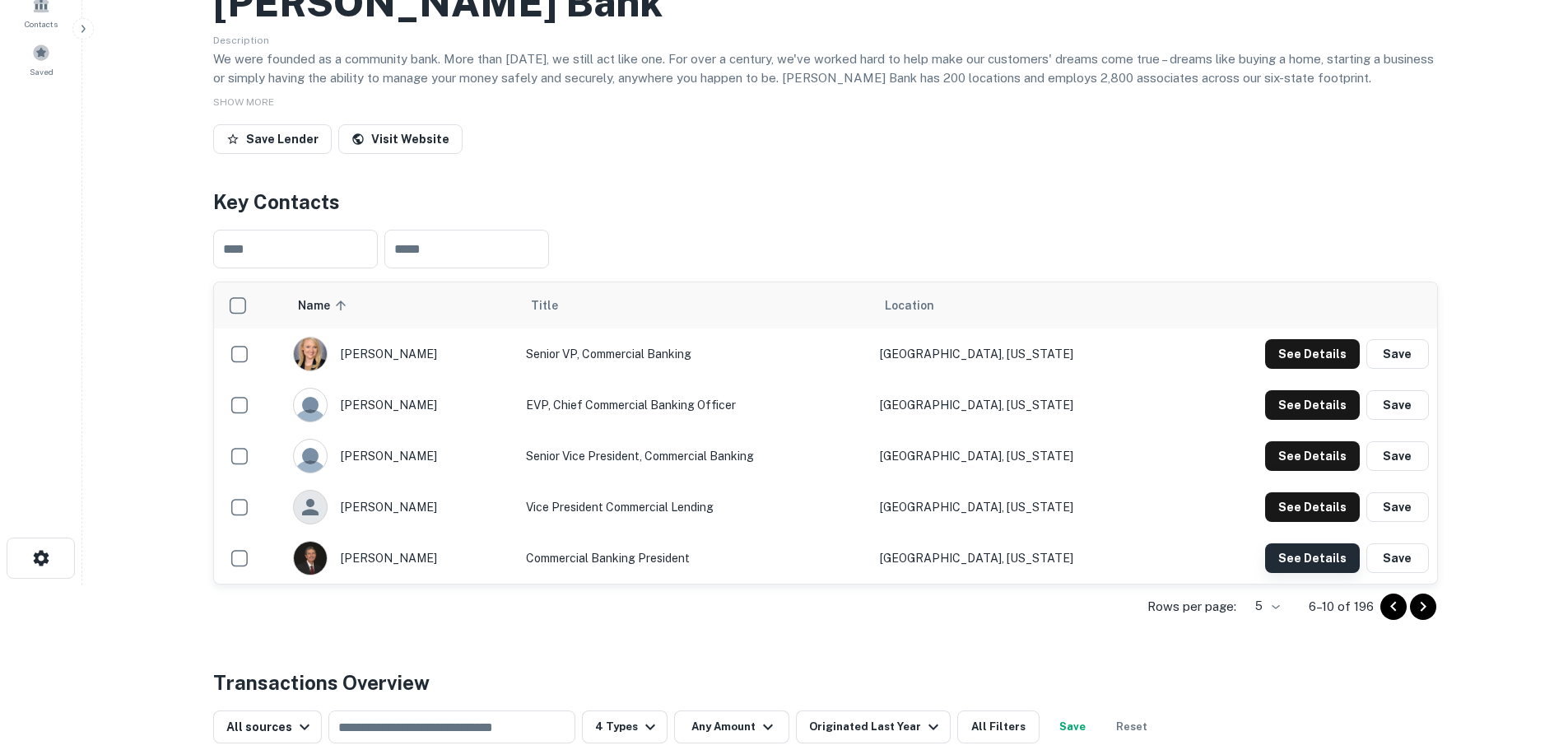
click at [1290, 555] on button "See Details" at bounding box center [1313, 558] width 95 height 30
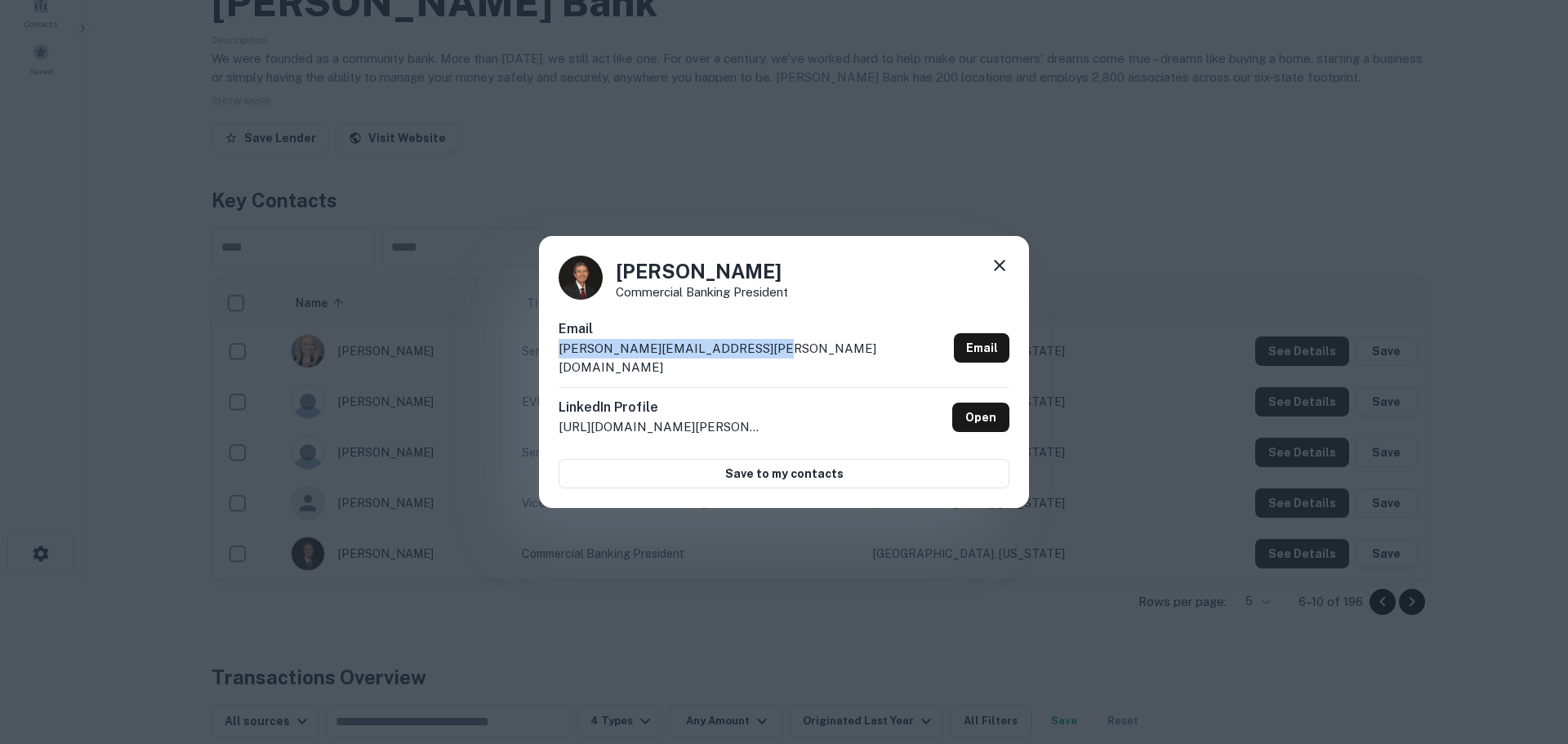
drag, startPoint x: 777, startPoint y: 358, endPoint x: 552, endPoint y: 361, distance: 225.0
click at [552, 361] on div "Chris Martineau Commercial Banking President Email chris.martineau@simmonsbank.…" at bounding box center [784, 372] width 490 height 272
copy p "chris.martineau@simmonsbank.com"
click at [1001, 272] on icon at bounding box center [999, 265] width 19 height 19
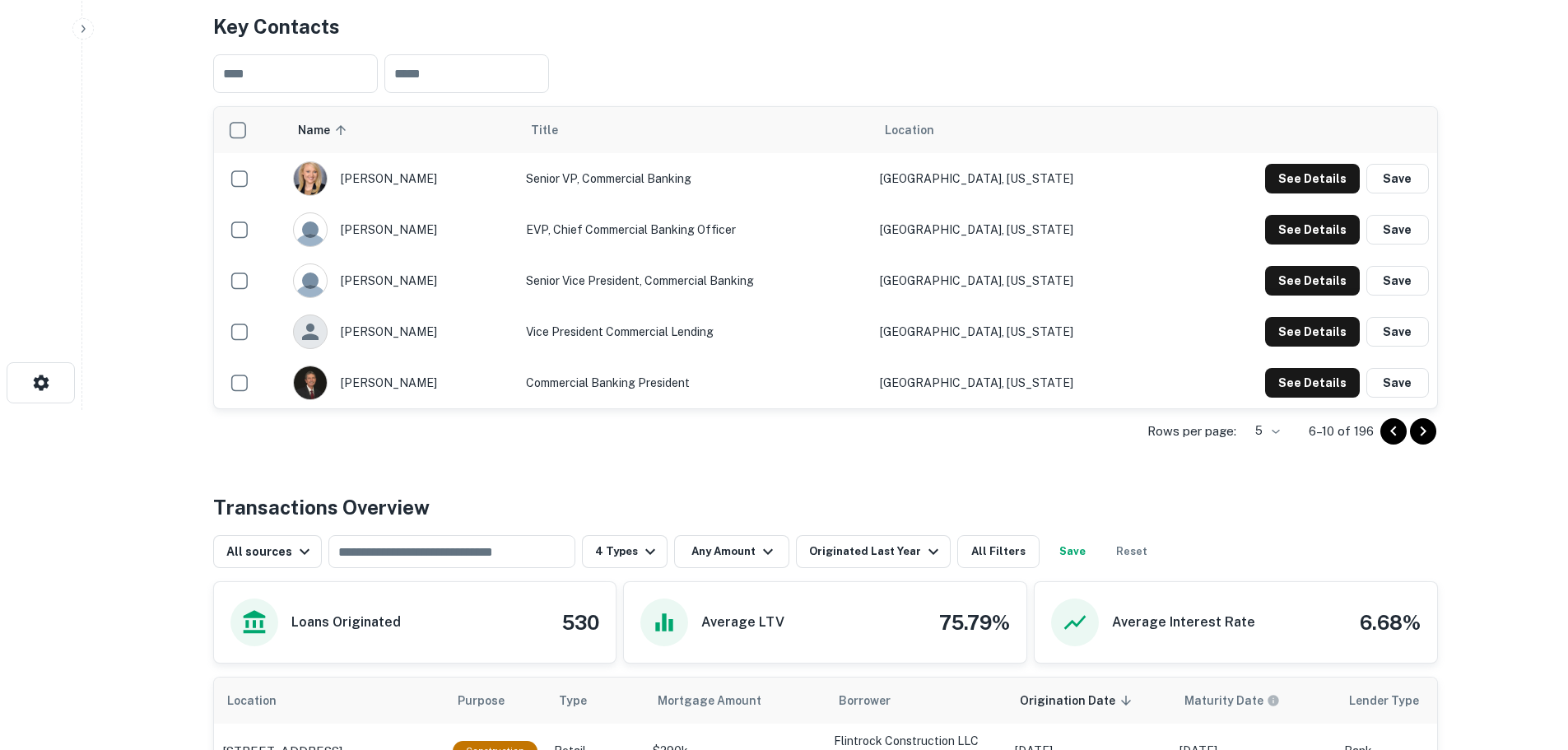
scroll to position [329, 0]
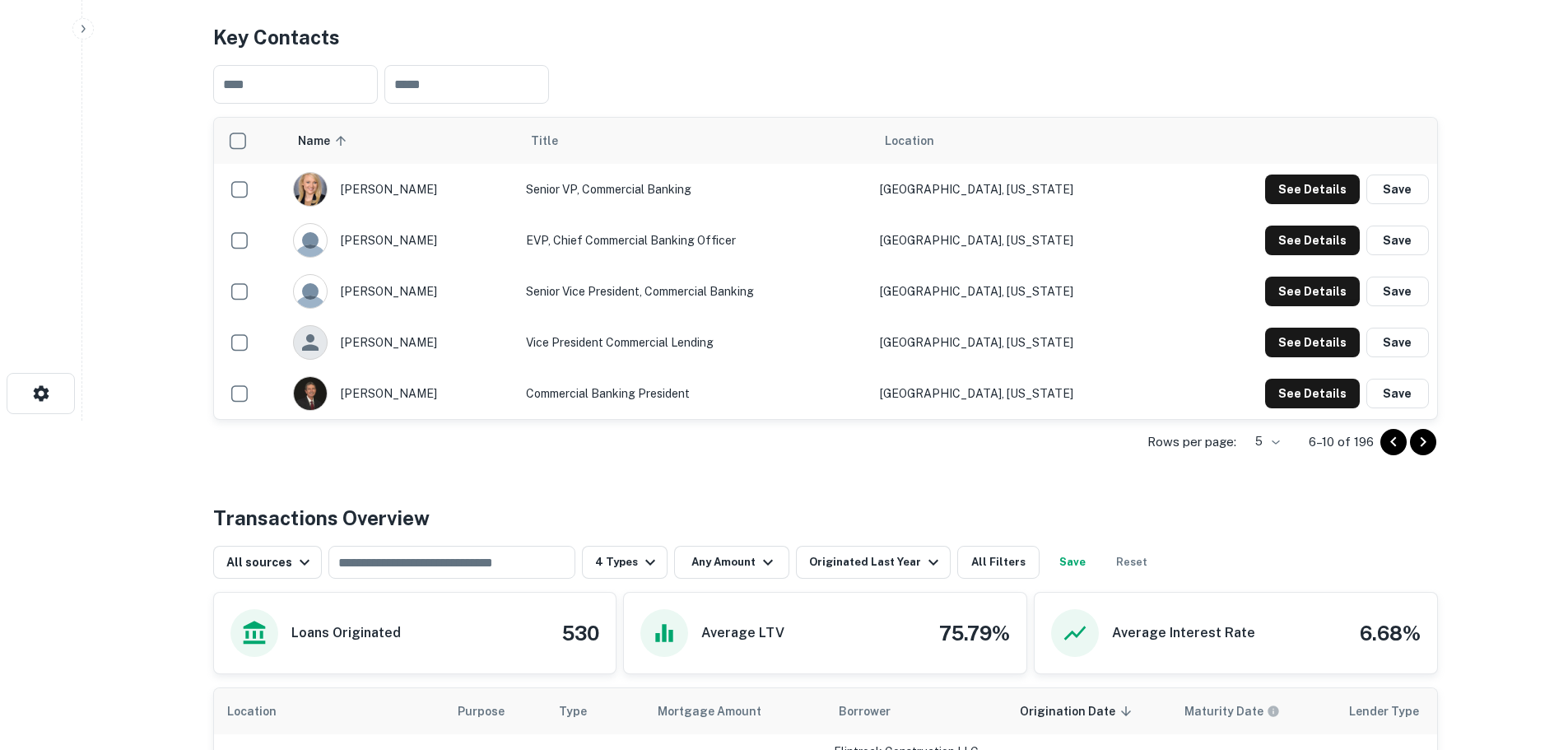
click at [1419, 437] on icon "Go to next page" at bounding box center [1423, 442] width 19 height 19
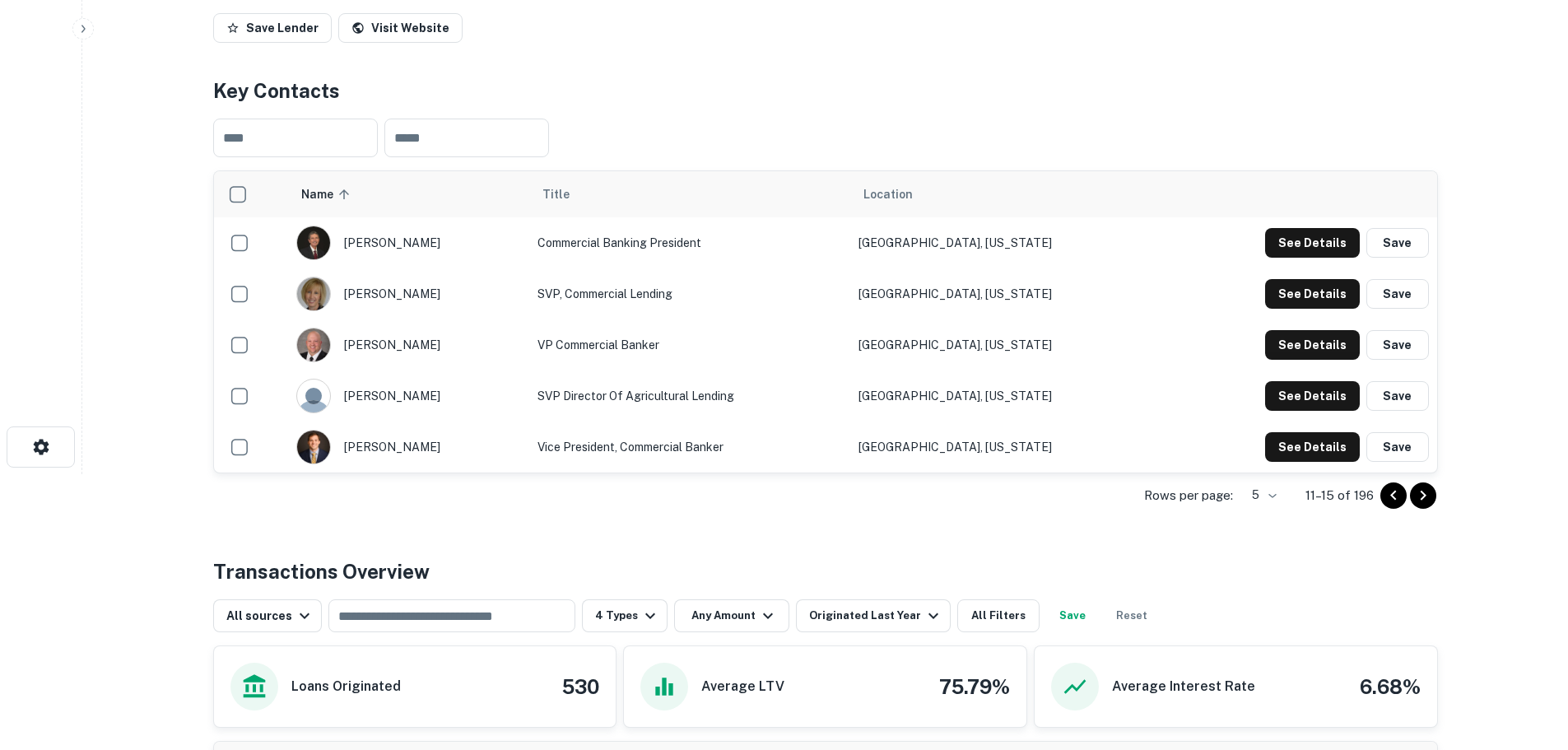
scroll to position [246, 0]
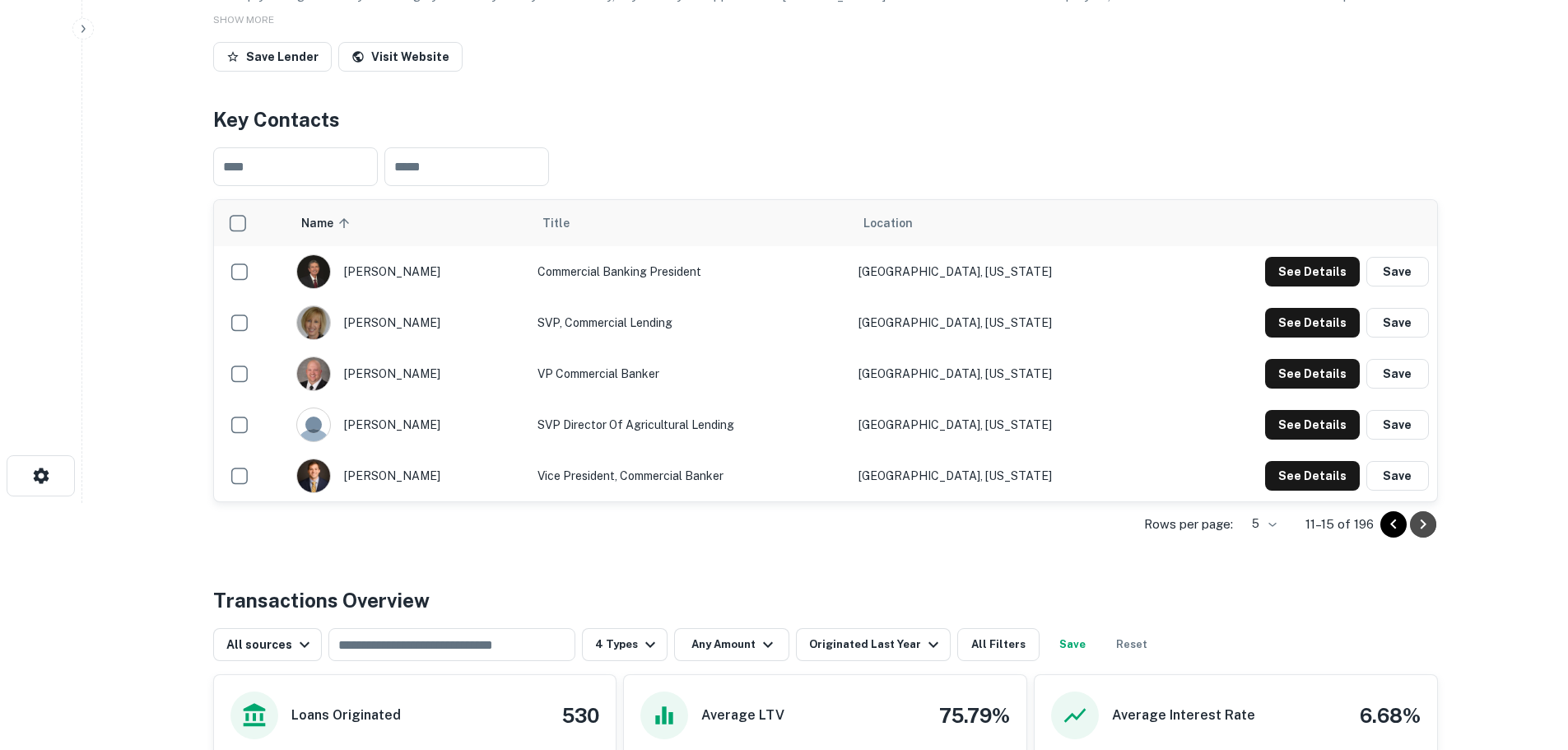
click at [1423, 525] on icon "Go to next page" at bounding box center [1423, 524] width 19 height 19
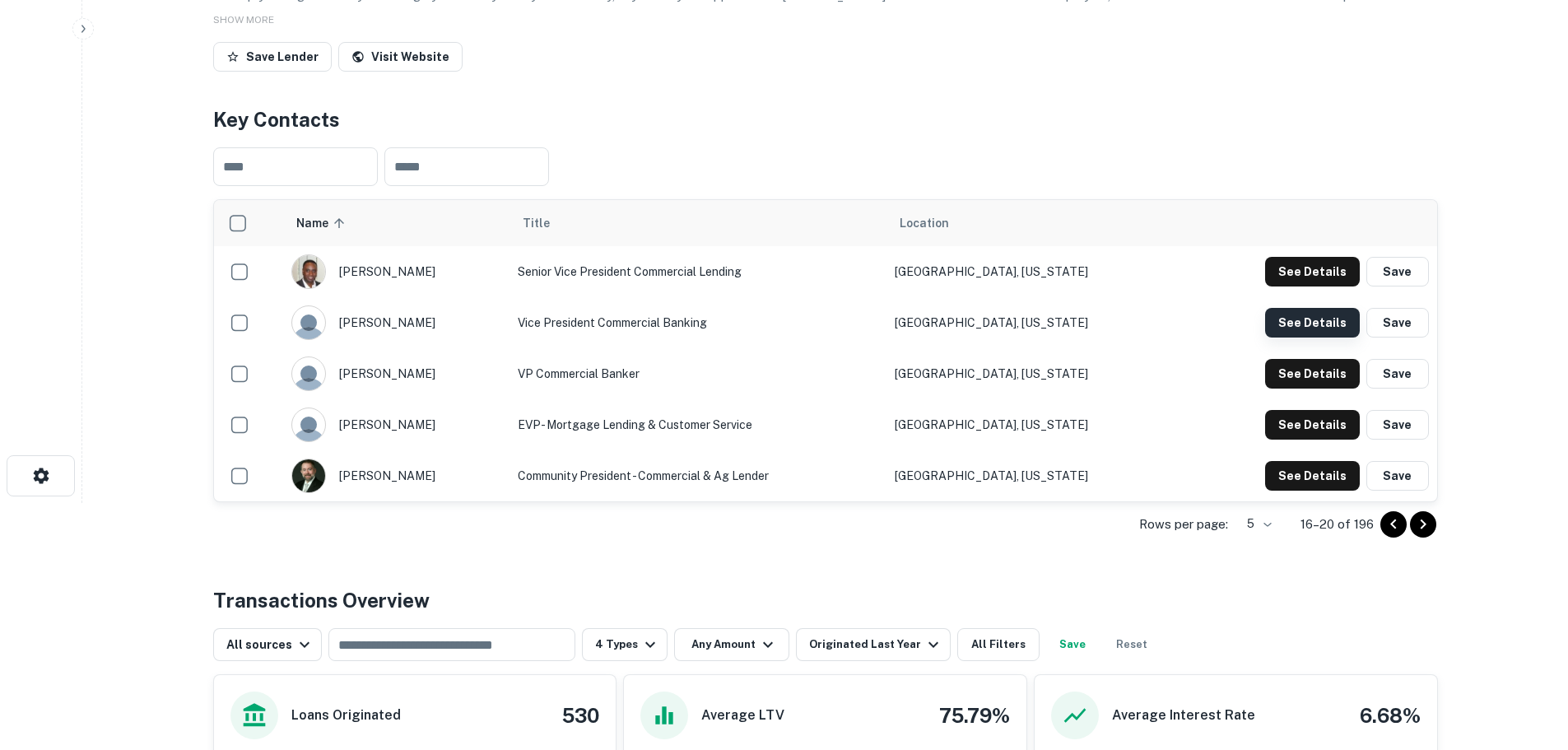
click at [1283, 313] on button "See Details" at bounding box center [1313, 323] width 95 height 30
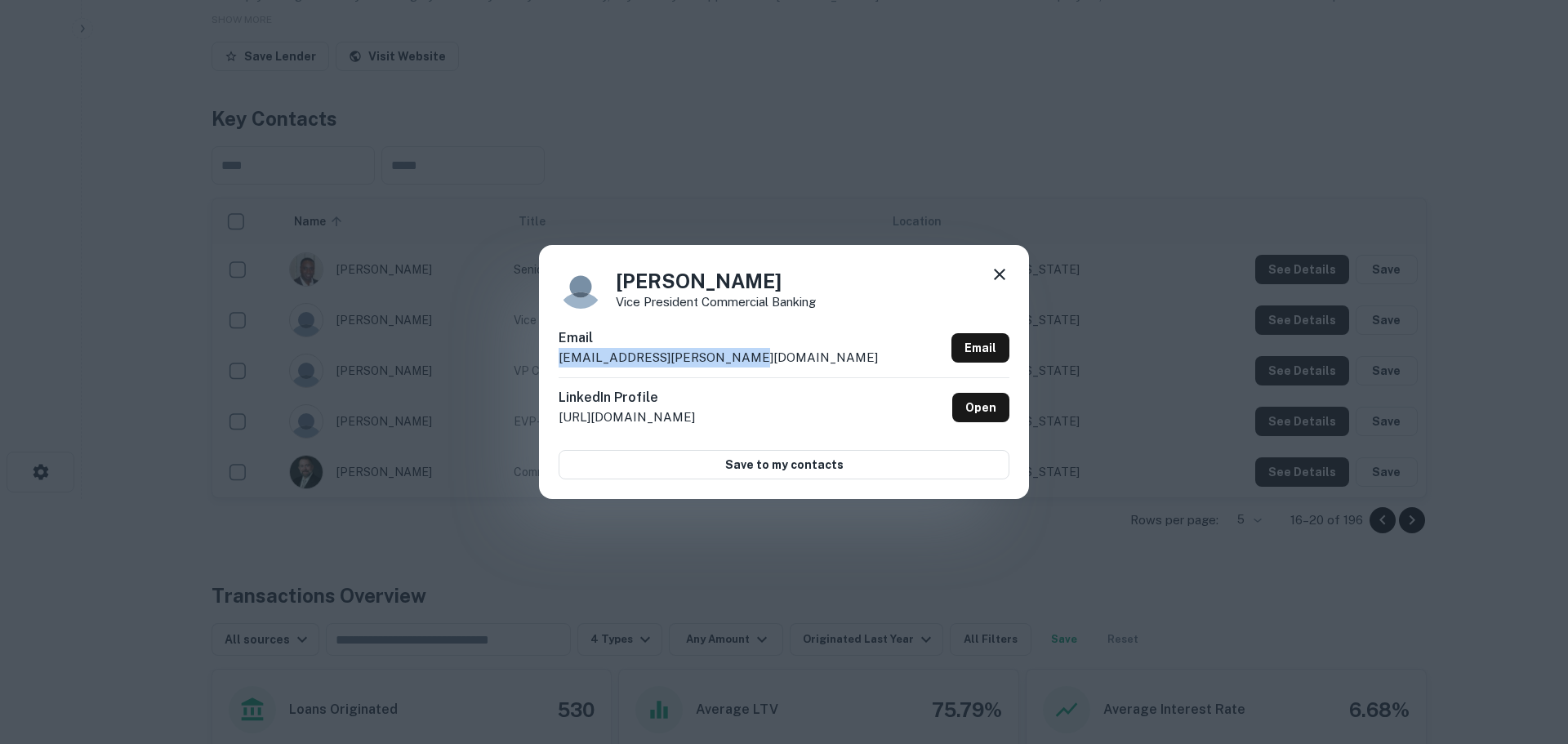
drag, startPoint x: 743, startPoint y: 355, endPoint x: 559, endPoint y: 357, distance: 184.0
click at [559, 357] on div "Email drew.eisele@simmonsbank.com Email" at bounding box center [784, 353] width 451 height 49
copy p "drew.eisele@simmonsbank.com"
click at [999, 271] on icon at bounding box center [999, 274] width 19 height 19
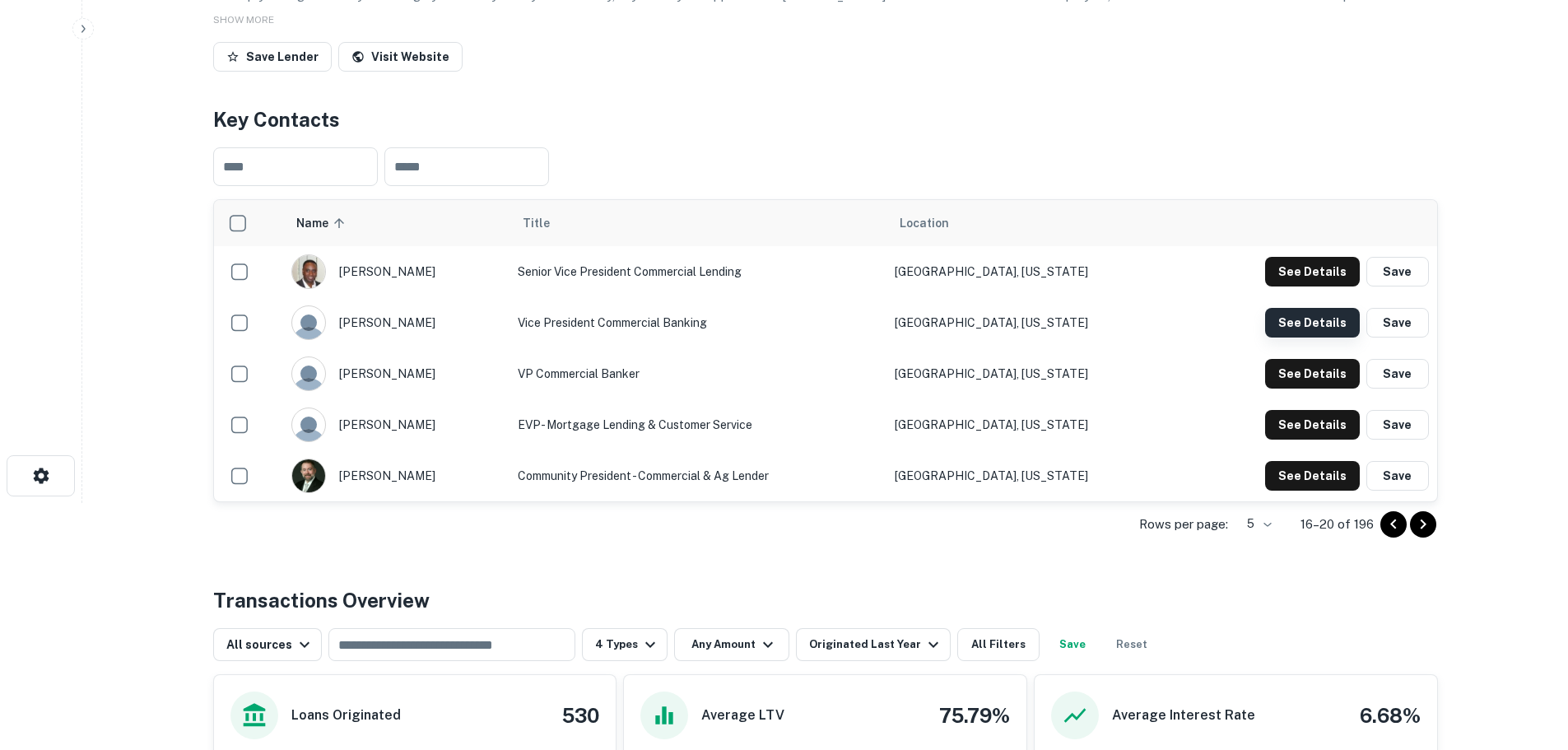
click at [1291, 317] on button "See Details" at bounding box center [1313, 323] width 95 height 30
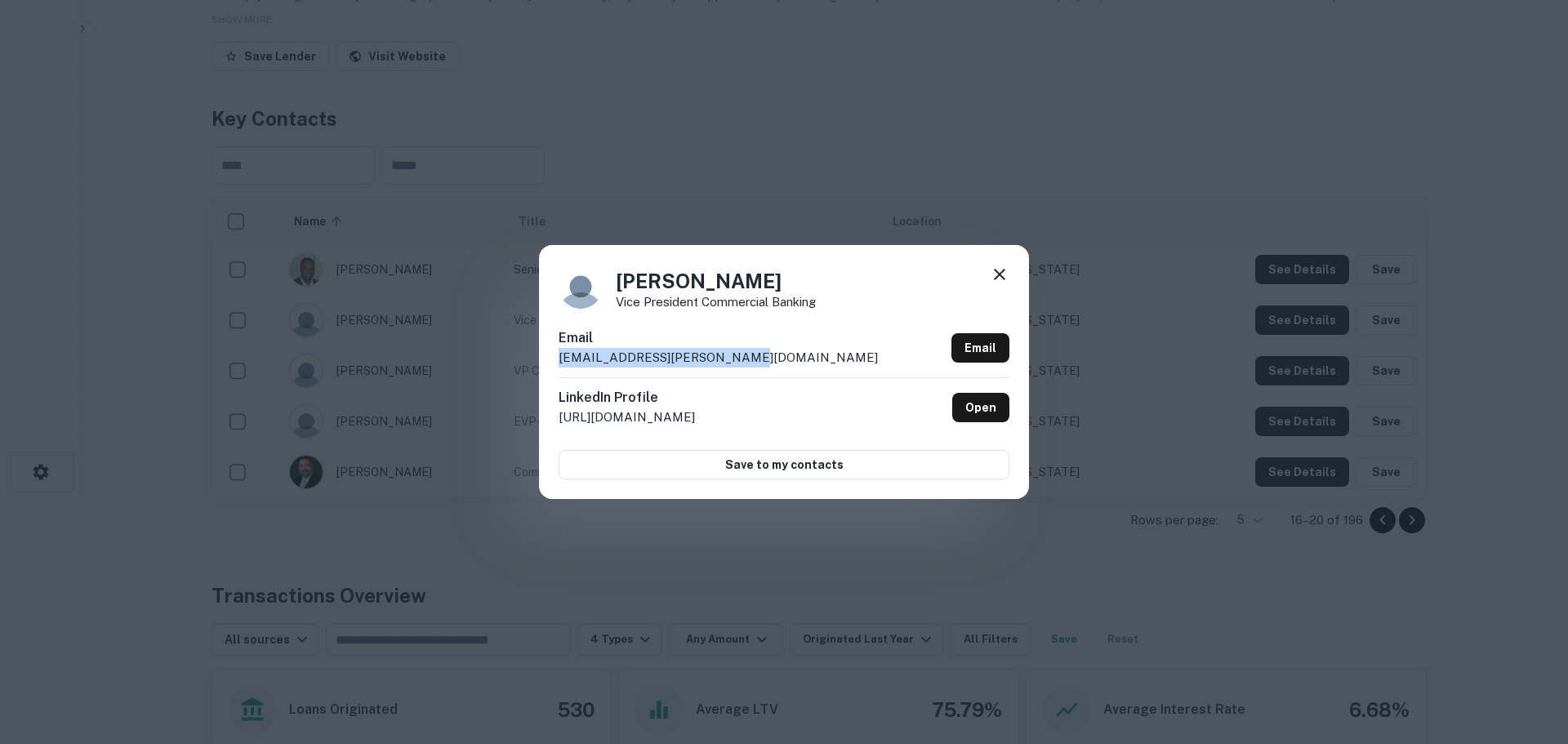
drag, startPoint x: 715, startPoint y: 362, endPoint x: 512, endPoint y: 360, distance: 203.0
click at [512, 360] on div "Drew Eisele Vice President Commercial Banking Email drew.eisele@simmonsbank.com…" at bounding box center [784, 372] width 1568 height 744
copy p "drew.eisele@simmonsbank.com"
click at [997, 278] on icon at bounding box center [999, 274] width 11 height 11
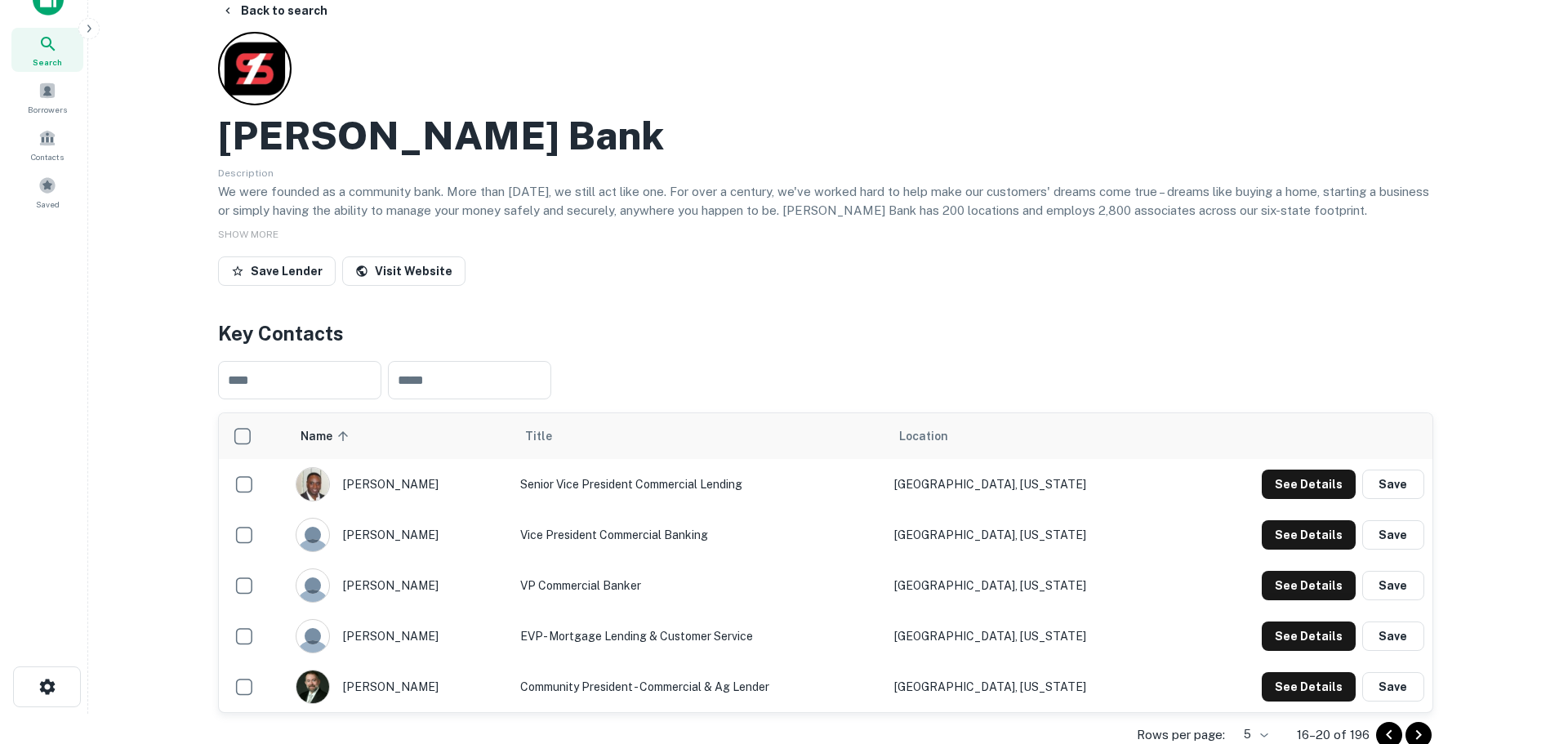
scroll to position [0, 0]
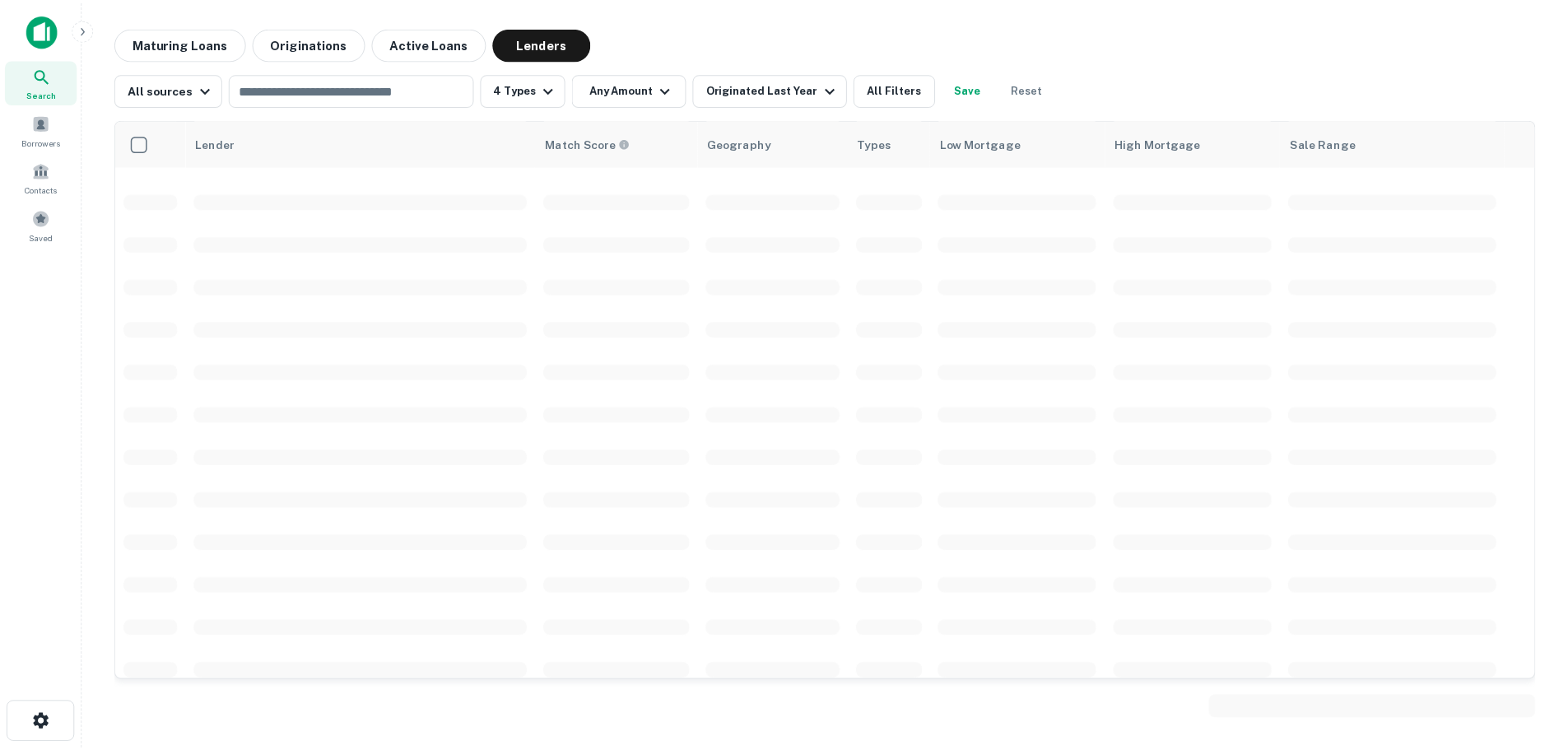
scroll to position [885, 0]
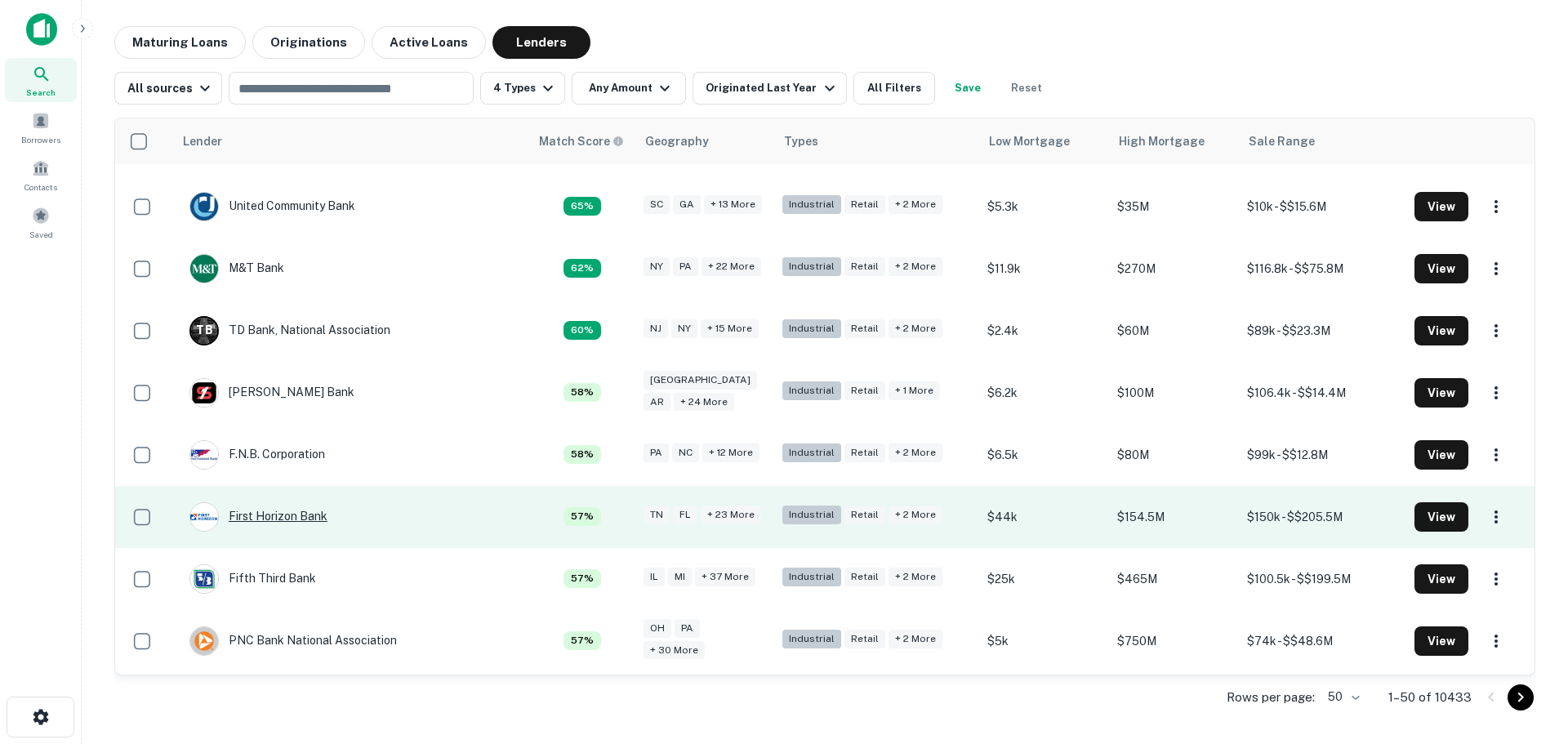
click at [300, 502] on div "First Horizon Bank" at bounding box center [259, 517] width 138 height 30
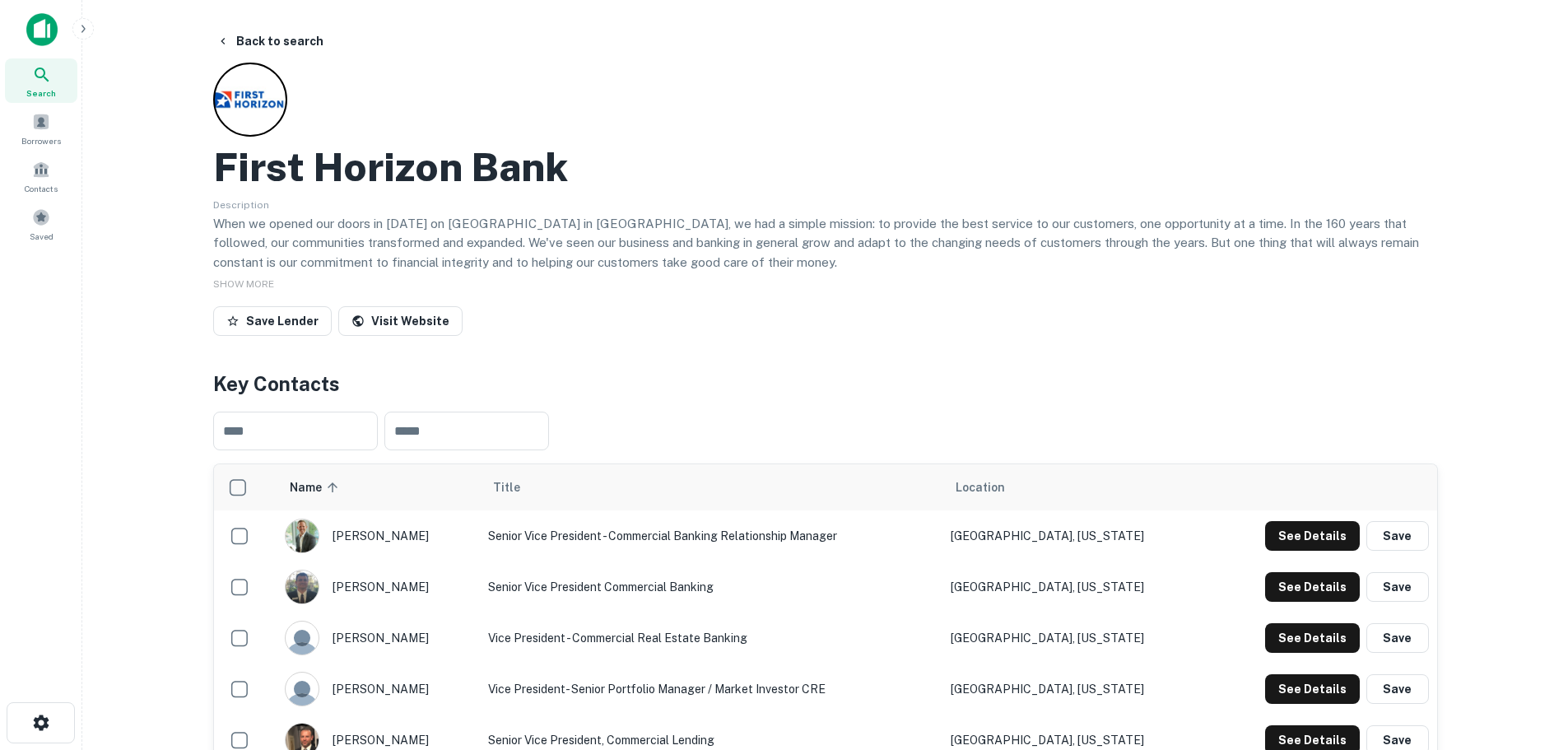
scroll to position [246, 0]
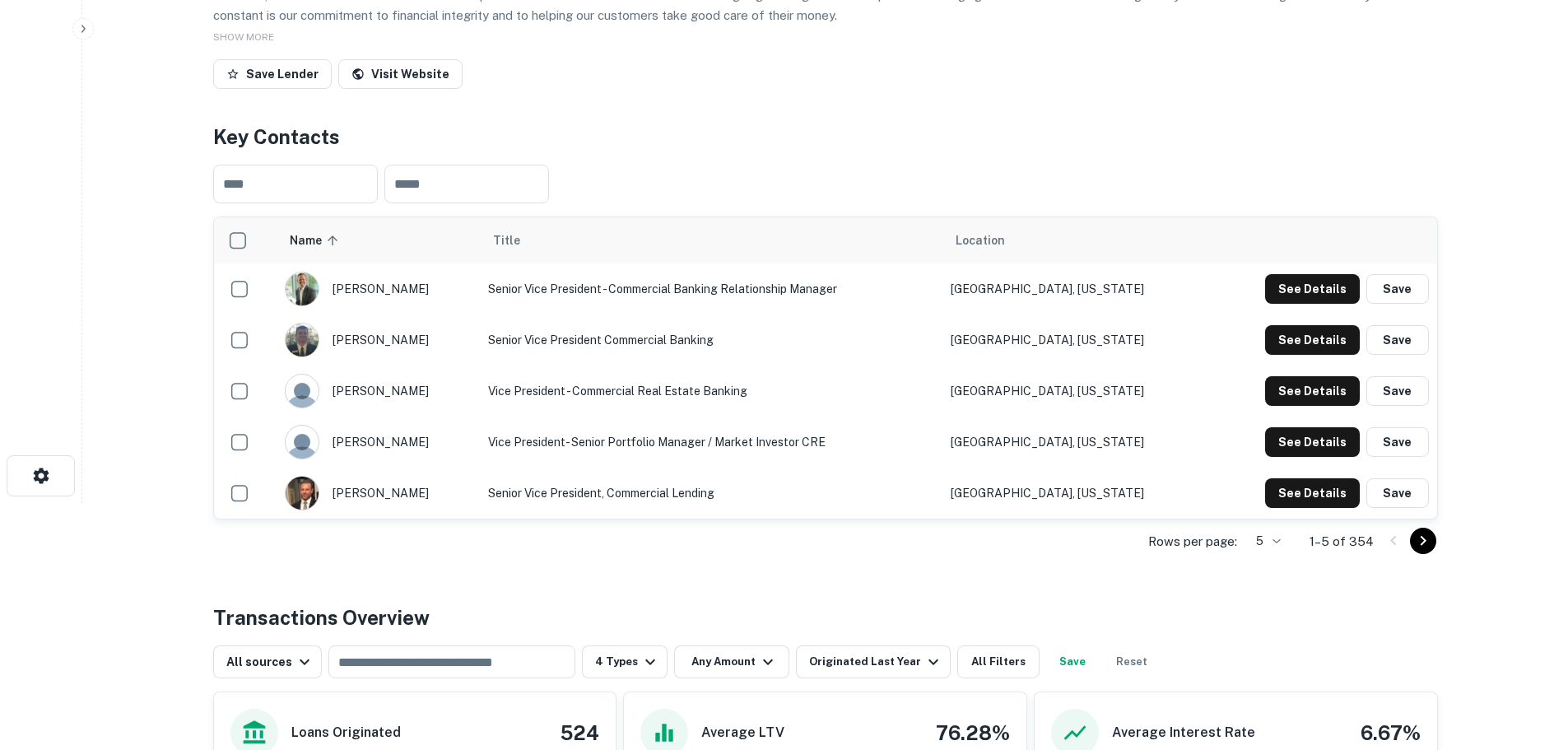
click at [1418, 540] on icon "Go to next page" at bounding box center [1423, 540] width 19 height 19
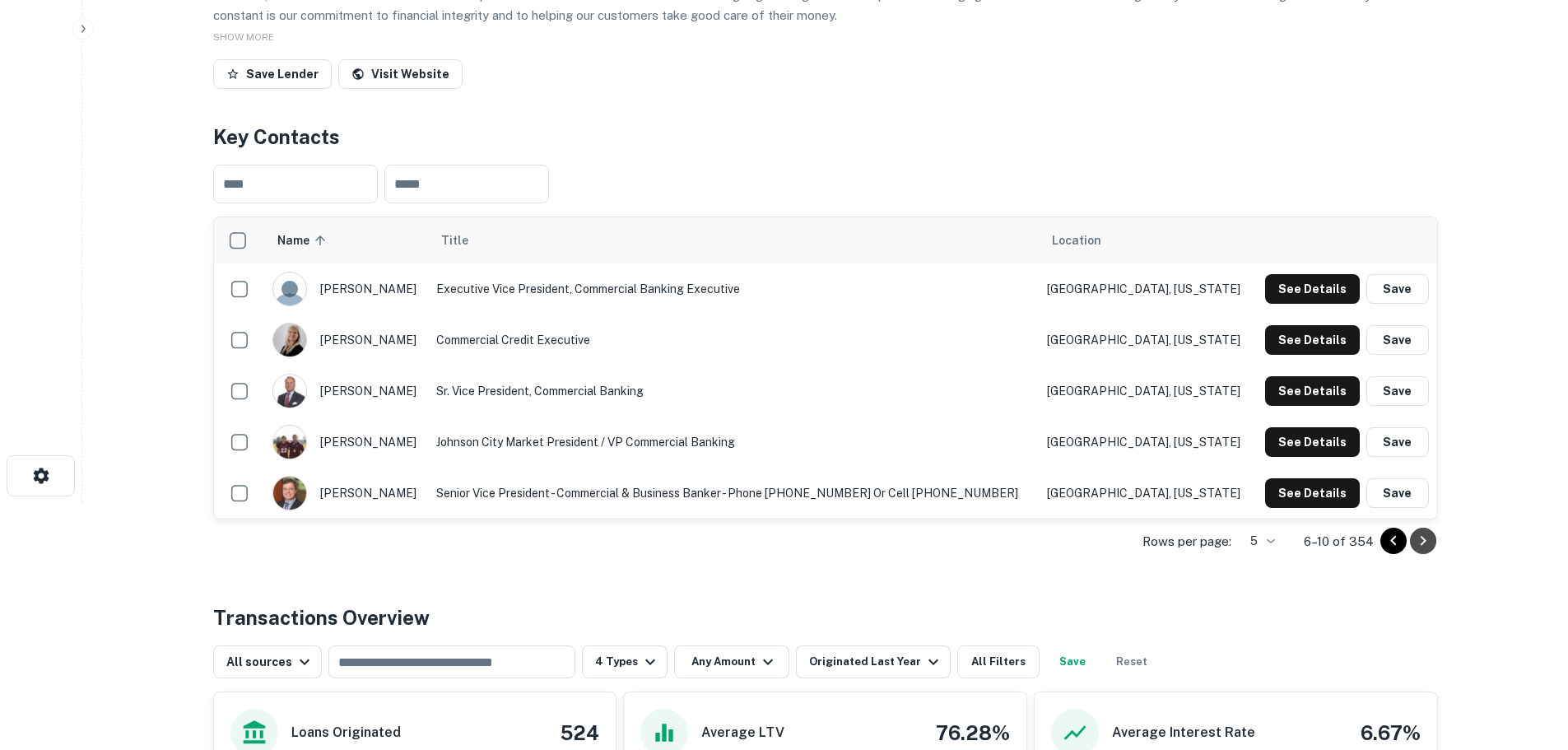
click at [1421, 538] on icon "Go to next page" at bounding box center [1423, 540] width 19 height 19
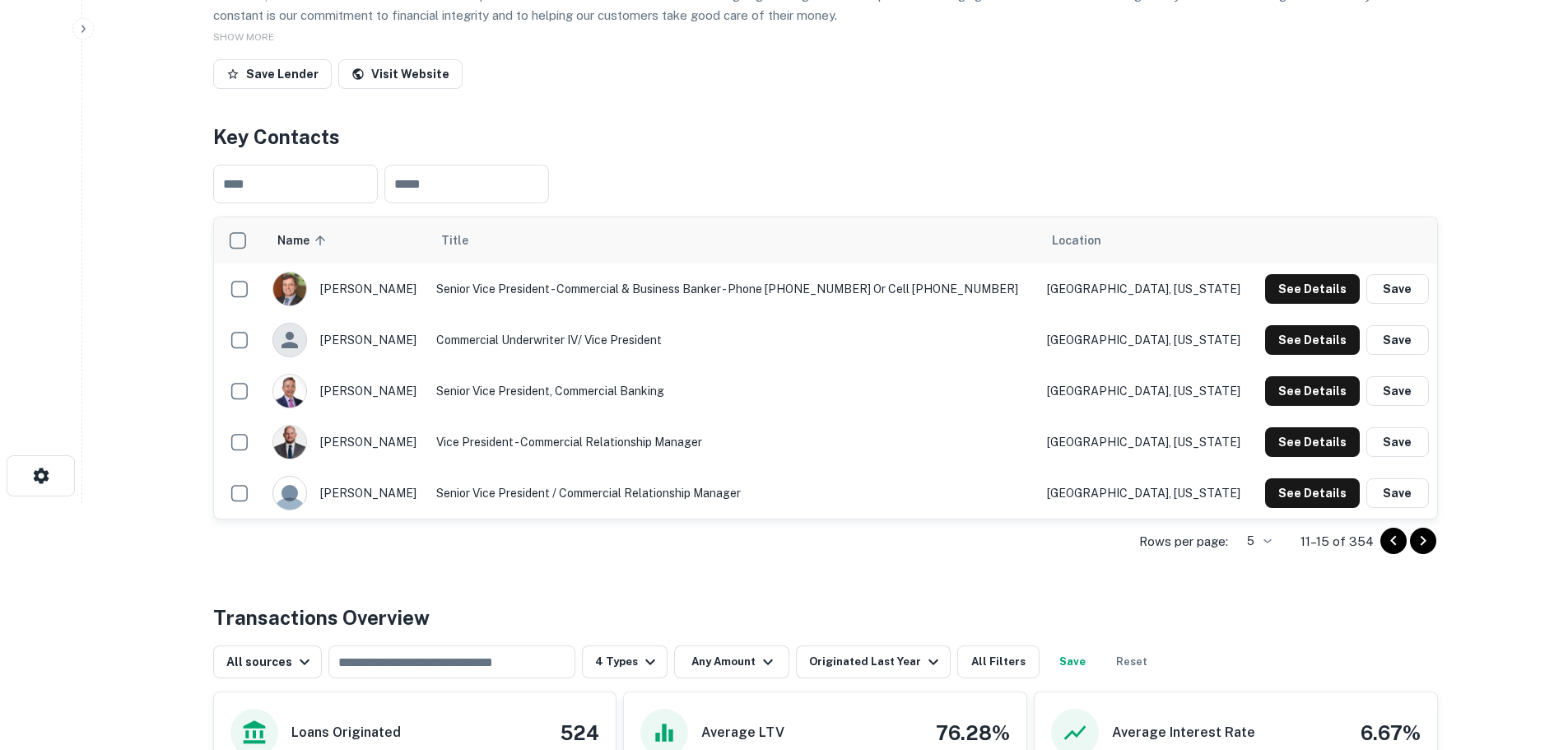
click at [1420, 536] on icon "Go to next page" at bounding box center [1423, 540] width 19 height 19
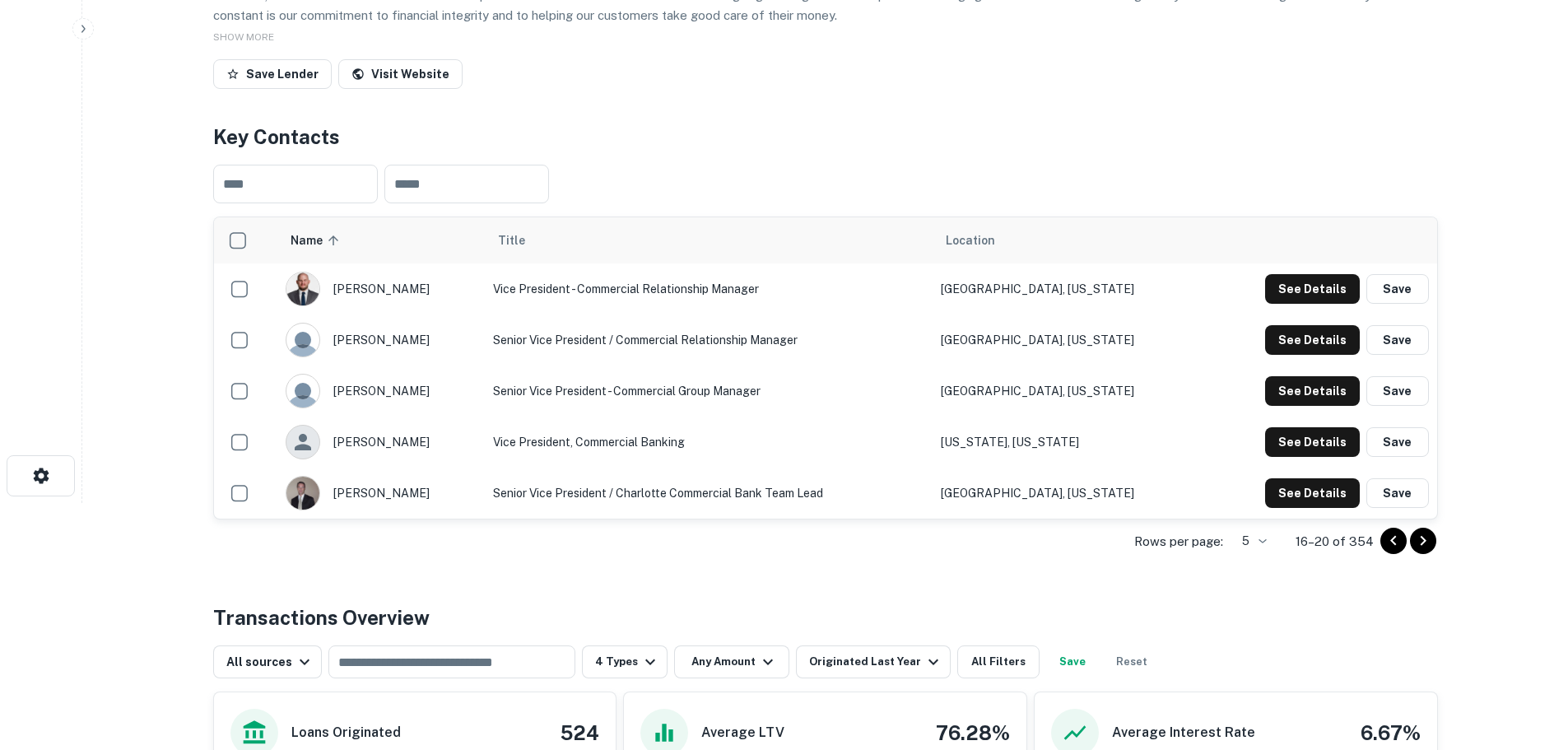
click at [1424, 541] on icon "Go to next page" at bounding box center [1423, 540] width 6 height 10
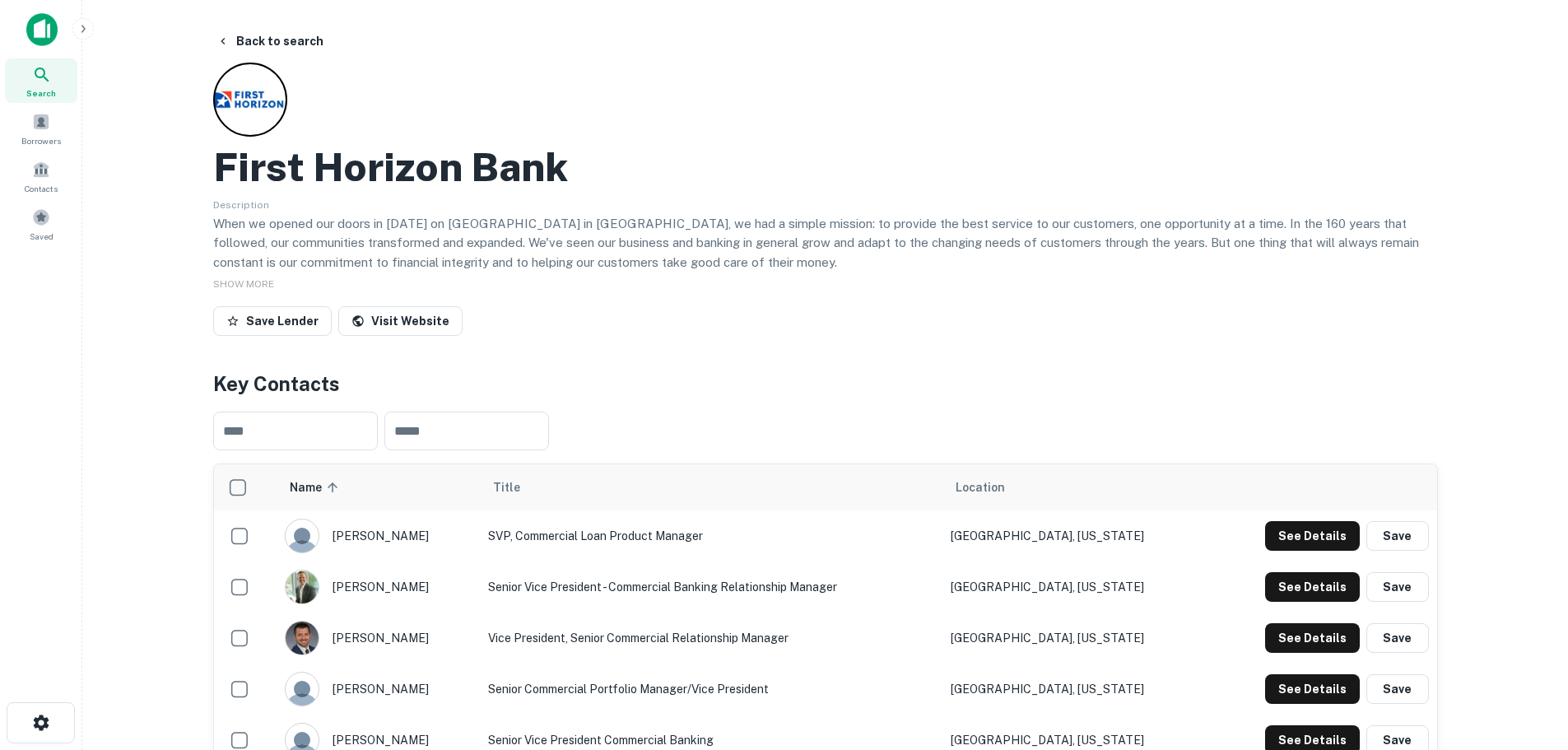
scroll to position [82, 0]
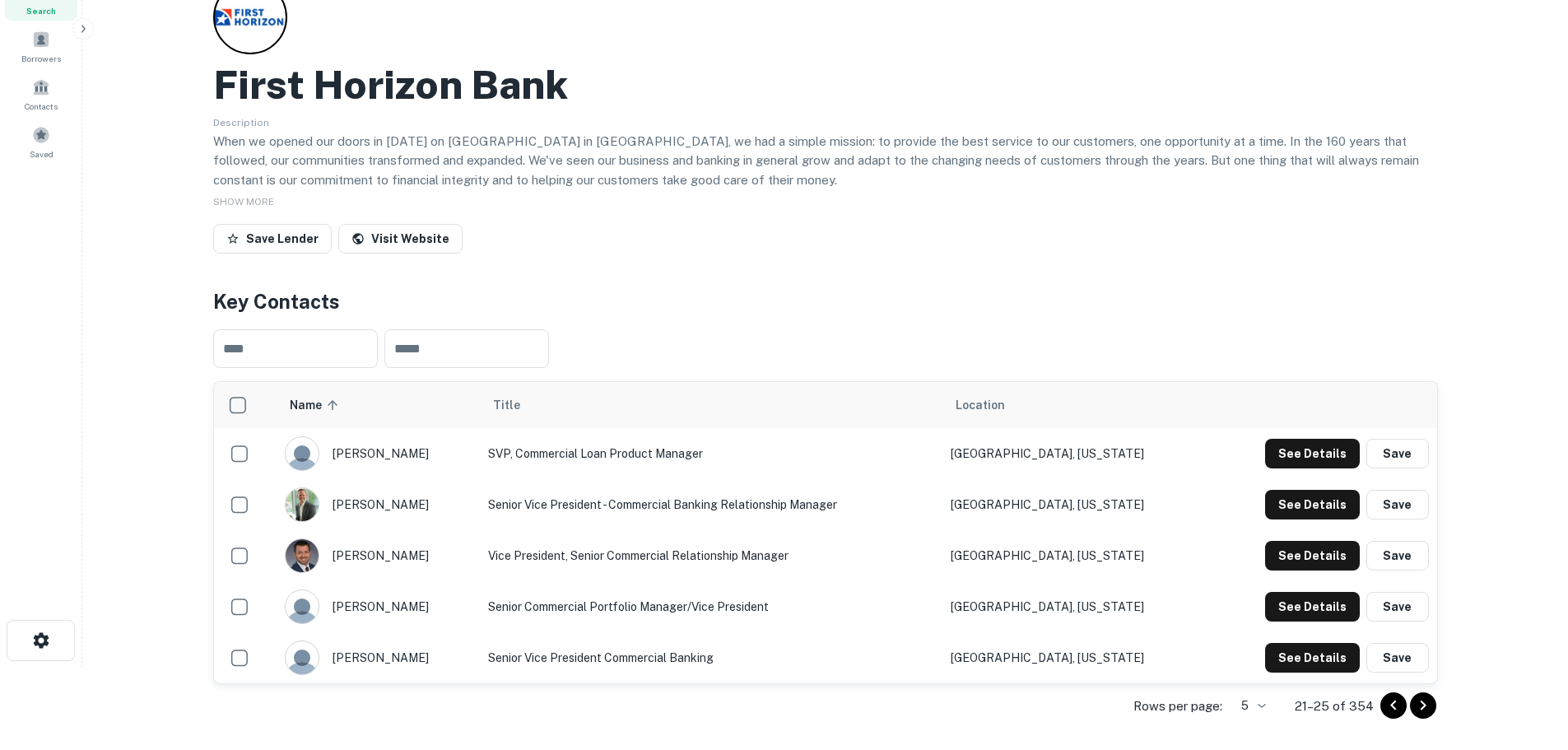
click at [1432, 702] on icon "Go to next page" at bounding box center [1423, 705] width 19 height 19
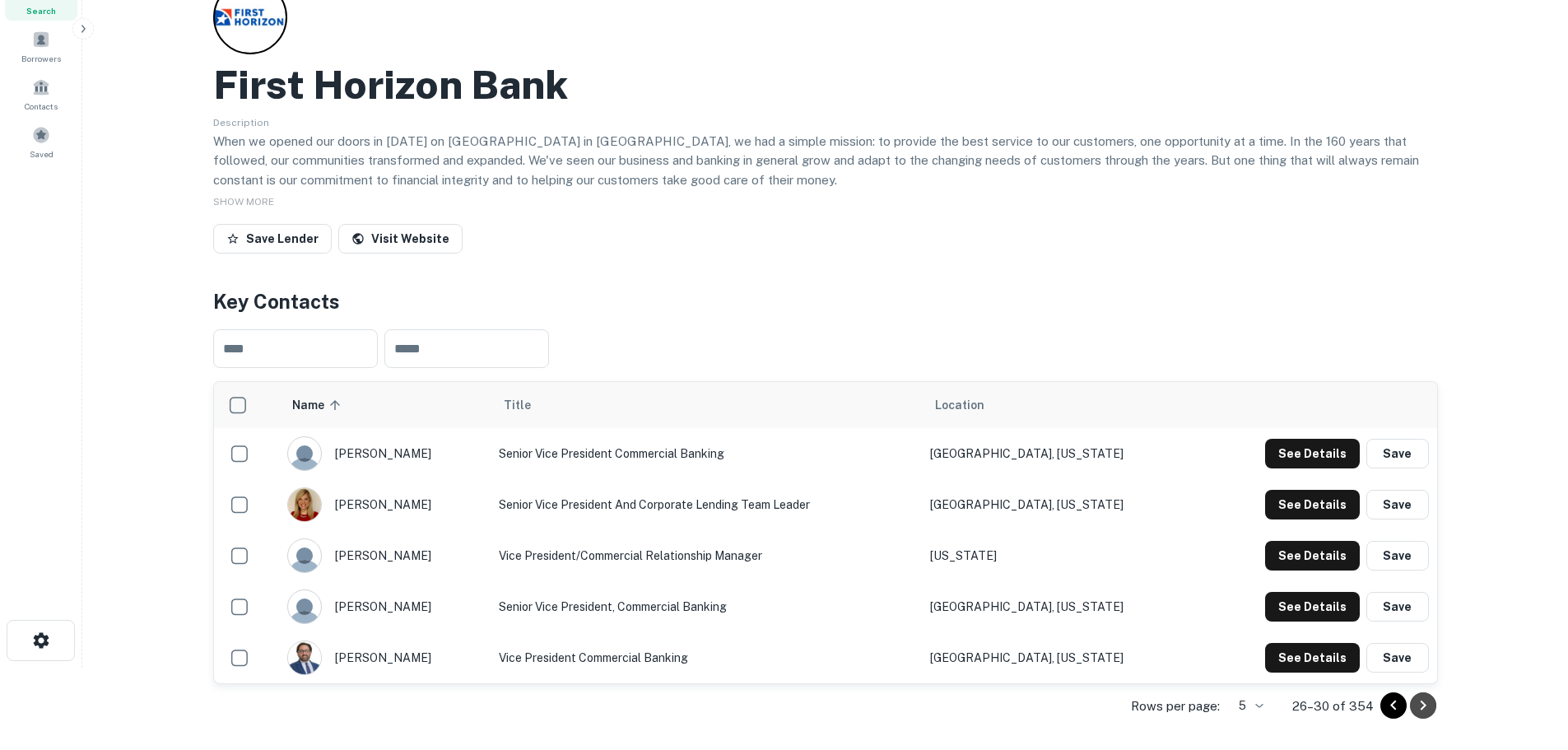
click at [1418, 710] on icon "Go to next page" at bounding box center [1423, 705] width 19 height 19
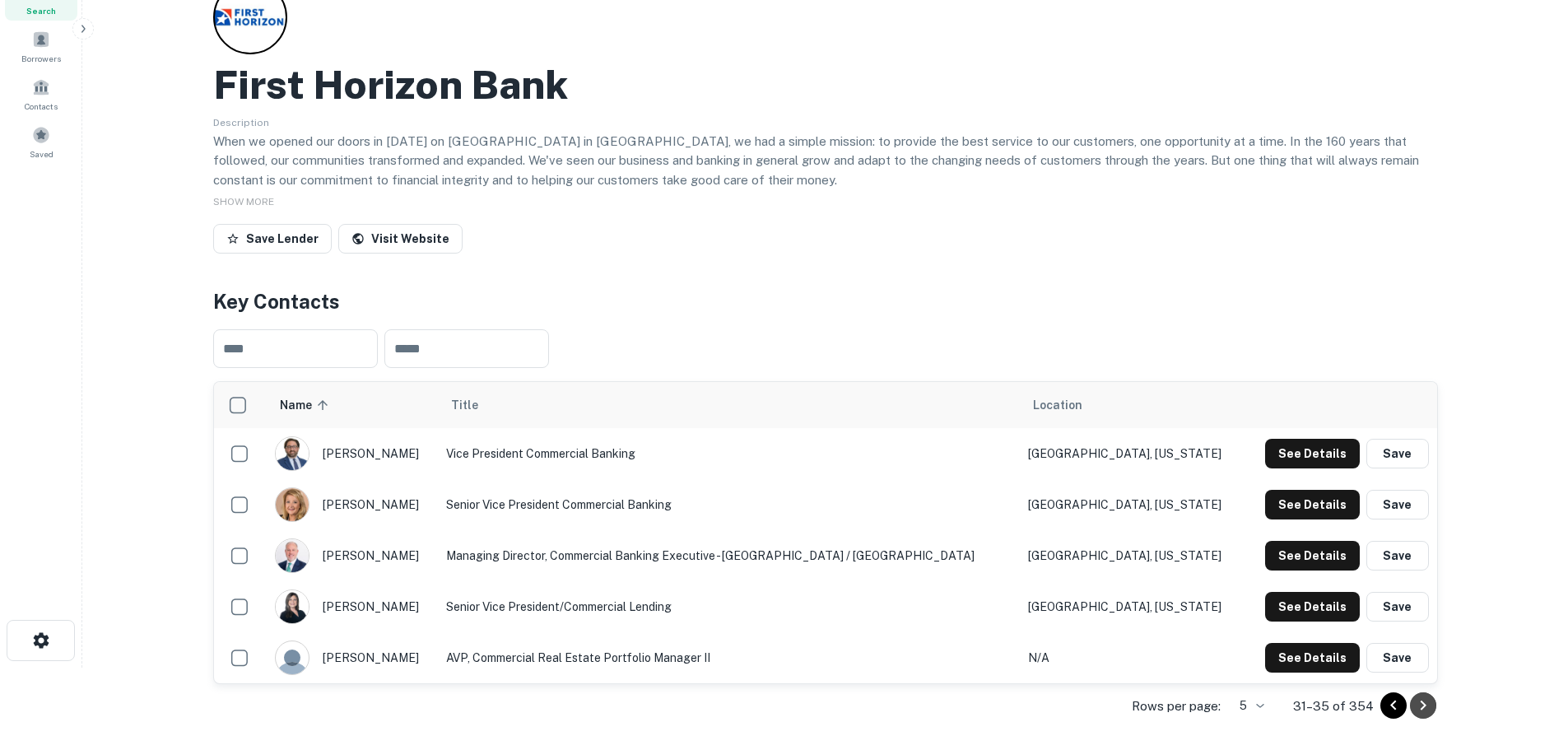
click at [1417, 701] on icon "Go to next page" at bounding box center [1423, 705] width 19 height 19
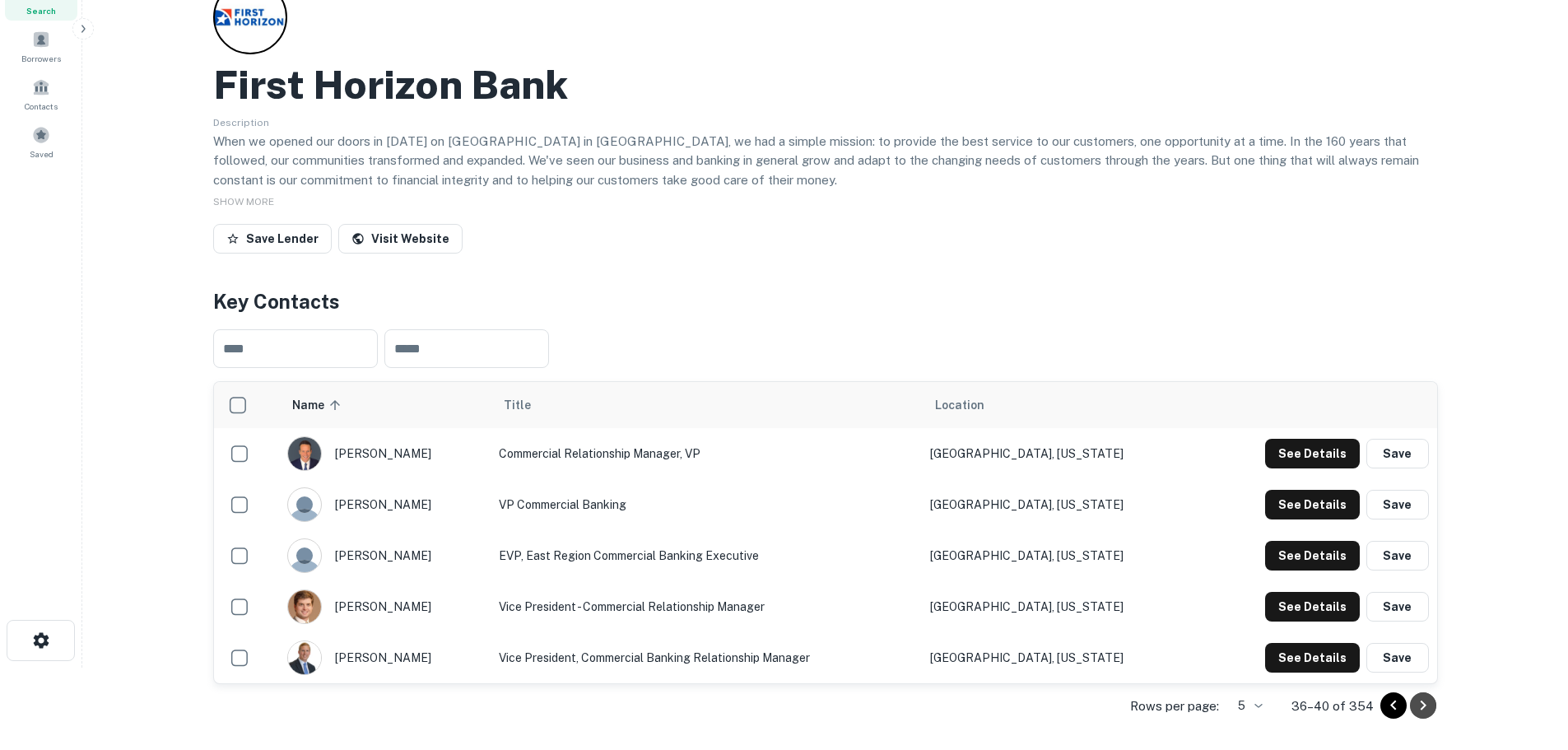
click at [1417, 701] on icon "Go to next page" at bounding box center [1423, 705] width 19 height 19
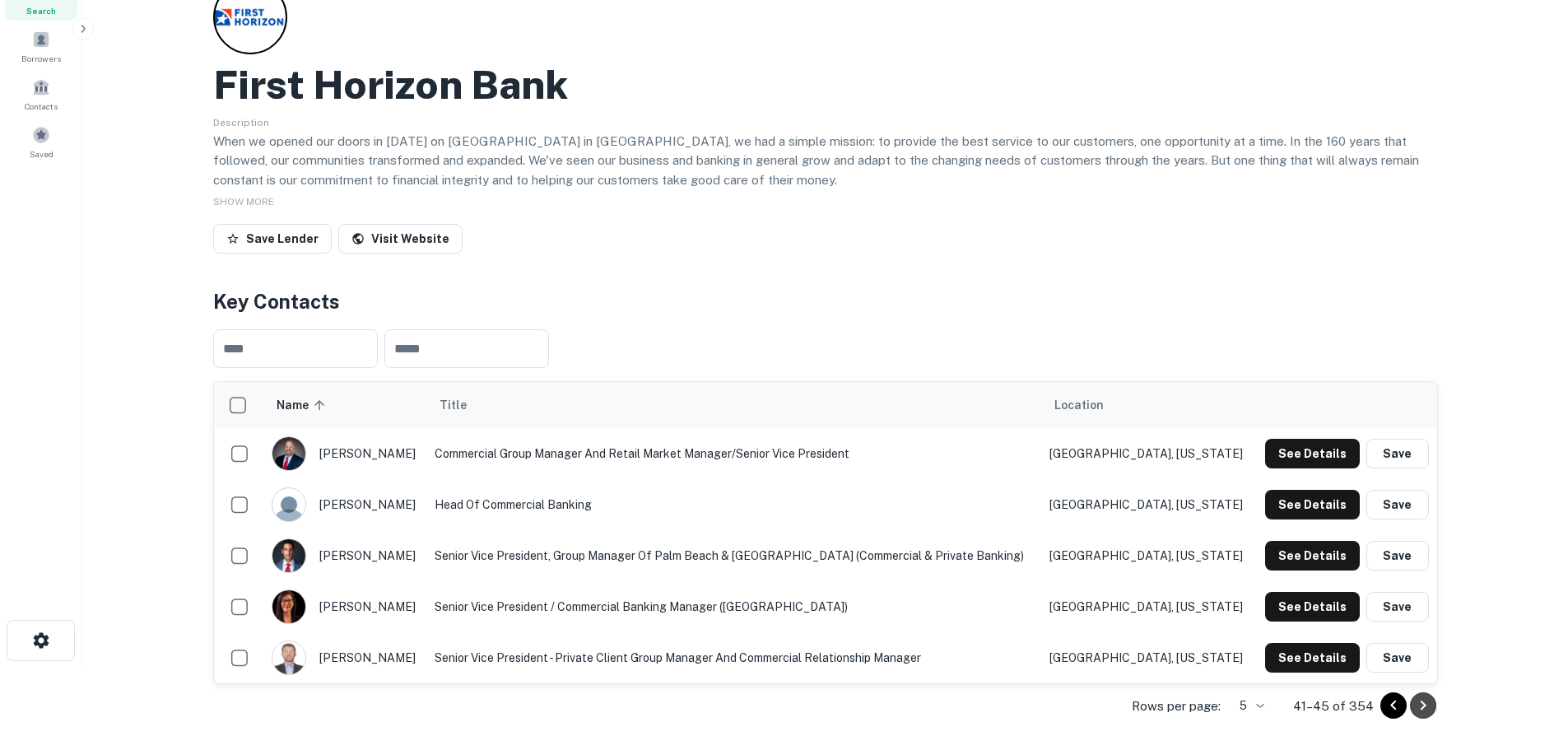
click at [1417, 701] on icon "Go to next page" at bounding box center [1423, 705] width 19 height 19
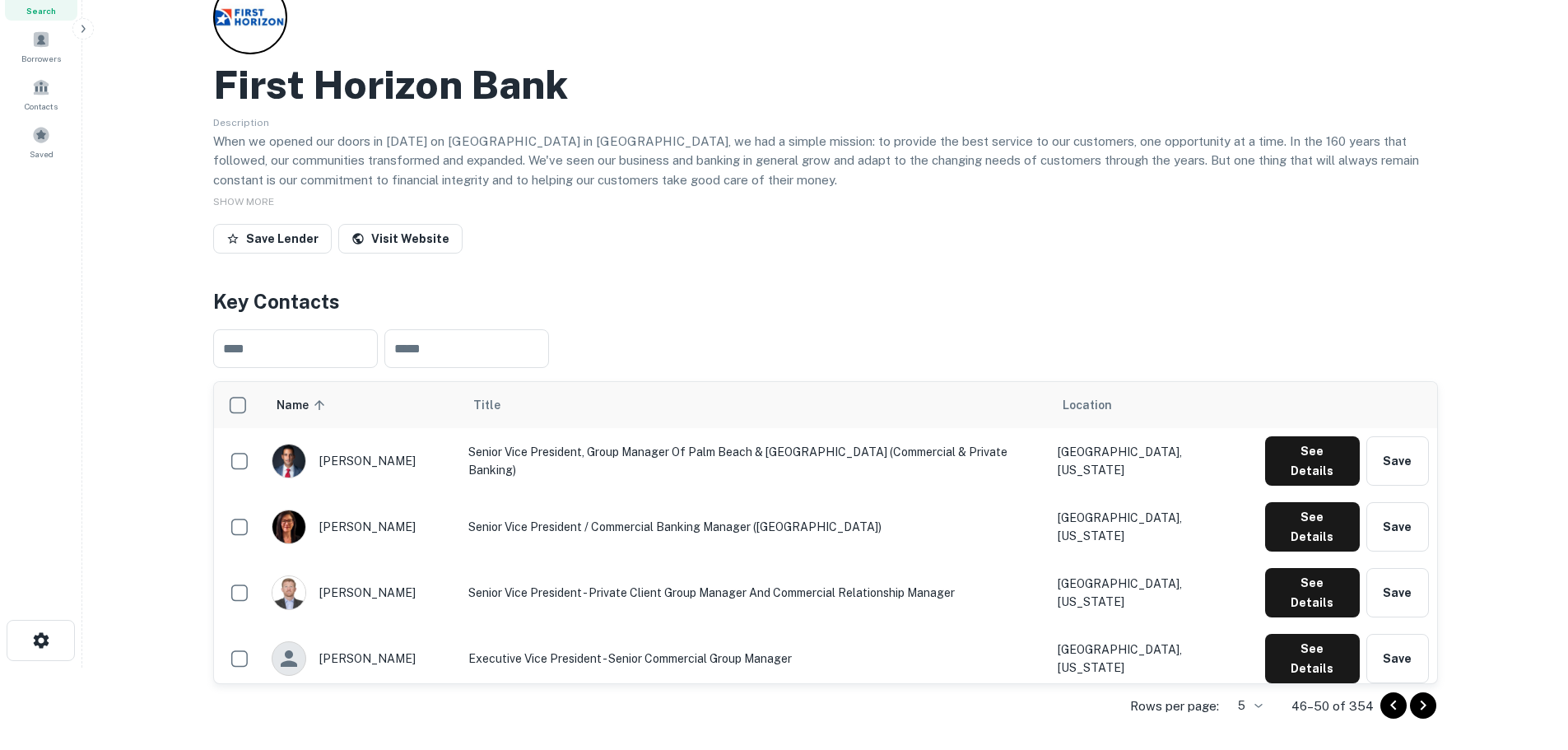
click at [1417, 701] on icon "Go to next page" at bounding box center [1423, 705] width 19 height 19
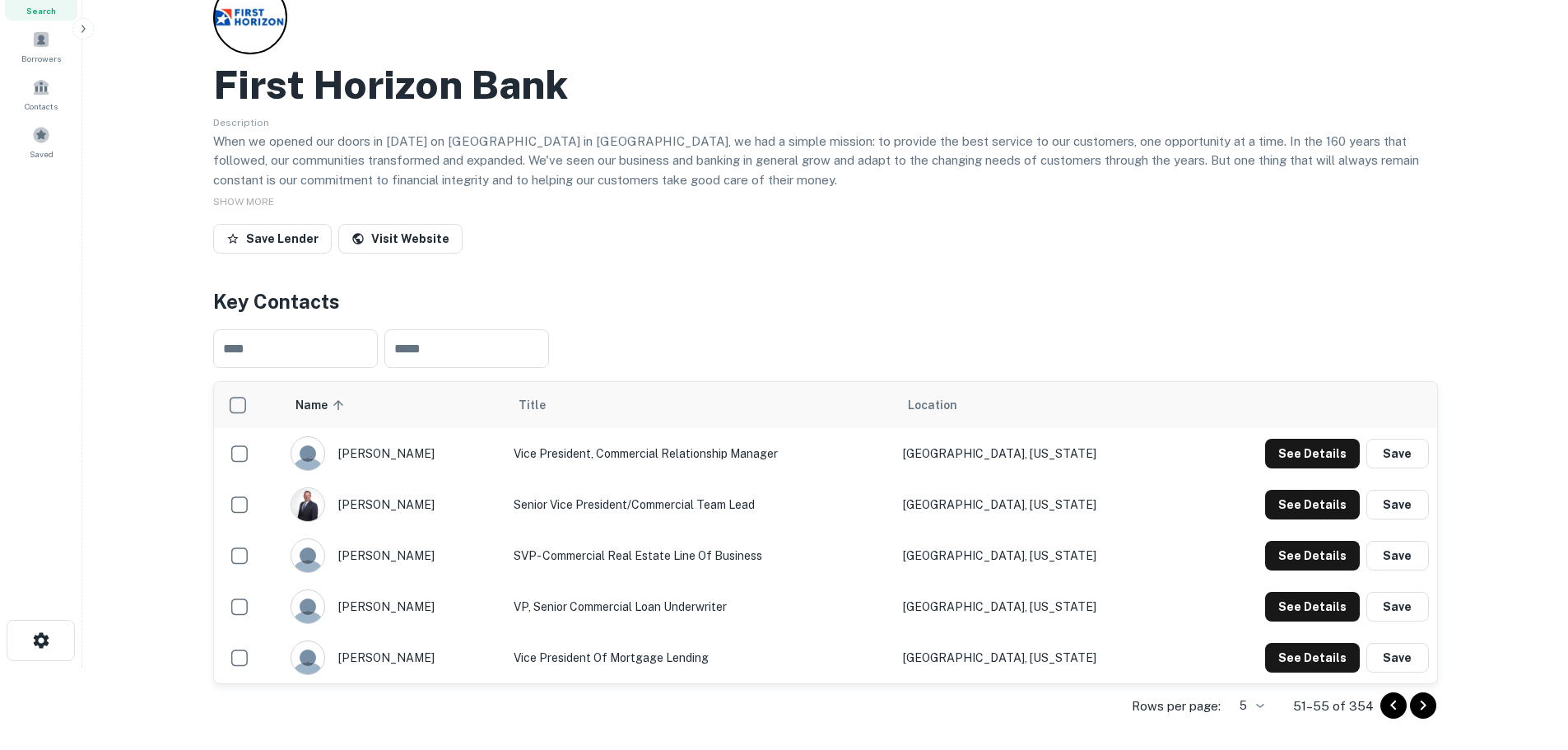
click at [1417, 701] on icon "Go to next page" at bounding box center [1423, 705] width 19 height 19
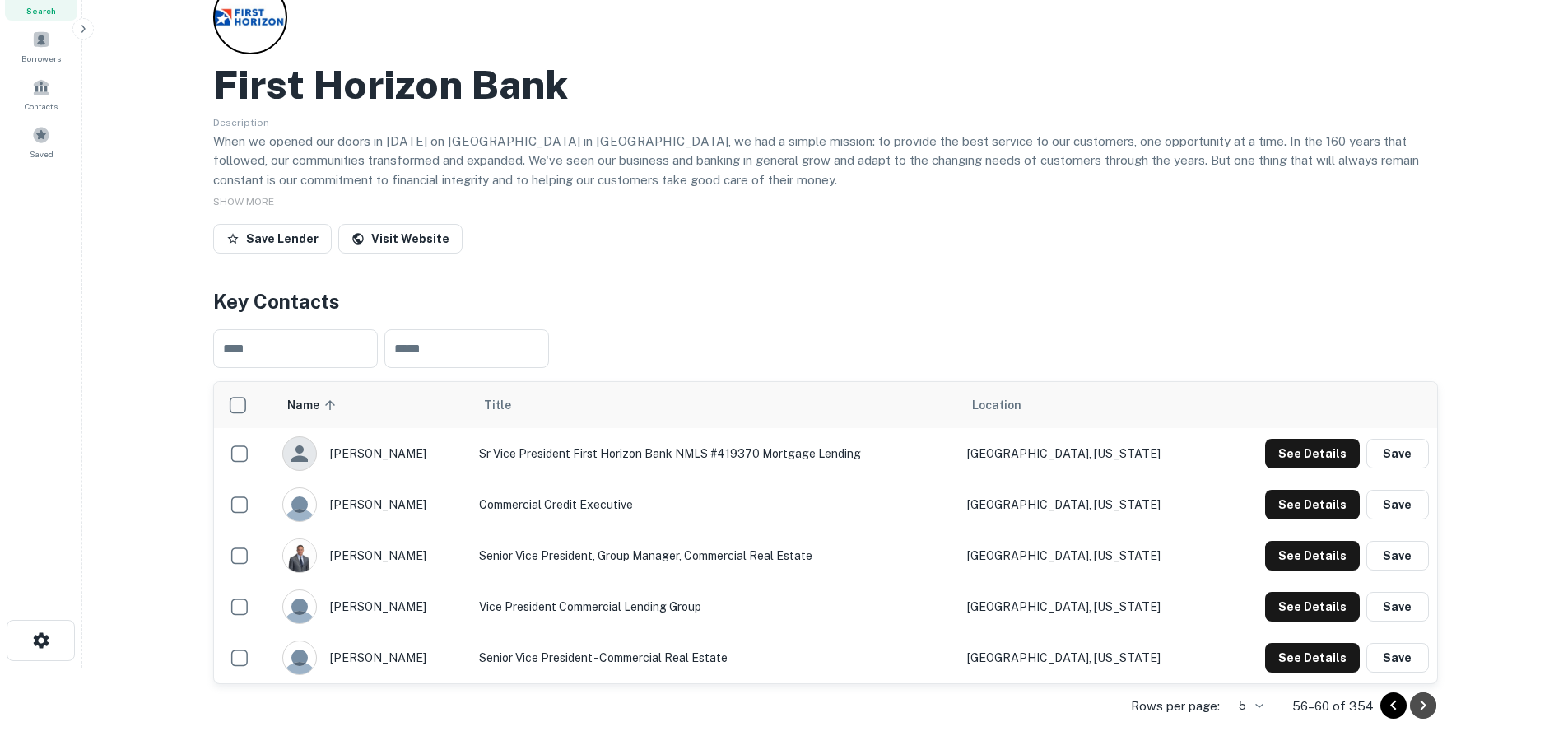
click at [1417, 701] on icon "Go to next page" at bounding box center [1423, 705] width 19 height 19
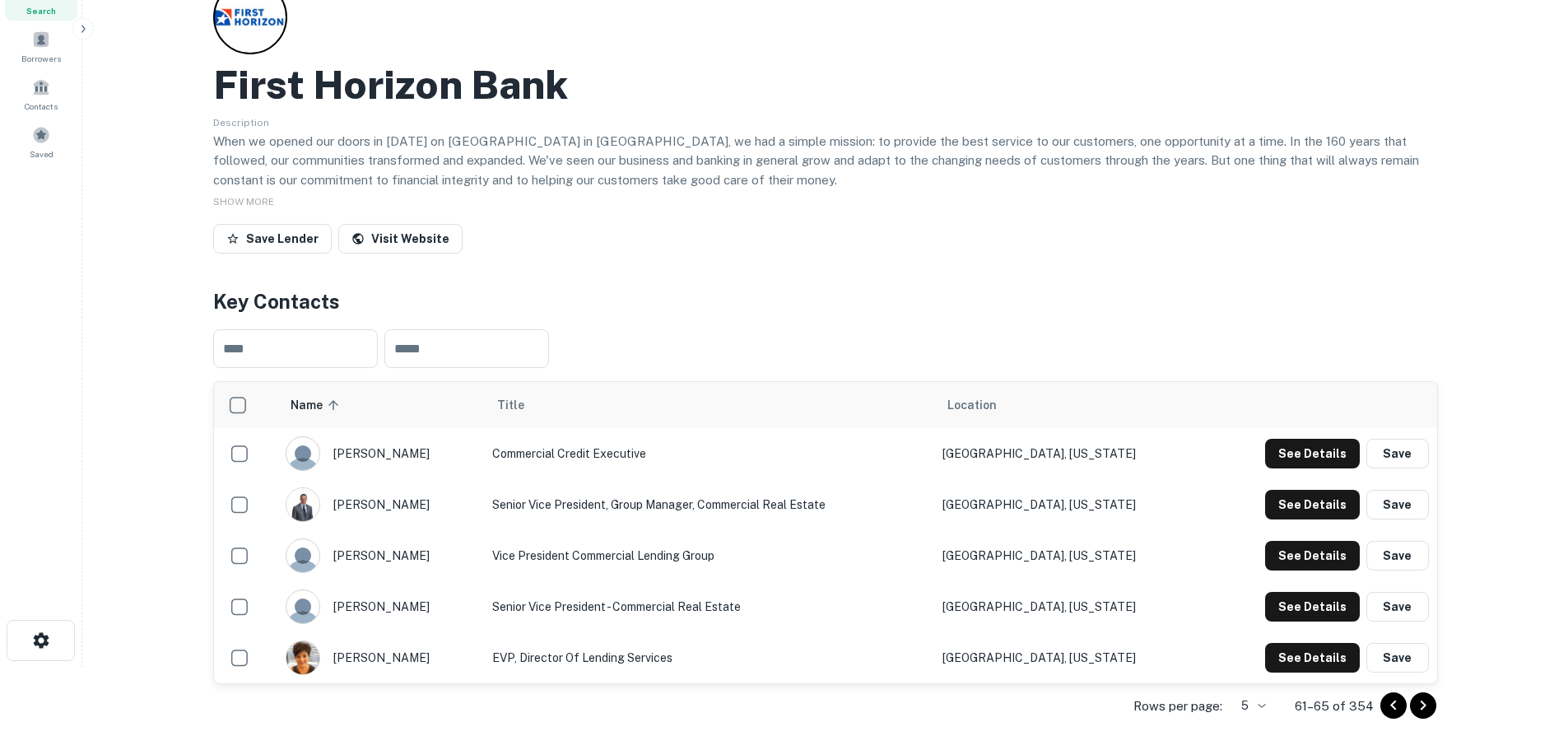
click at [1417, 701] on icon "Go to next page" at bounding box center [1423, 705] width 19 height 19
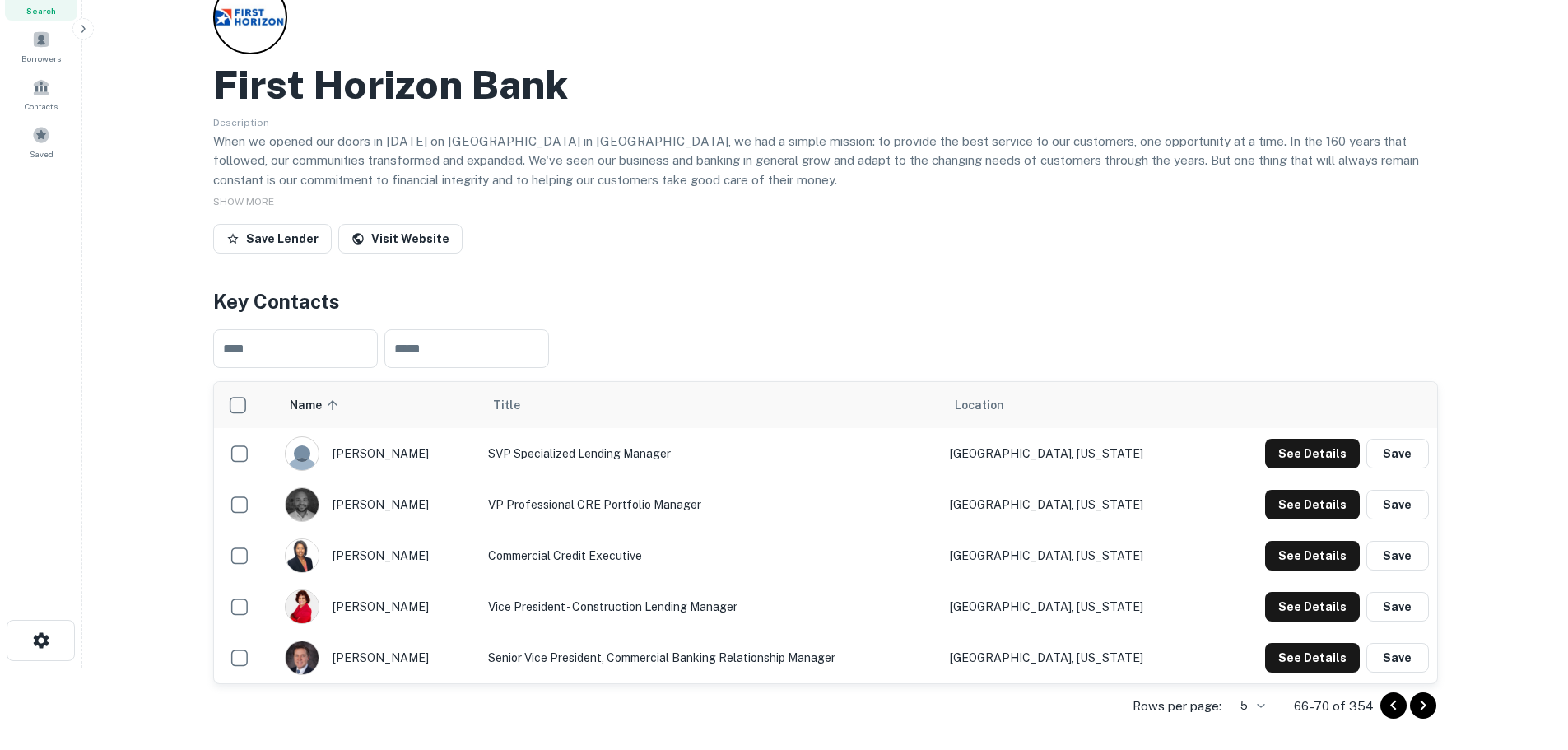
click at [1417, 701] on icon "Go to next page" at bounding box center [1423, 705] width 19 height 19
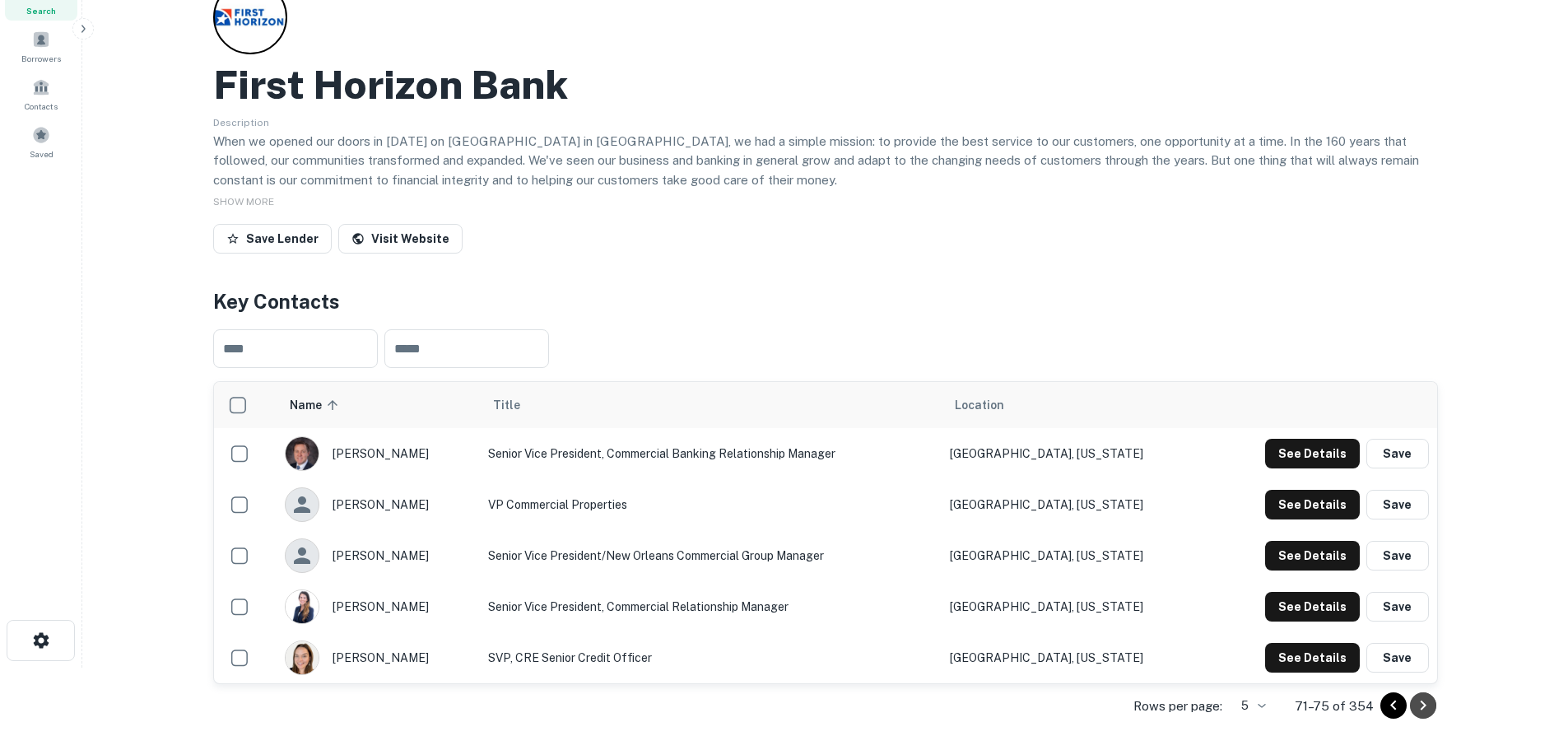
click at [1417, 701] on icon "Go to next page" at bounding box center [1423, 705] width 19 height 19
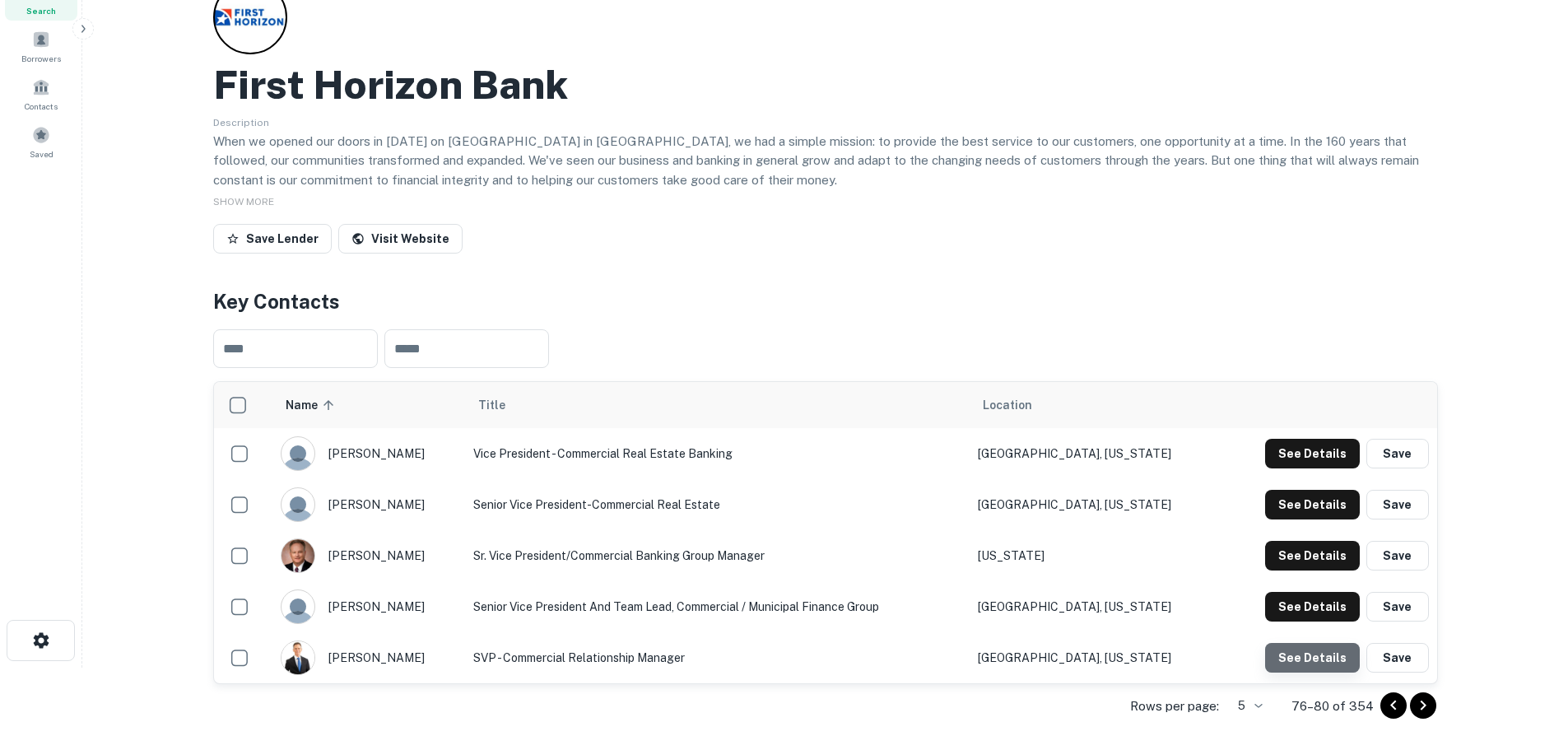
click at [1321, 664] on button "See Details" at bounding box center [1313, 658] width 95 height 30
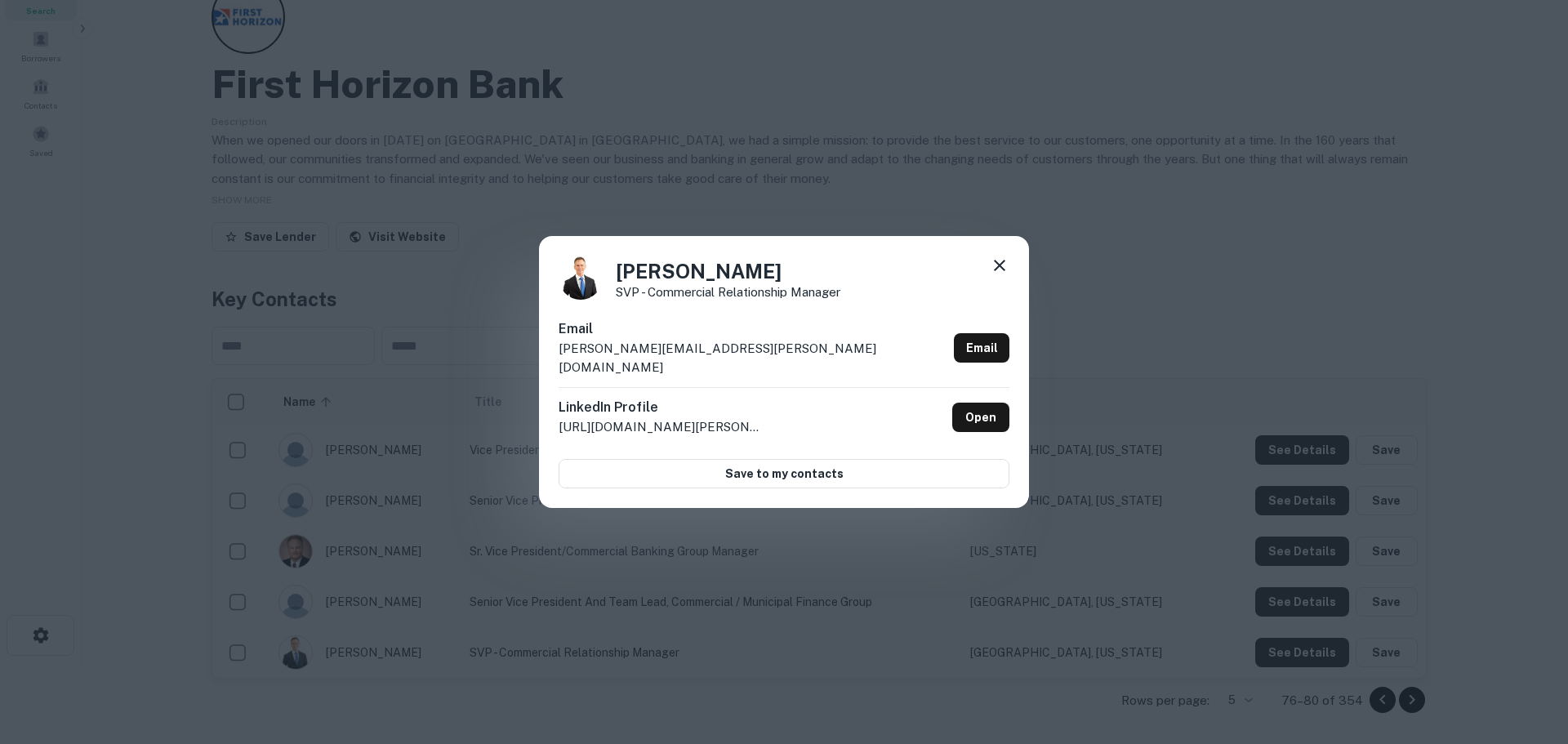
click at [998, 271] on icon at bounding box center [999, 265] width 11 height 11
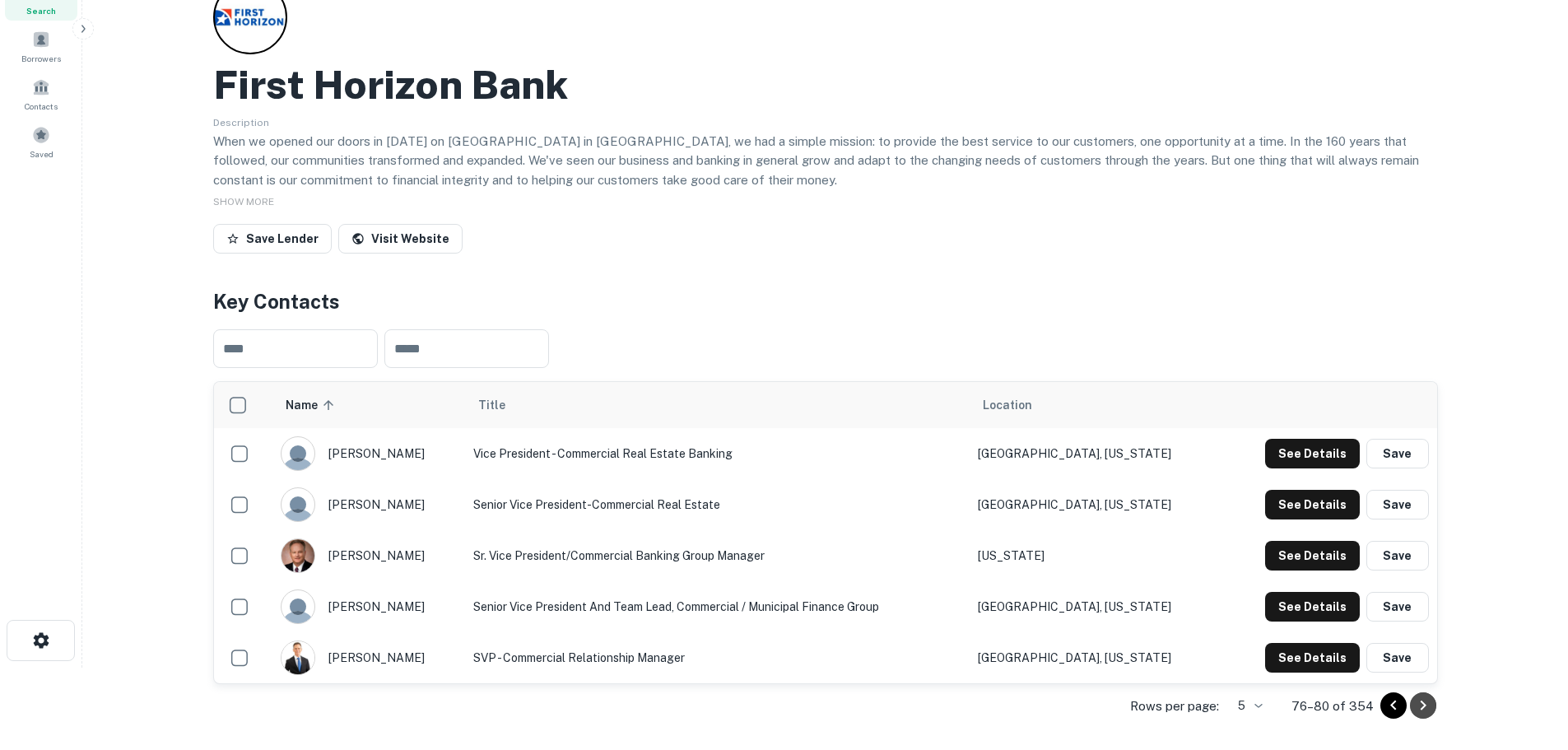
click at [1429, 708] on icon "Go to next page" at bounding box center [1423, 705] width 19 height 19
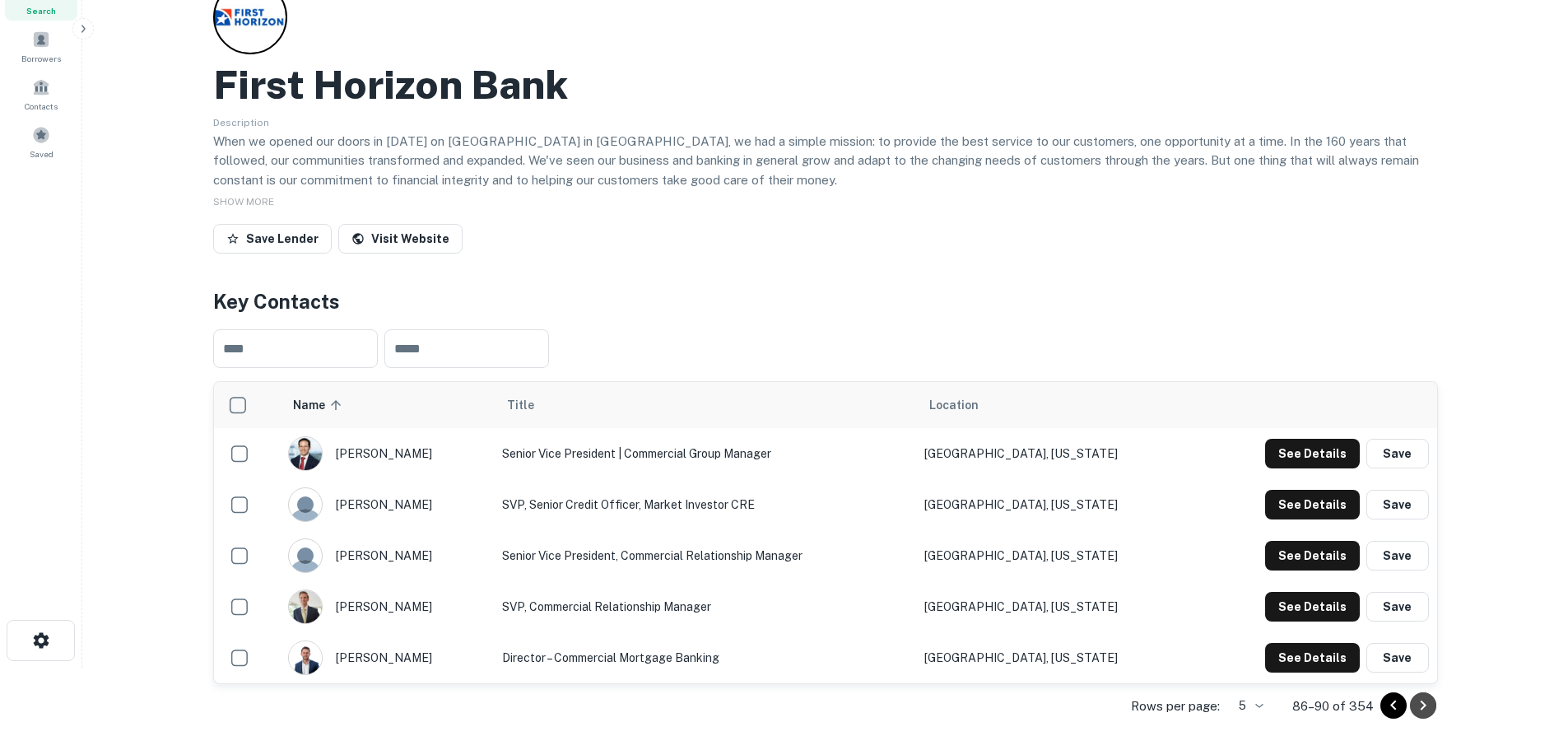
click at [1431, 708] on icon "Go to next page" at bounding box center [1423, 705] width 19 height 19
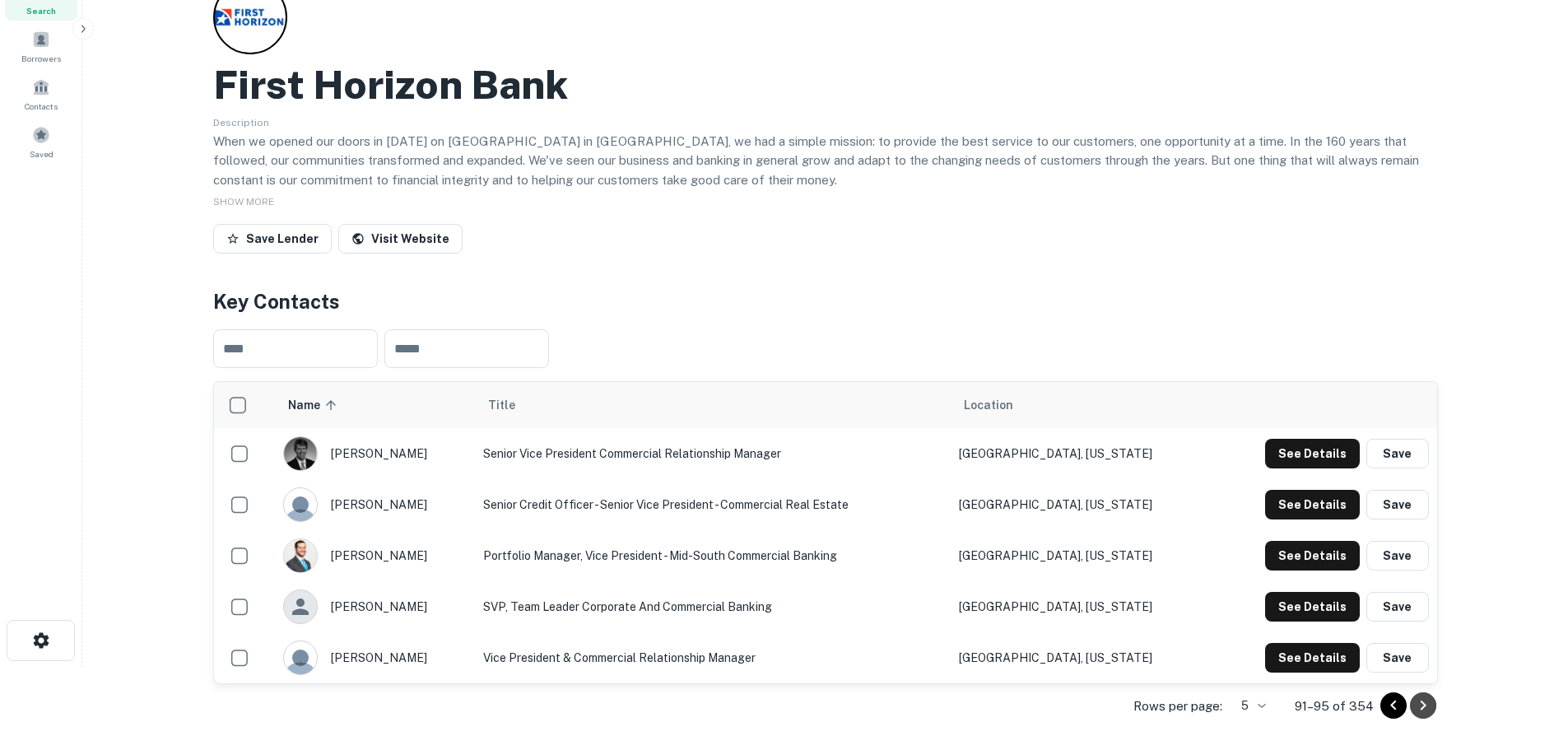
click at [1431, 708] on icon "Go to next page" at bounding box center [1423, 705] width 19 height 19
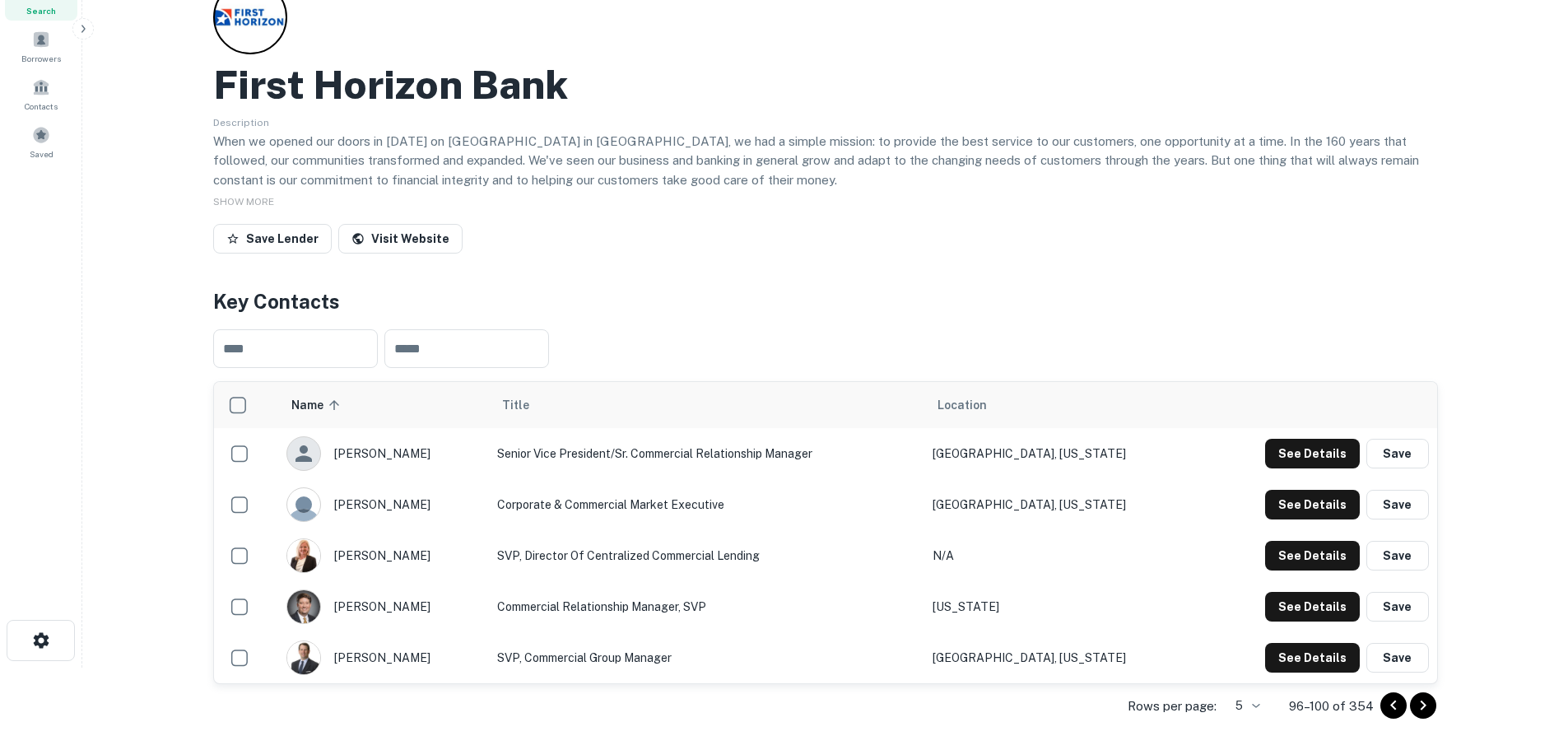
click at [1431, 708] on icon "Go to next page" at bounding box center [1423, 705] width 19 height 19
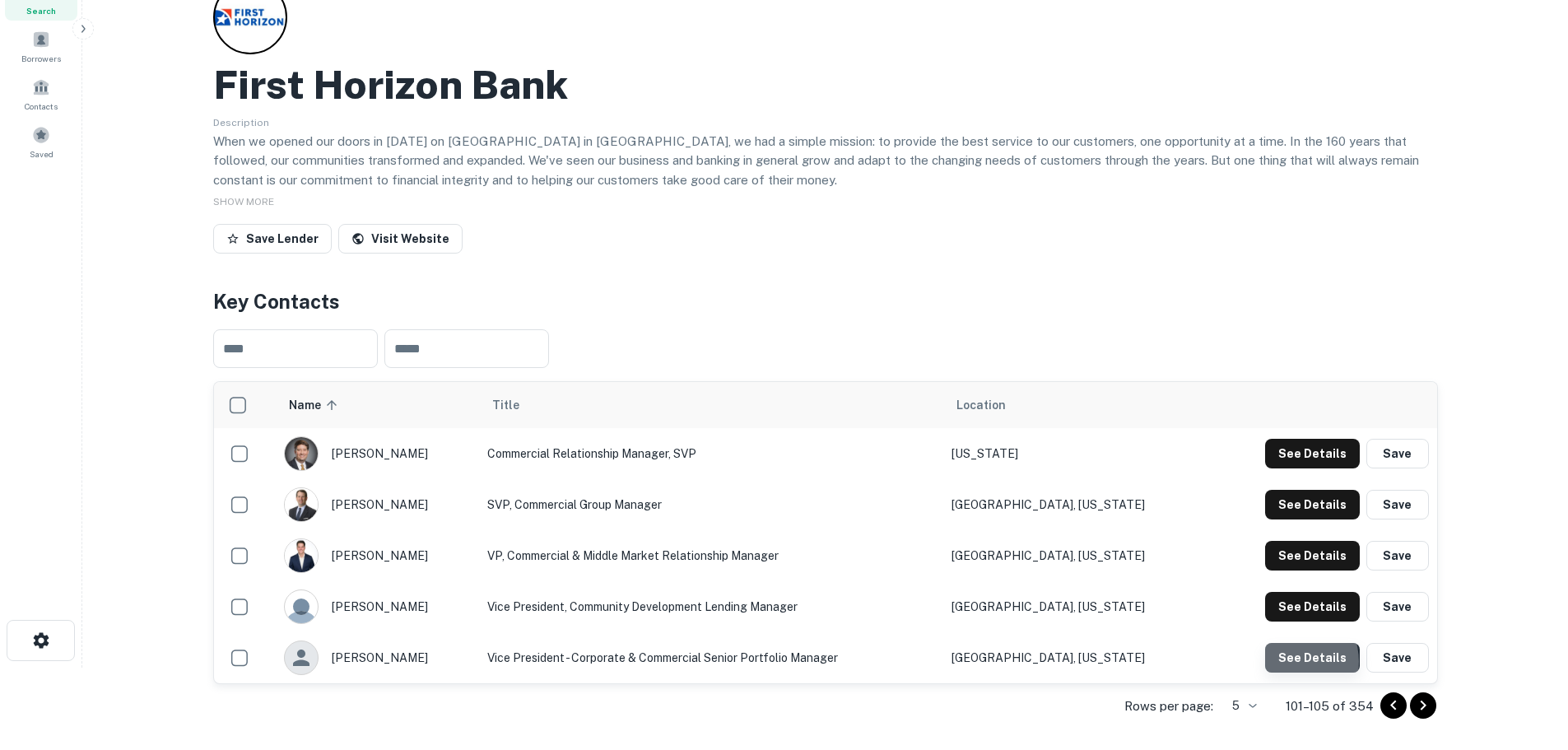
click at [1294, 662] on button "See Details" at bounding box center [1313, 658] width 95 height 30
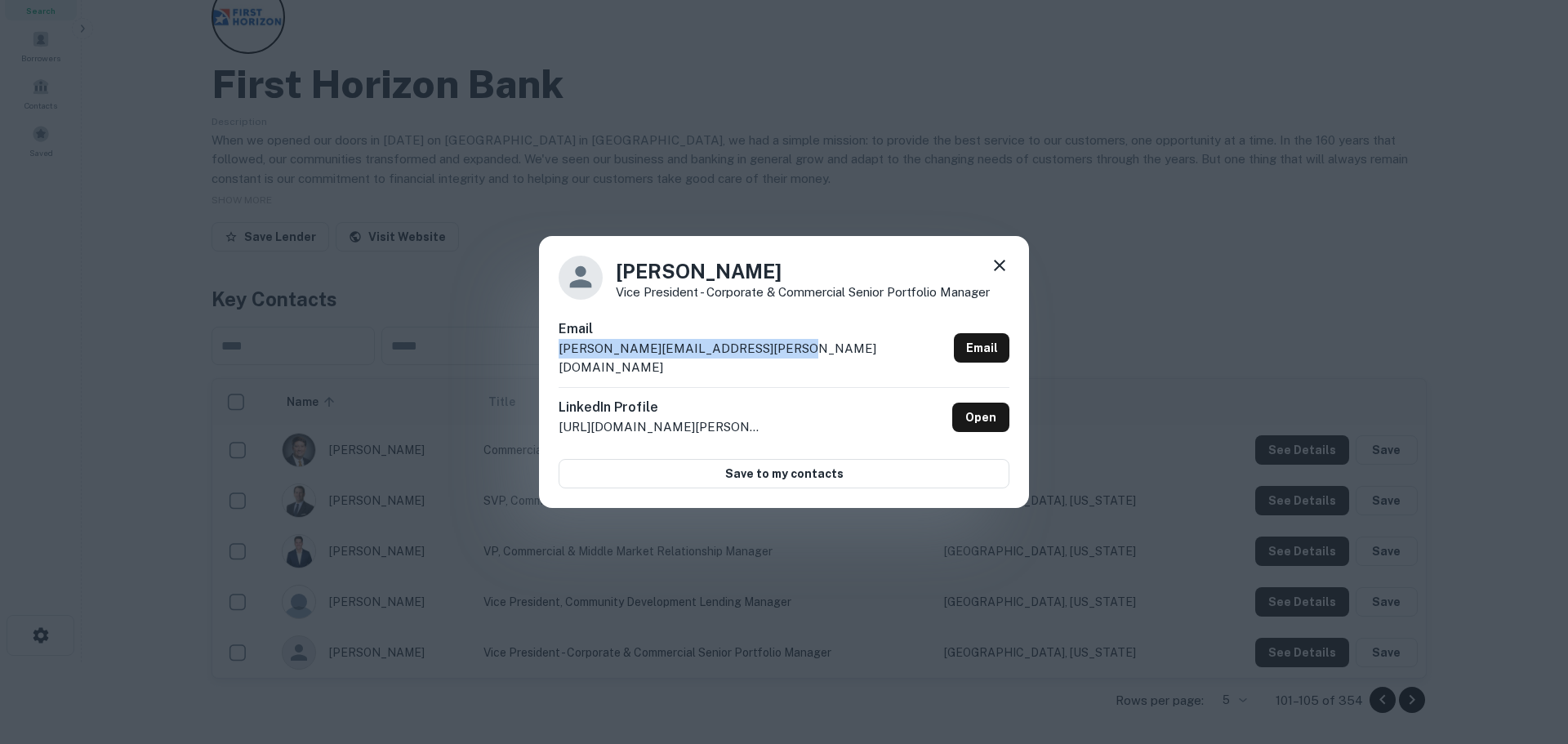
drag, startPoint x: 764, startPoint y: 366, endPoint x: 555, endPoint y: 364, distance: 209.0
click at [555, 364] on div "Zachary Cornelius Vice President - Corporate & Commercial Senior Portfolio Mana…" at bounding box center [784, 372] width 490 height 272
copy p "zachary.cornelius@firsthorizon.com"
click at [999, 272] on icon at bounding box center [999, 265] width 19 height 19
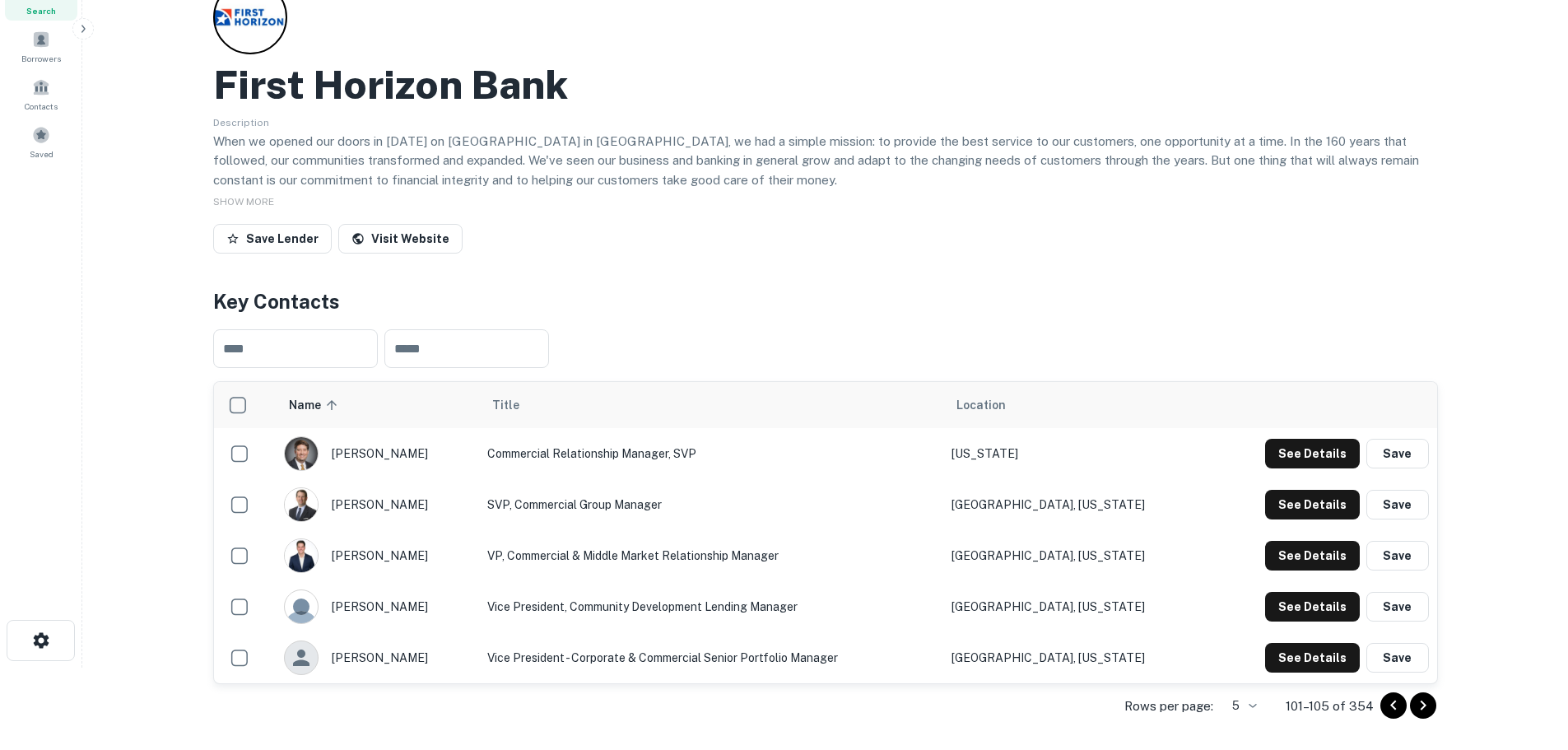
drag, startPoint x: 449, startPoint y: 662, endPoint x: 435, endPoint y: 659, distance: 14.3
click at [435, 659] on div "zachary cornelius" at bounding box center [378, 657] width 187 height 34
drag, startPoint x: 446, startPoint y: 657, endPoint x: 432, endPoint y: 662, distance: 14.9
click at [432, 662] on div "zachary cornelius" at bounding box center [378, 657] width 187 height 34
click at [1298, 651] on button "See Details" at bounding box center [1313, 658] width 95 height 30
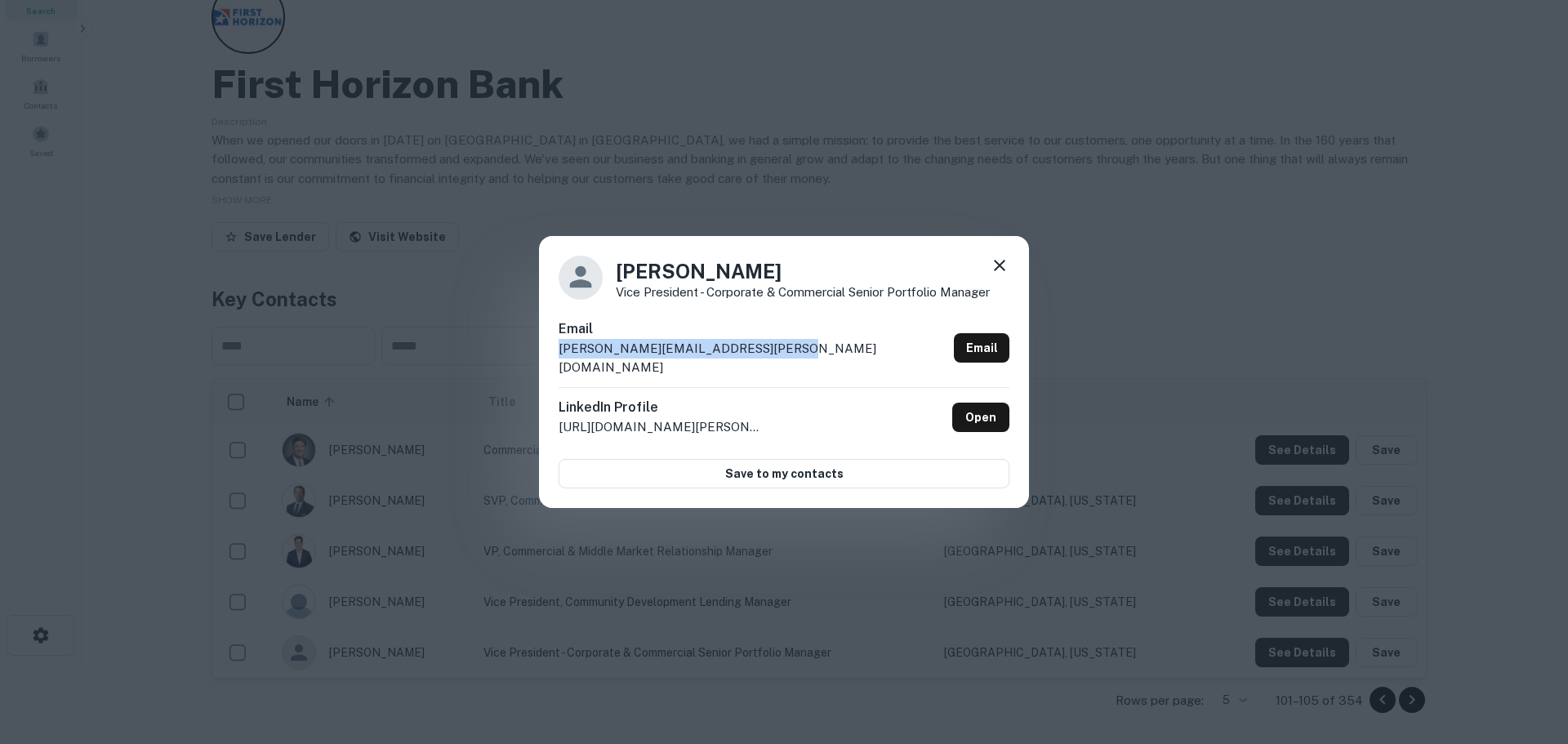
drag, startPoint x: 755, startPoint y: 357, endPoint x: 556, endPoint y: 366, distance: 199.2
click at [556, 366] on div "Zachary Cornelius Vice President - Corporate & Commercial Senior Portfolio Mana…" at bounding box center [784, 372] width 490 height 272
copy p "zachary.cornelius@firsthorizon.com"
click at [1095, 305] on div "Zachary Cornelius Vice President - Corporate & Commercial Senior Portfolio Mana…" at bounding box center [784, 372] width 1568 height 744
